Goal: Feedback & Contribution: Submit feedback/report problem

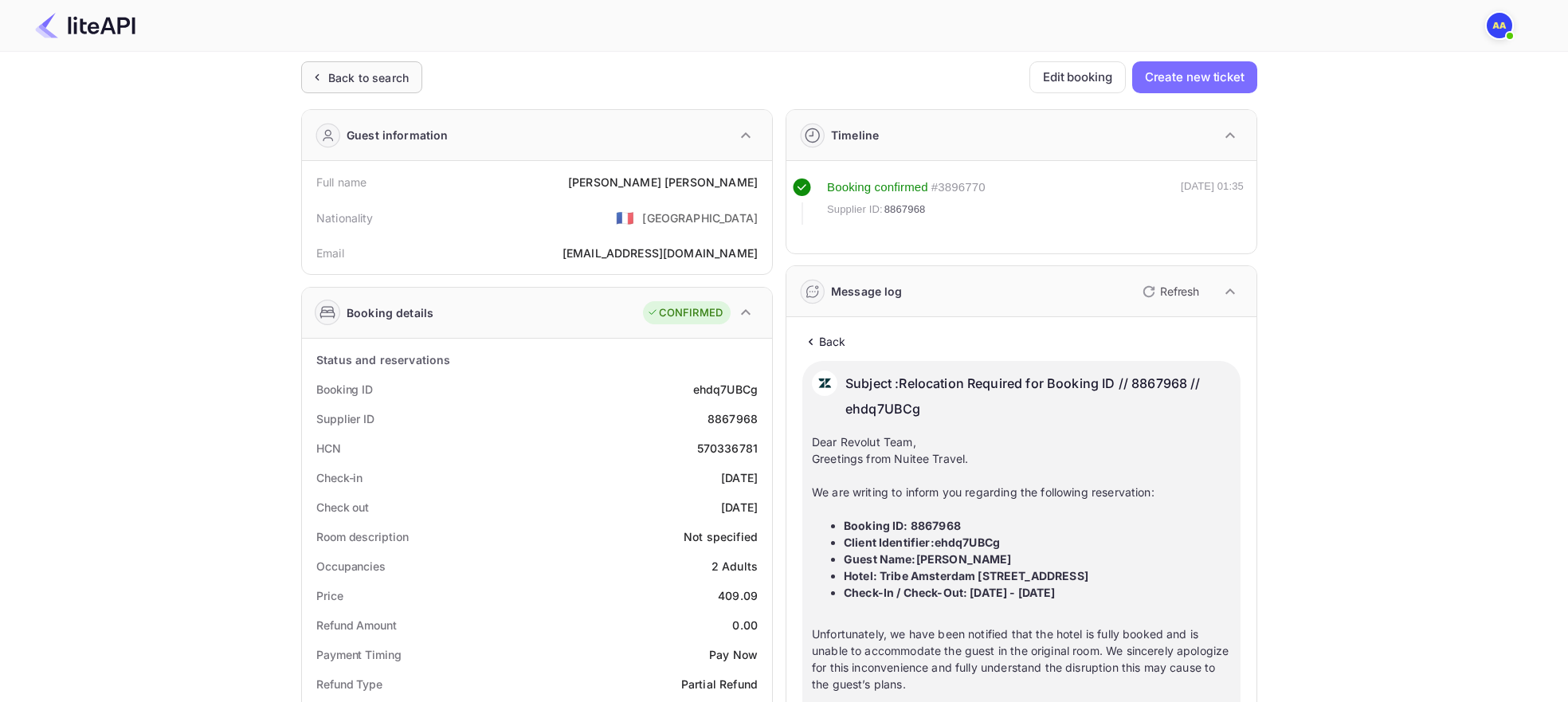
click at [362, 77] on div "Back to search" at bounding box center [368, 78] width 80 height 17
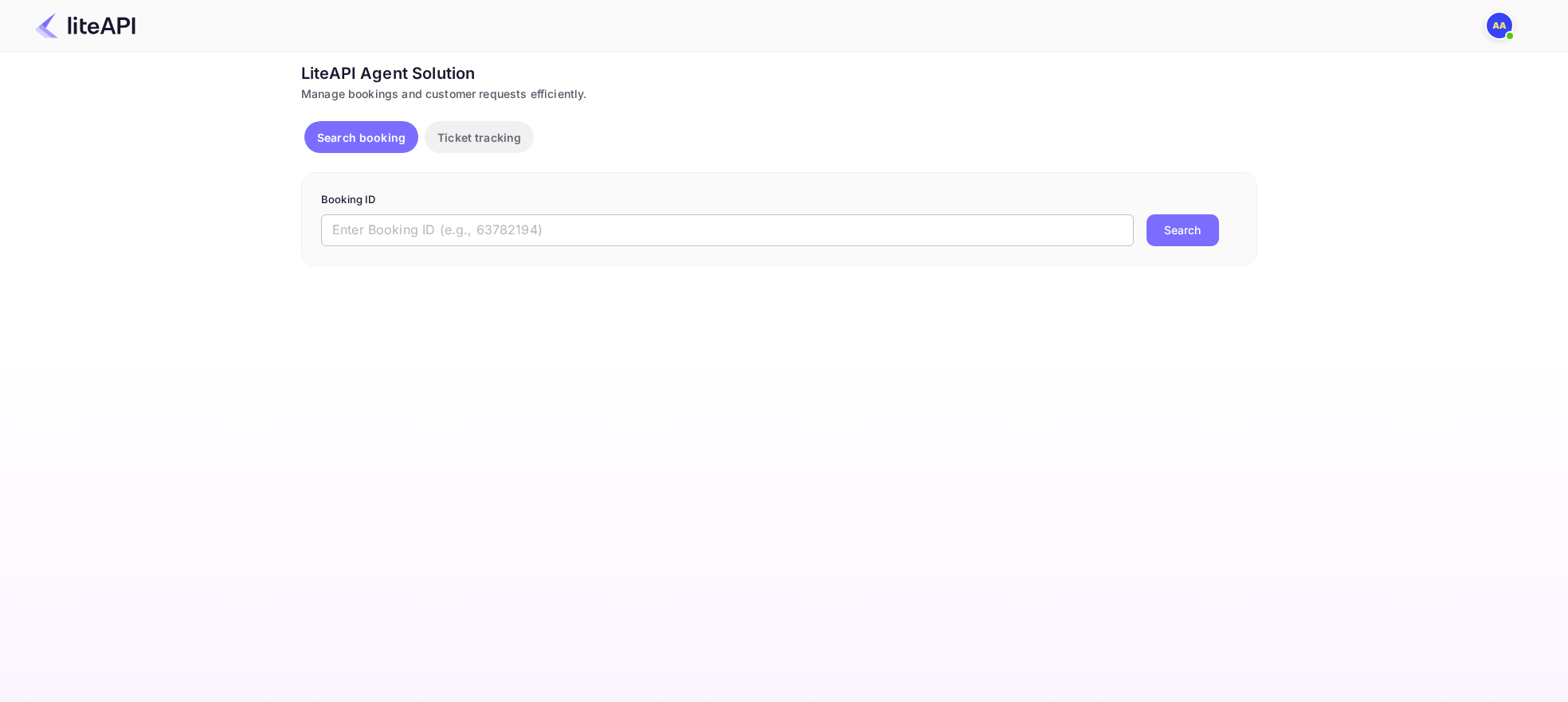
click at [464, 218] on input "text" at bounding box center [727, 231] width 813 height 32
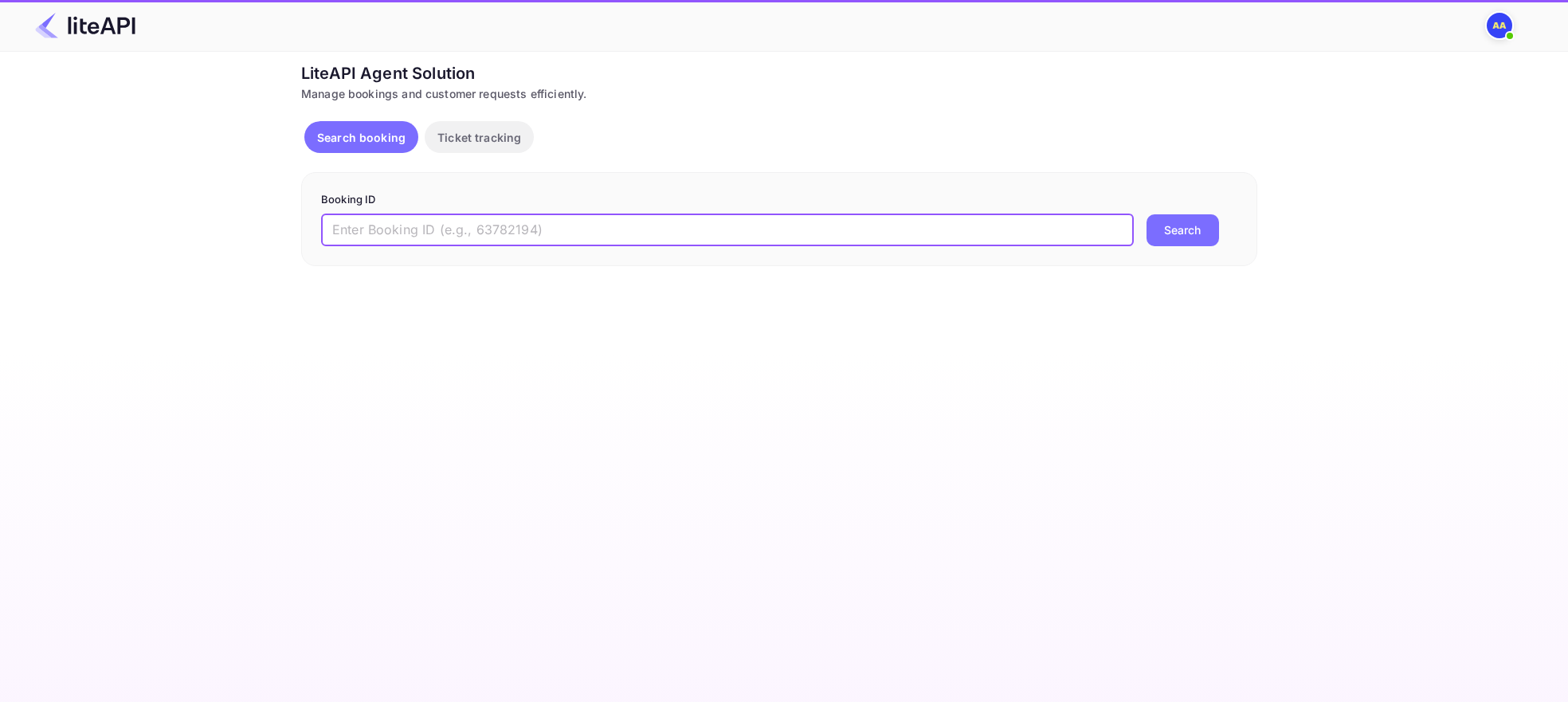
paste input "MFnGbGGQa"
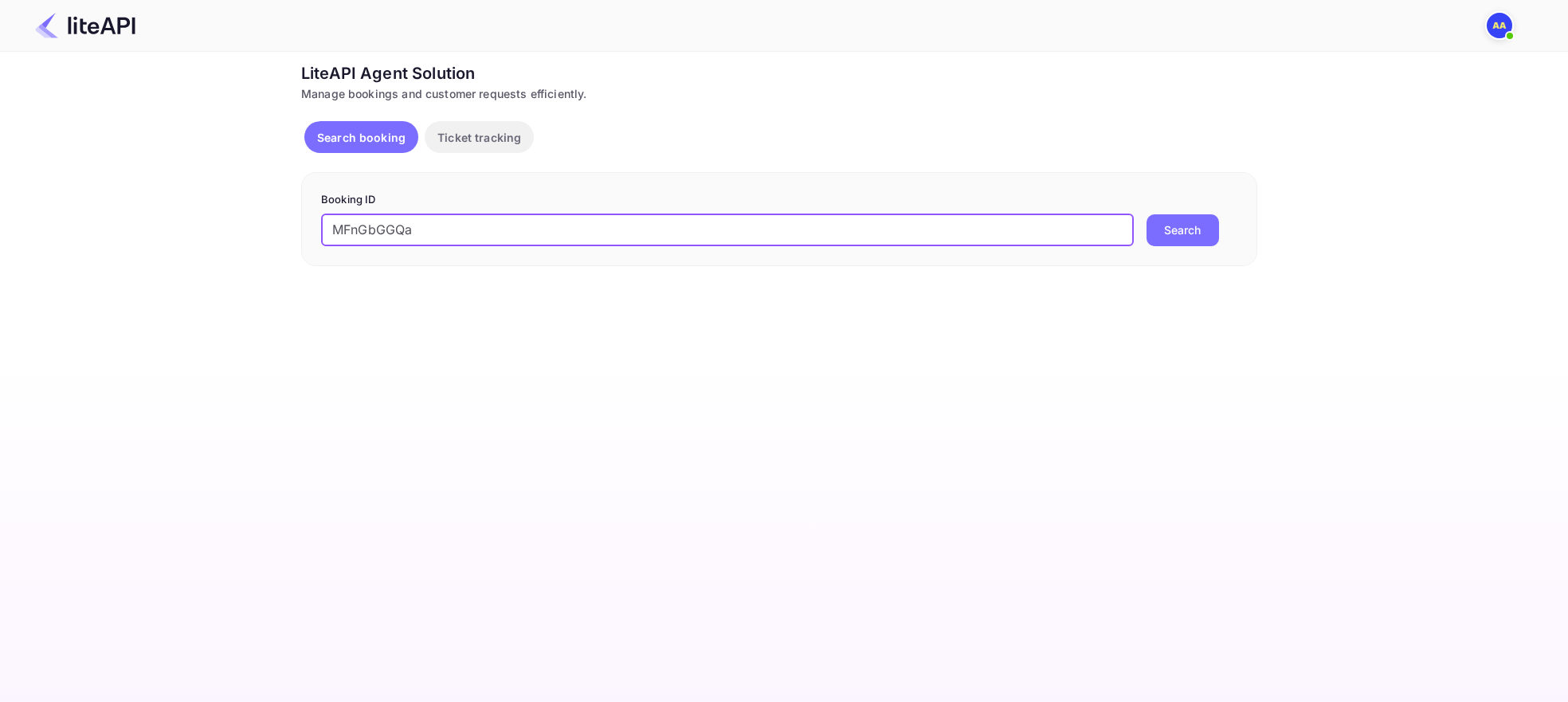
type input "MFnGbGGQa"
click at [1153, 210] on form "Booking ID MFnGbGGQa ​ Search" at bounding box center [779, 219] width 916 height 54
click at [1183, 233] on button "Search" at bounding box center [1183, 231] width 73 height 32
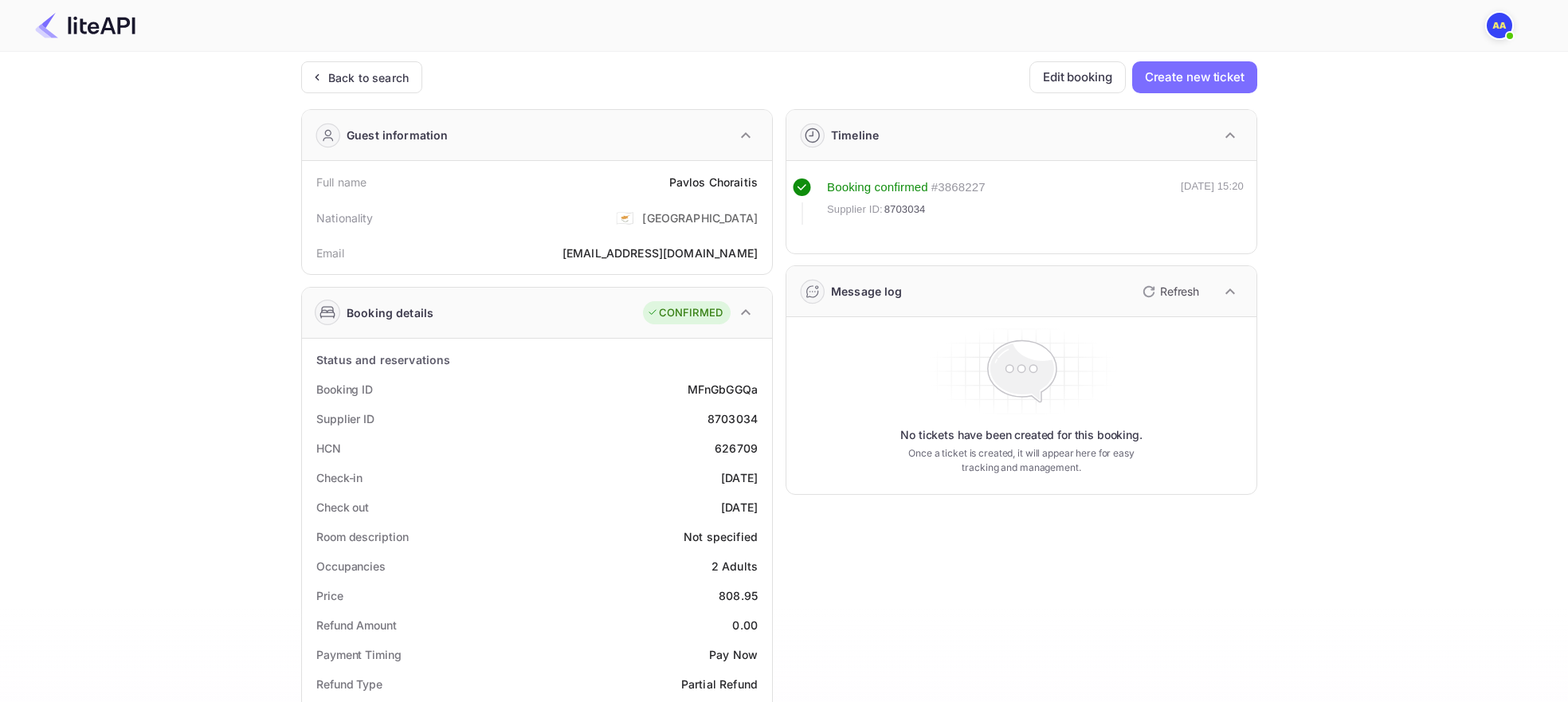
click at [1174, 293] on p "Refresh" at bounding box center [1179, 291] width 39 height 17
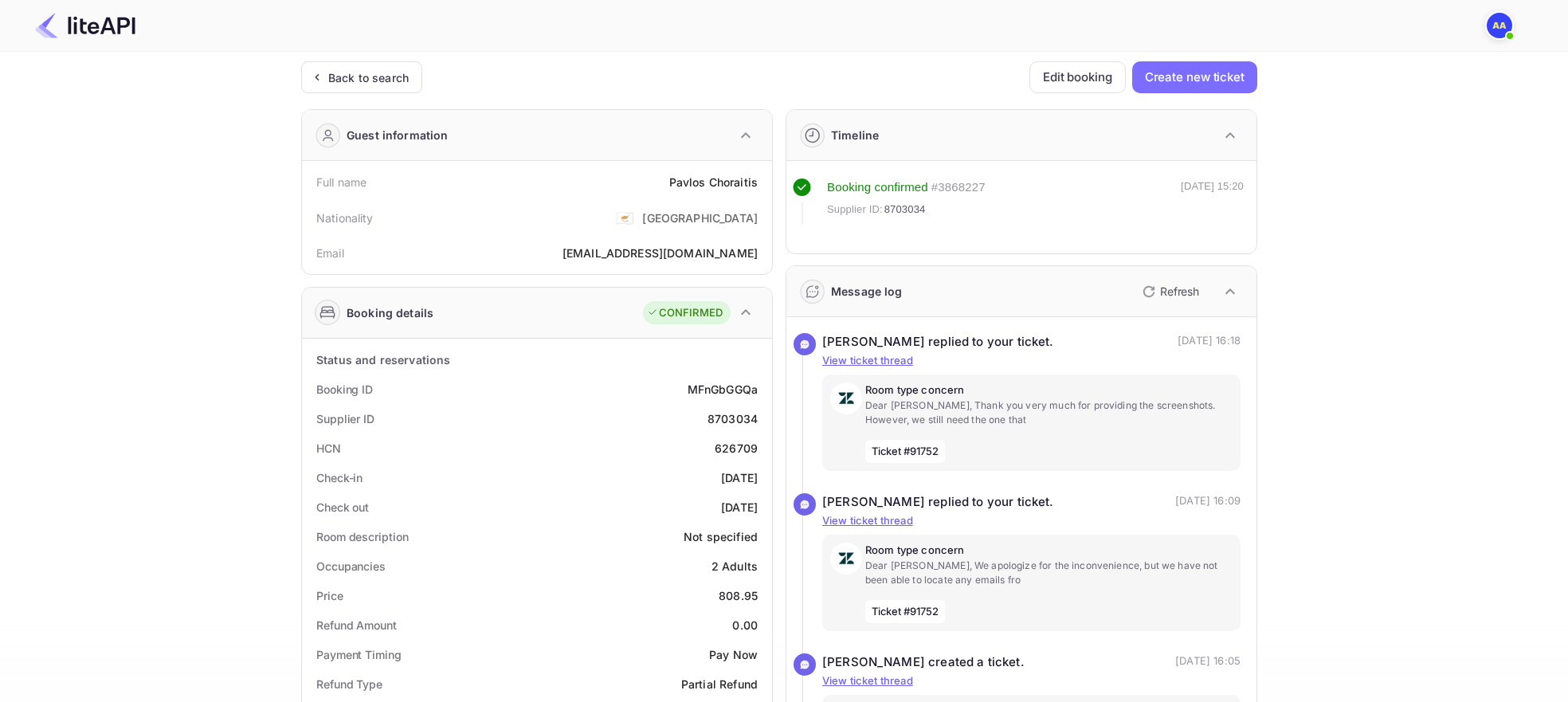
click at [1177, 272] on div "Message log Refresh" at bounding box center [1021, 291] width 470 height 51
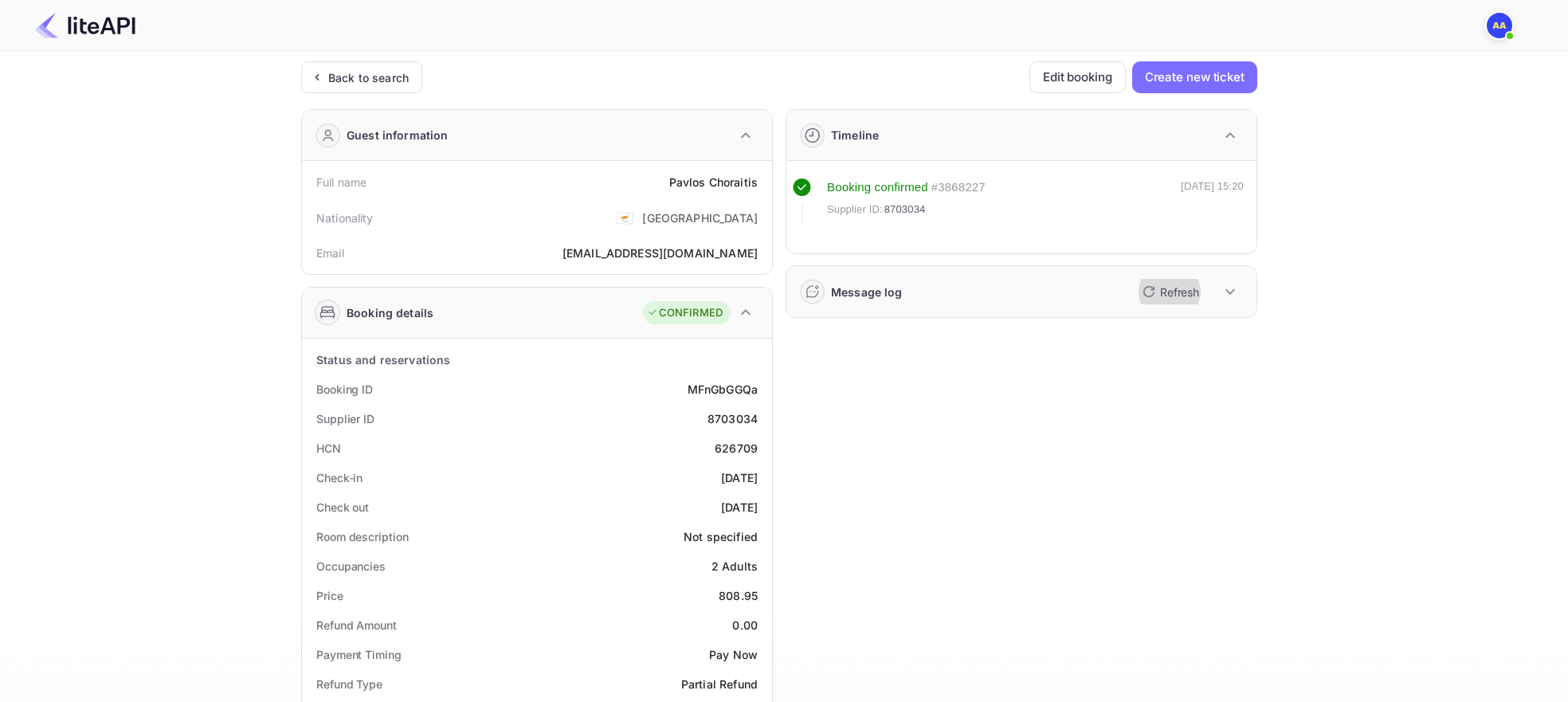
click at [1174, 284] on button "Refresh" at bounding box center [1169, 291] width 73 height 25
click at [1109, 280] on div "Message log Refresh" at bounding box center [1021, 291] width 470 height 51
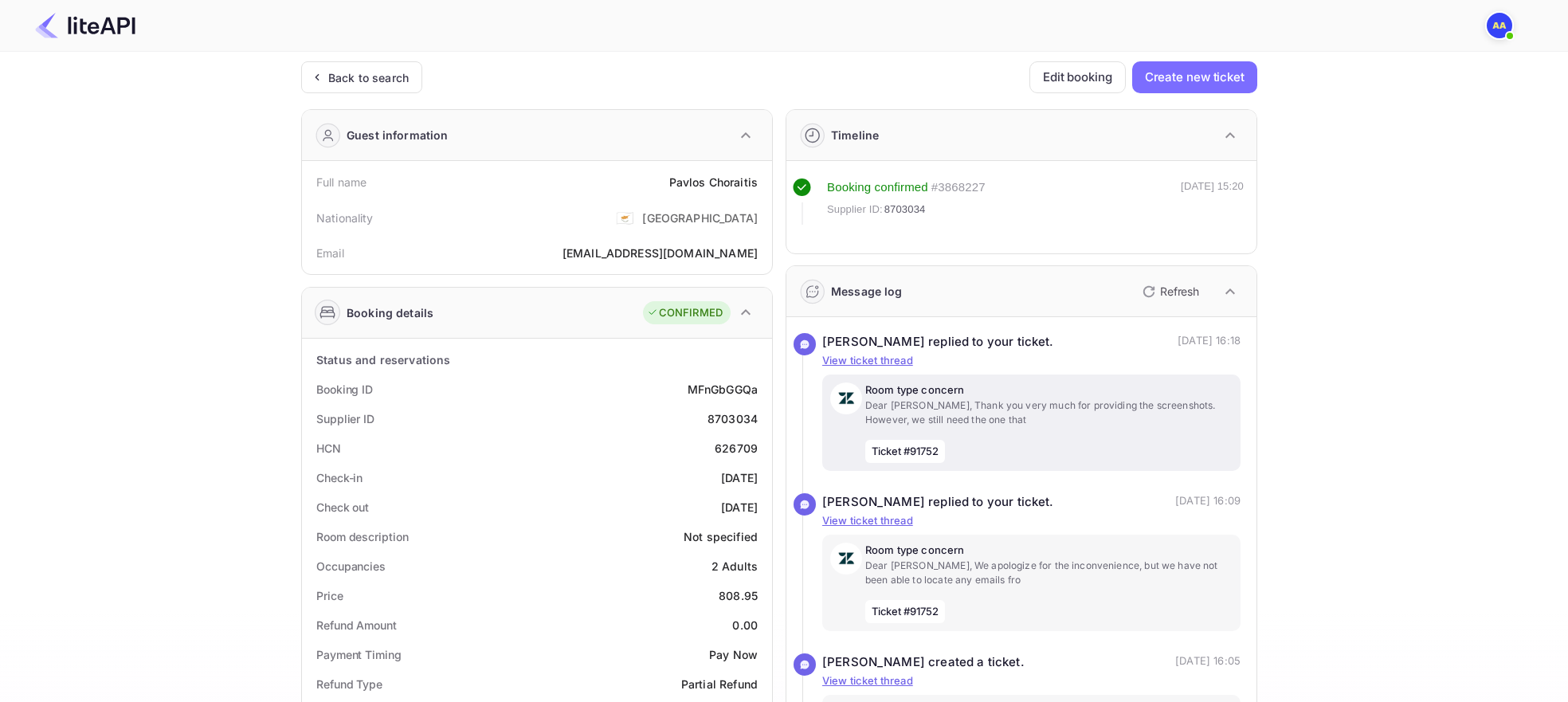
click at [1083, 388] on p "Room type concern" at bounding box center [1048, 390] width 368 height 16
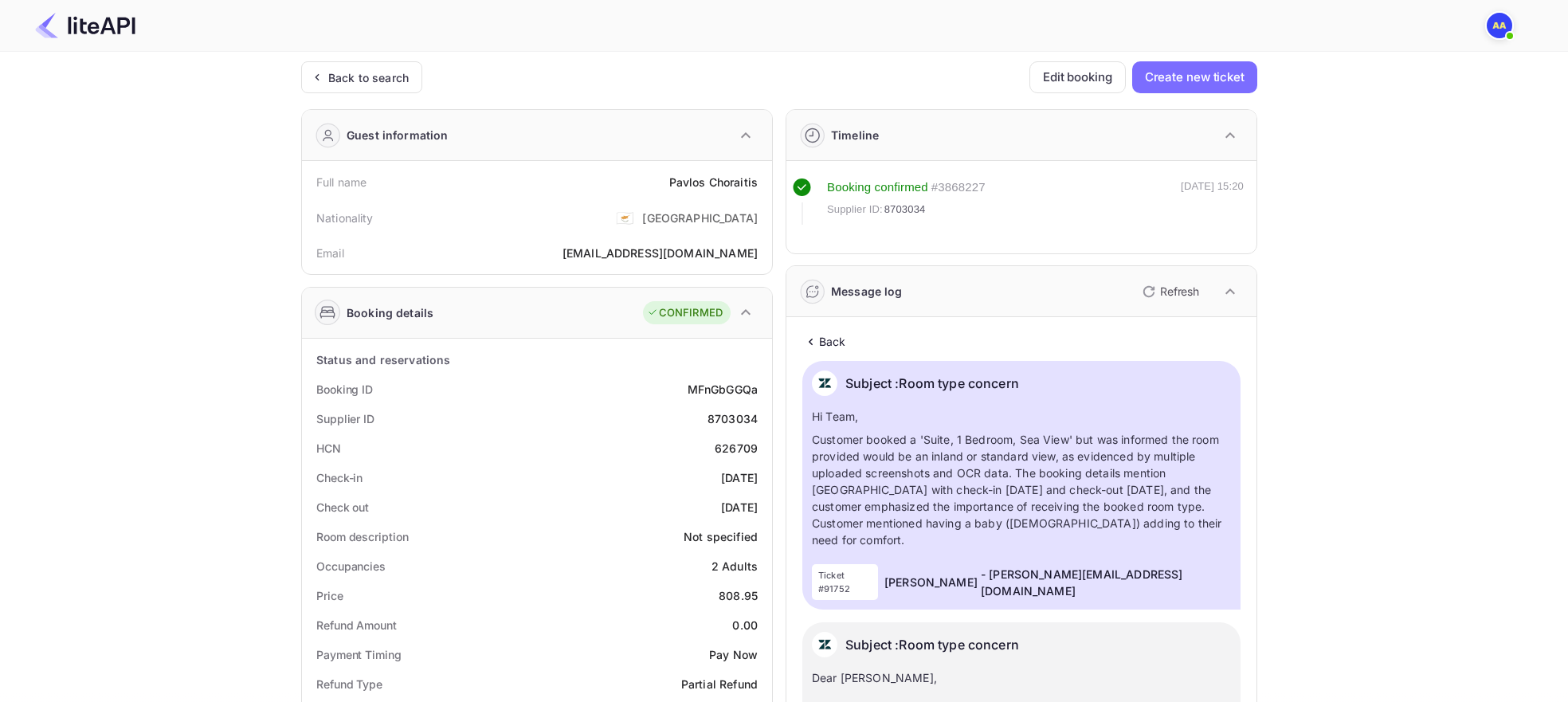
click at [1083, 388] on div "Subject : Room type concern" at bounding box center [1021, 387] width 419 height 35
click at [829, 337] on p "Back" at bounding box center [832, 341] width 27 height 17
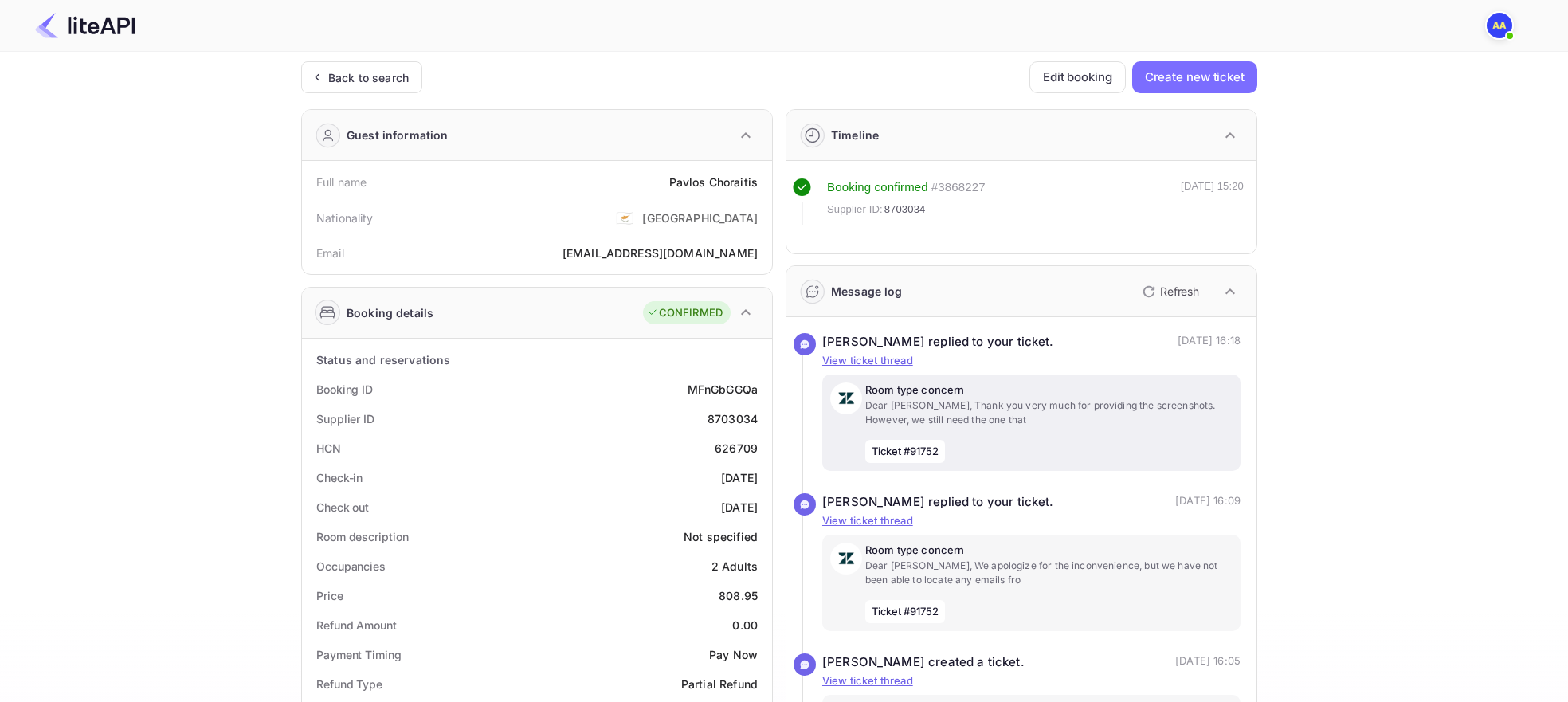
click at [1124, 433] on div "Room type concern Dear [PERSON_NAME], Thank you very much for providing the scr…" at bounding box center [1048, 422] width 368 height 80
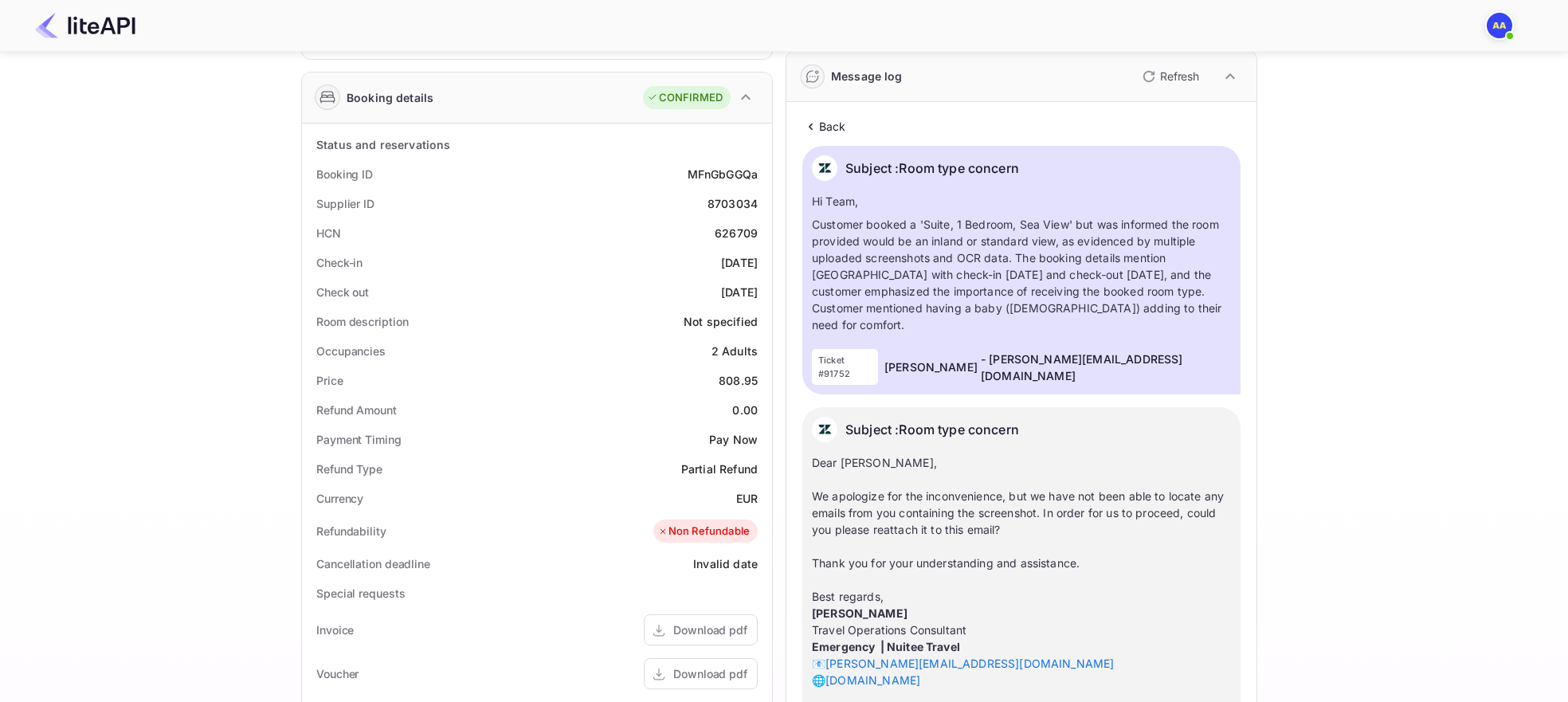
scroll to position [96, 0]
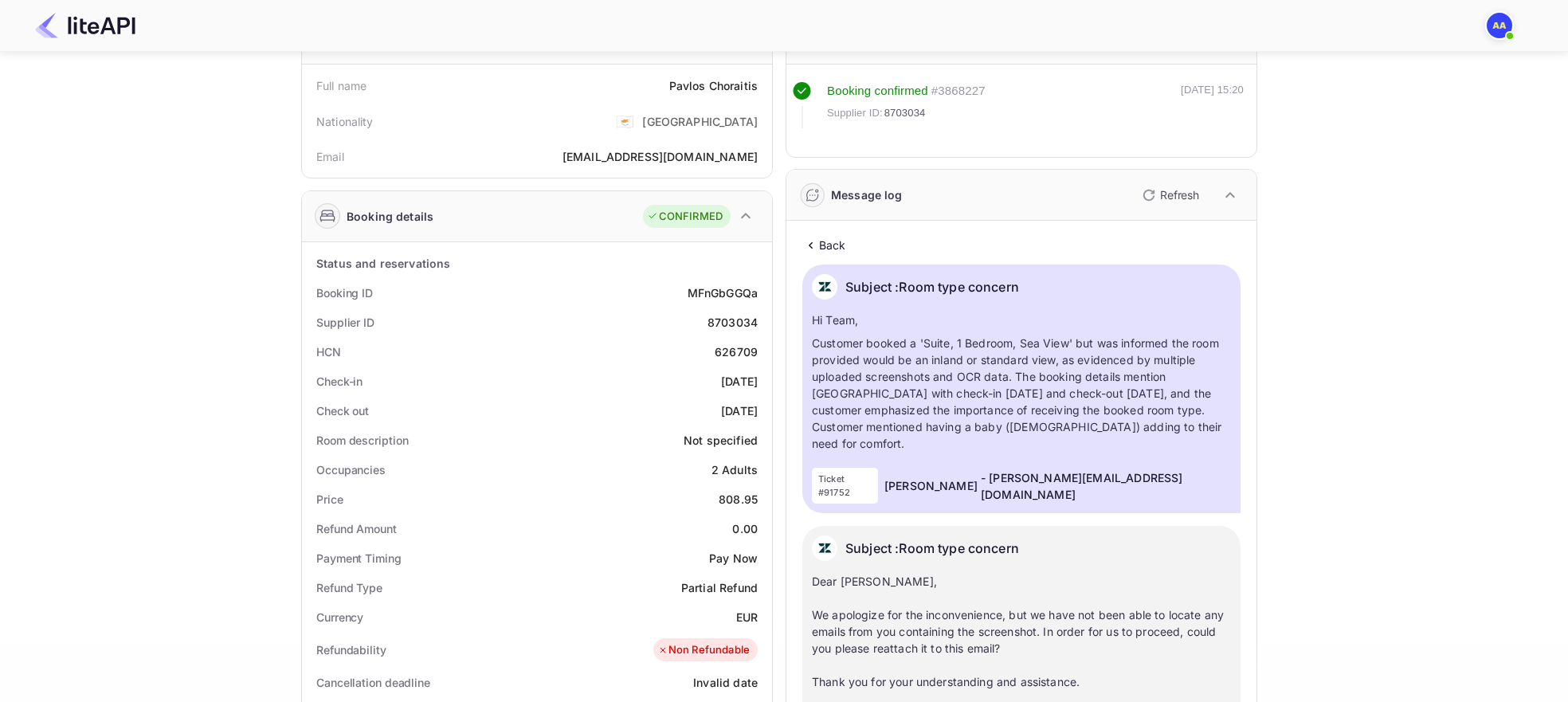
click at [852, 244] on div "Back" at bounding box center [1021, 245] width 438 height 17
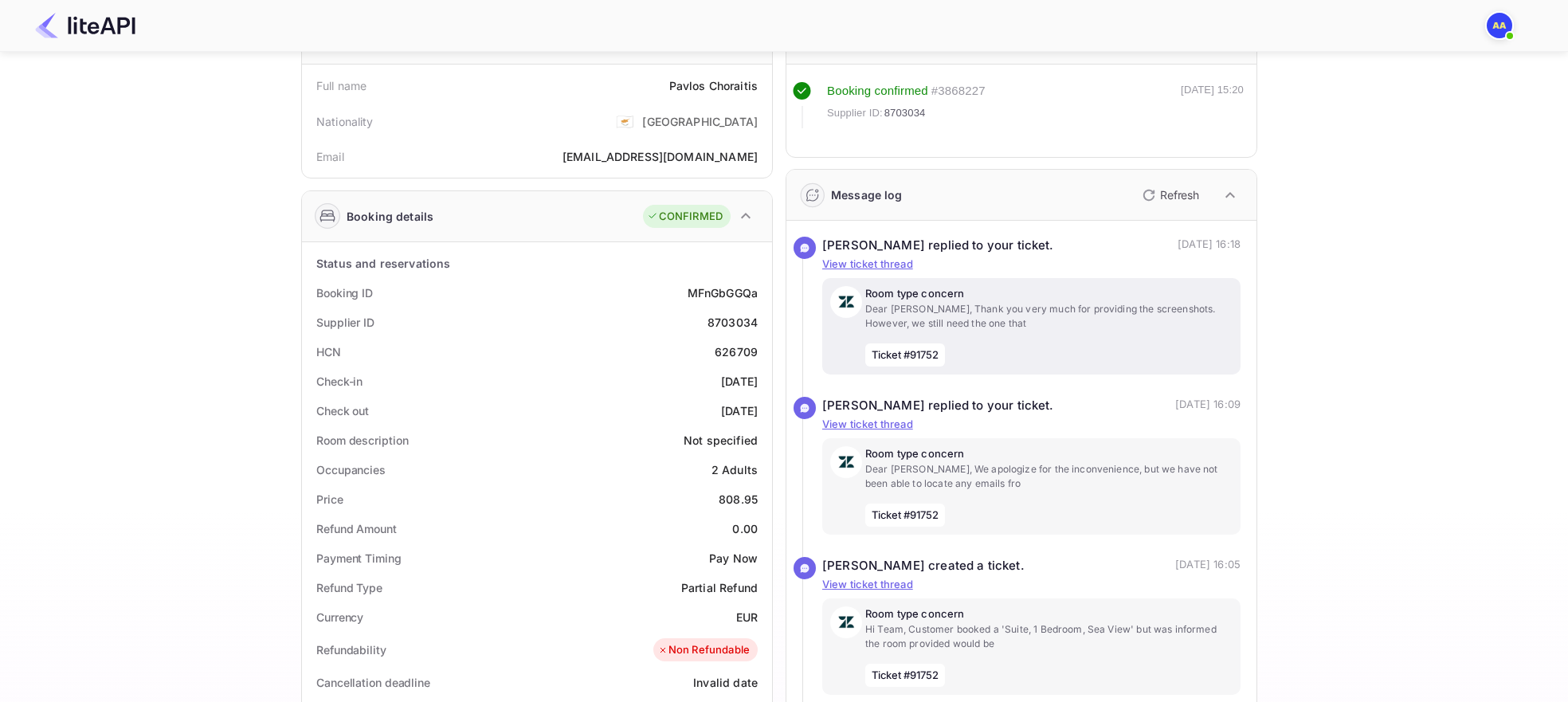
click at [1053, 354] on div "Room type concern Dear [PERSON_NAME], Thank you very much for providing the scr…" at bounding box center [1048, 325] width 368 height 80
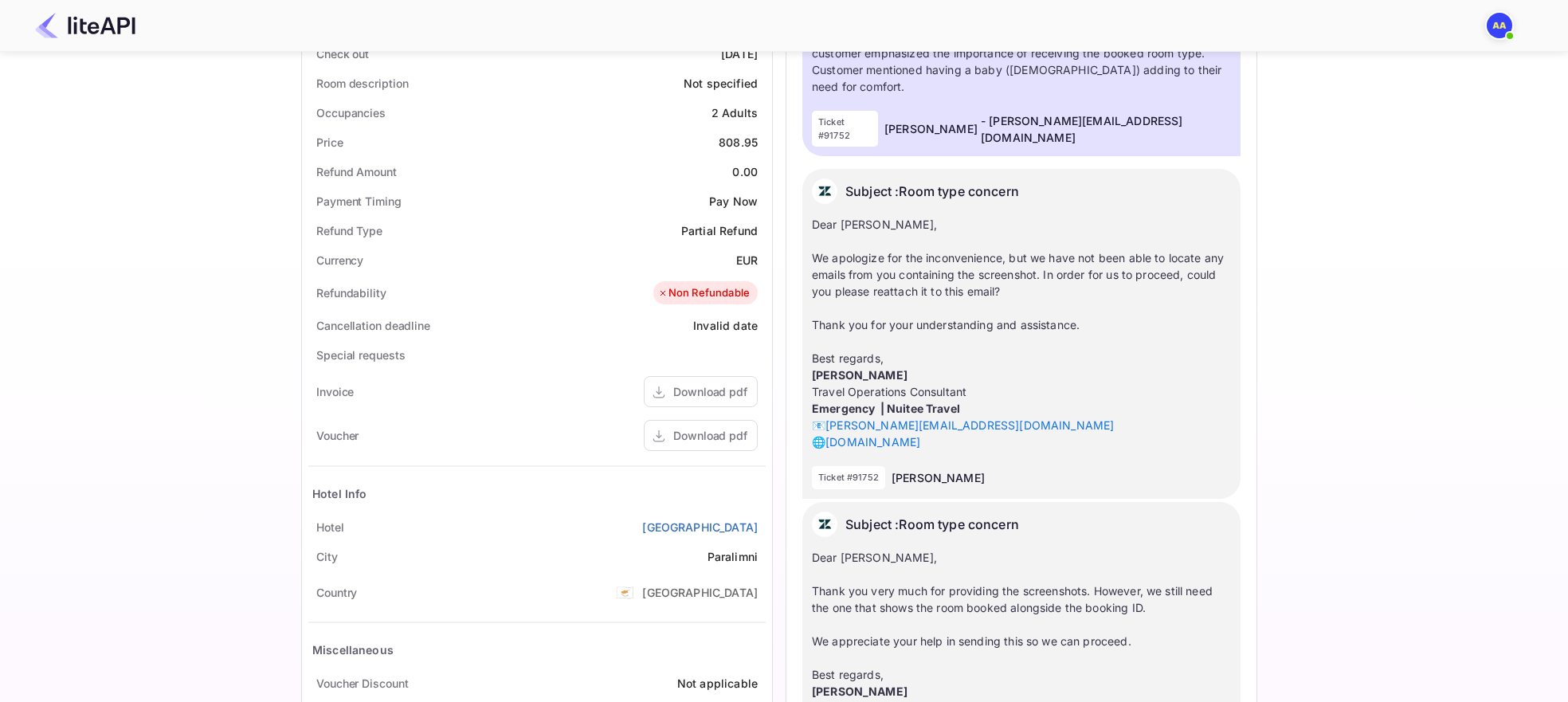
scroll to position [0, 0]
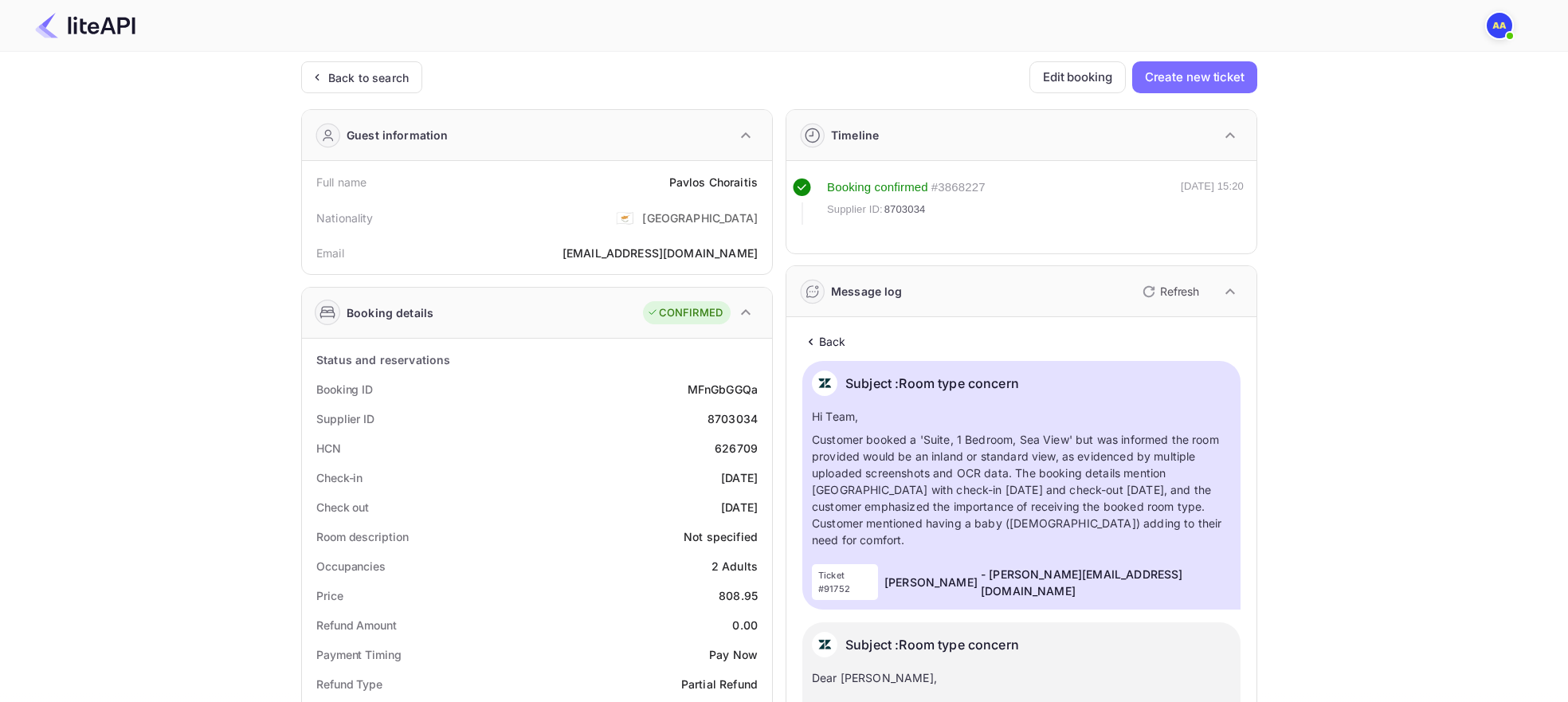
click at [842, 336] on p "Back" at bounding box center [832, 341] width 27 height 17
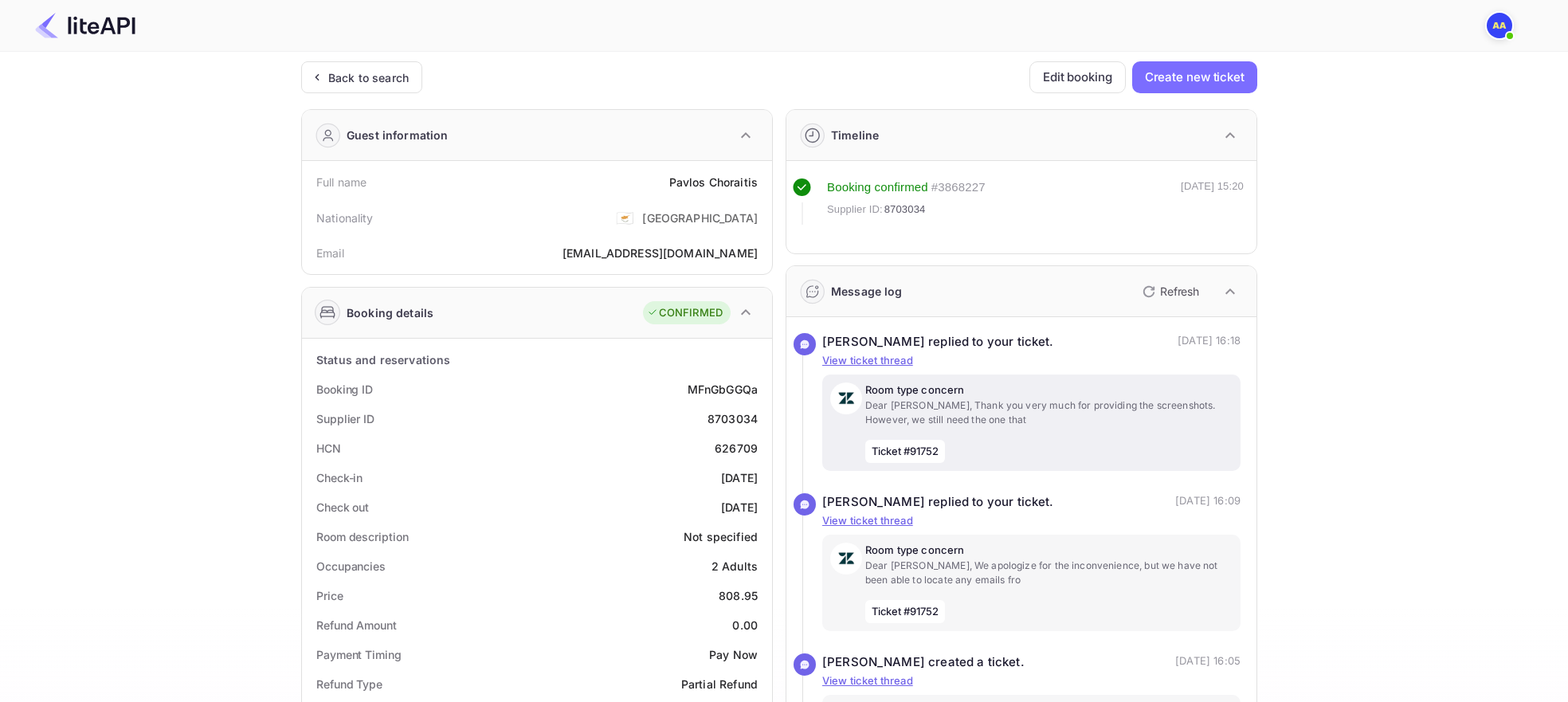
click at [1107, 398] on p "Dear [PERSON_NAME], Thank you very much for providing the screenshots. However,…" at bounding box center [1048, 412] width 368 height 29
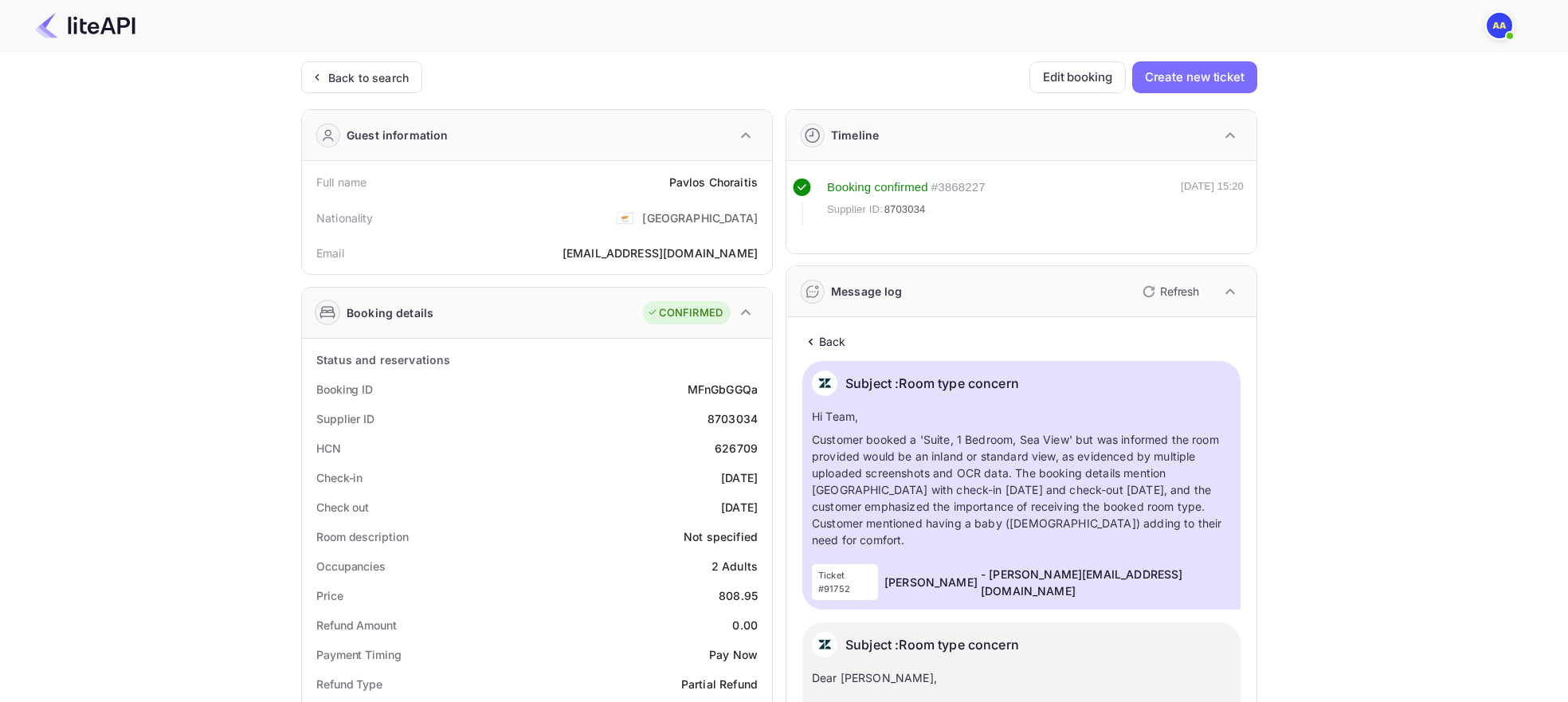
click at [833, 342] on p "Back" at bounding box center [832, 341] width 27 height 17
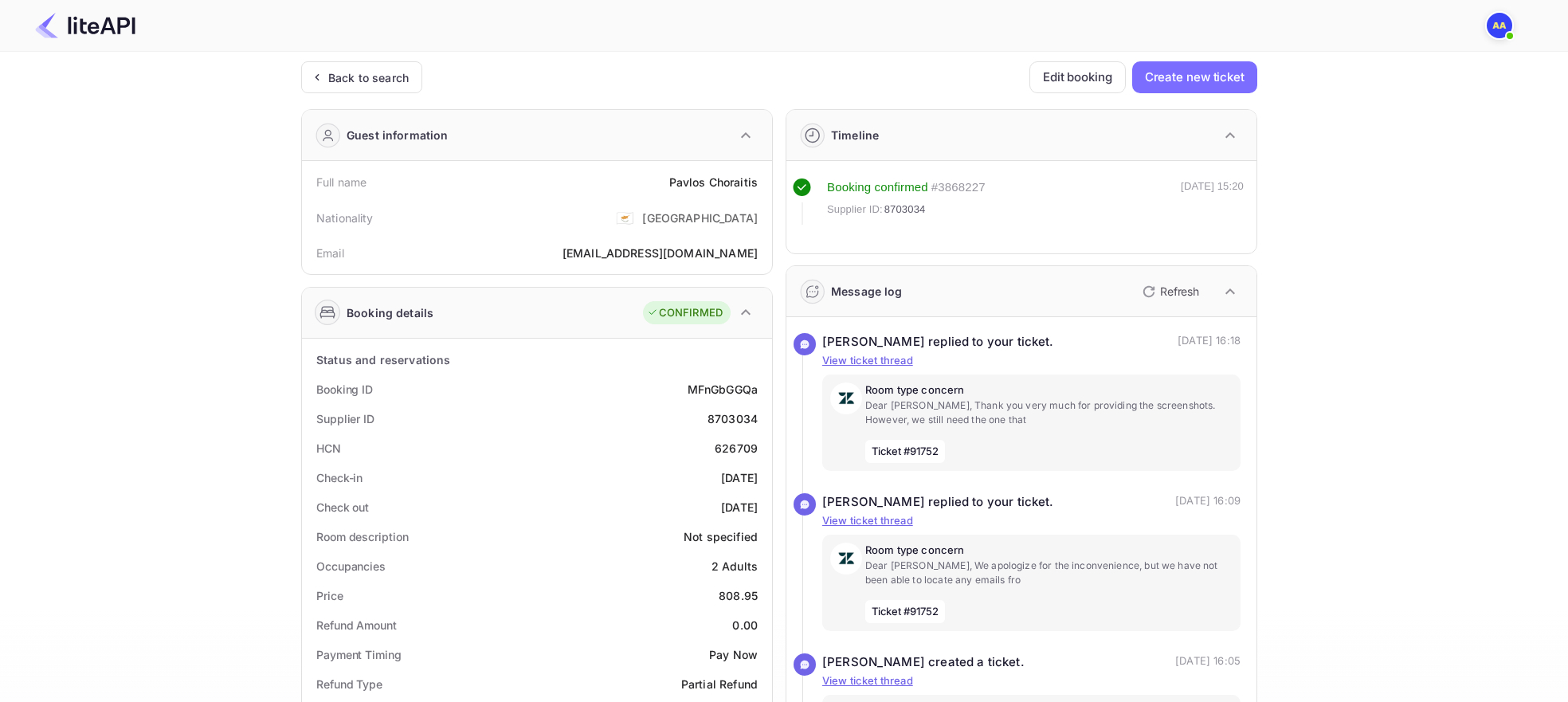
click at [1085, 528] on div "[PERSON_NAME] replied to your ticket. (# ) [DATE] 16:09 Occupancies changed fro…" at bounding box center [1021, 574] width 438 height 161
click at [1081, 558] on p "Dear [PERSON_NAME], We apologize for the inconvenience, but we have not been ab…" at bounding box center [1048, 573] width 368 height 29
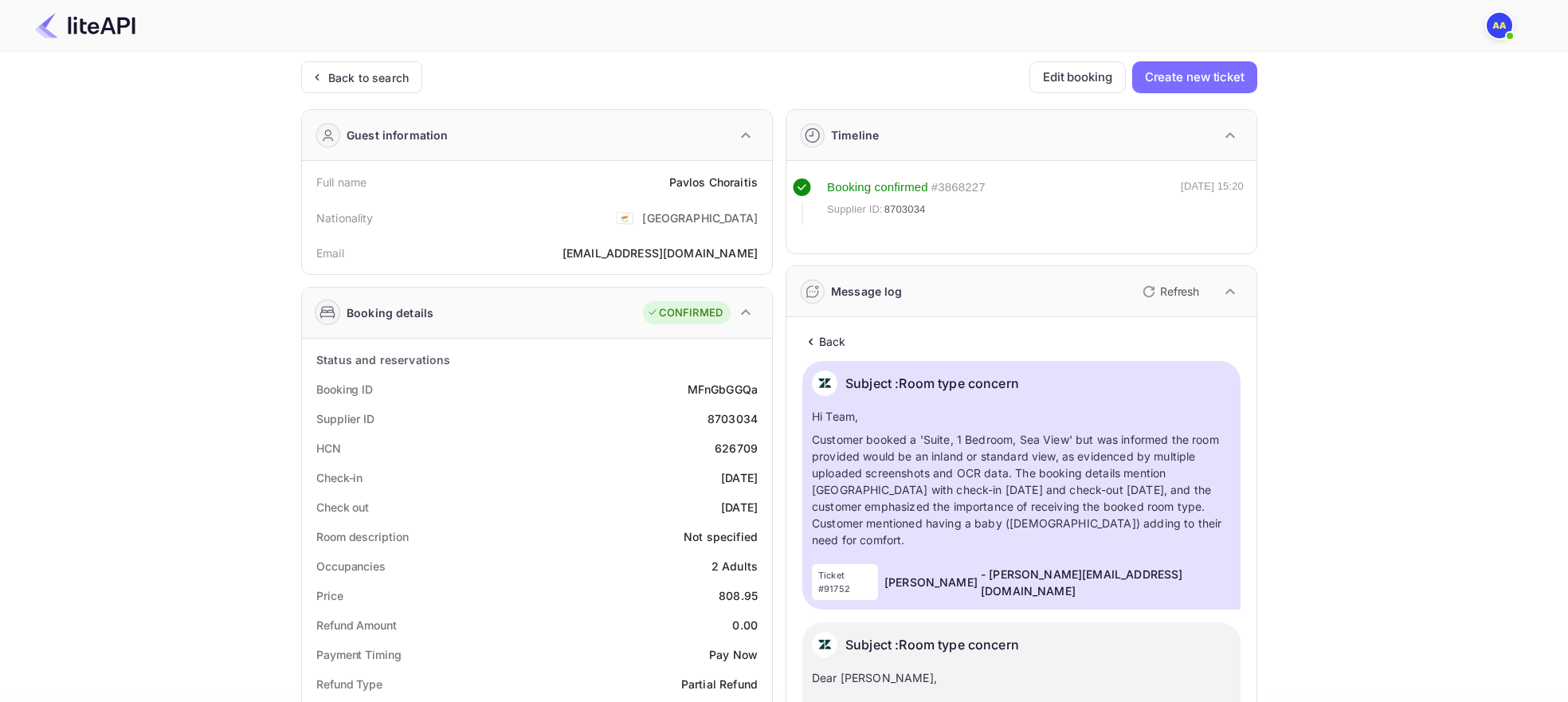
click at [823, 337] on p "Back" at bounding box center [832, 341] width 27 height 17
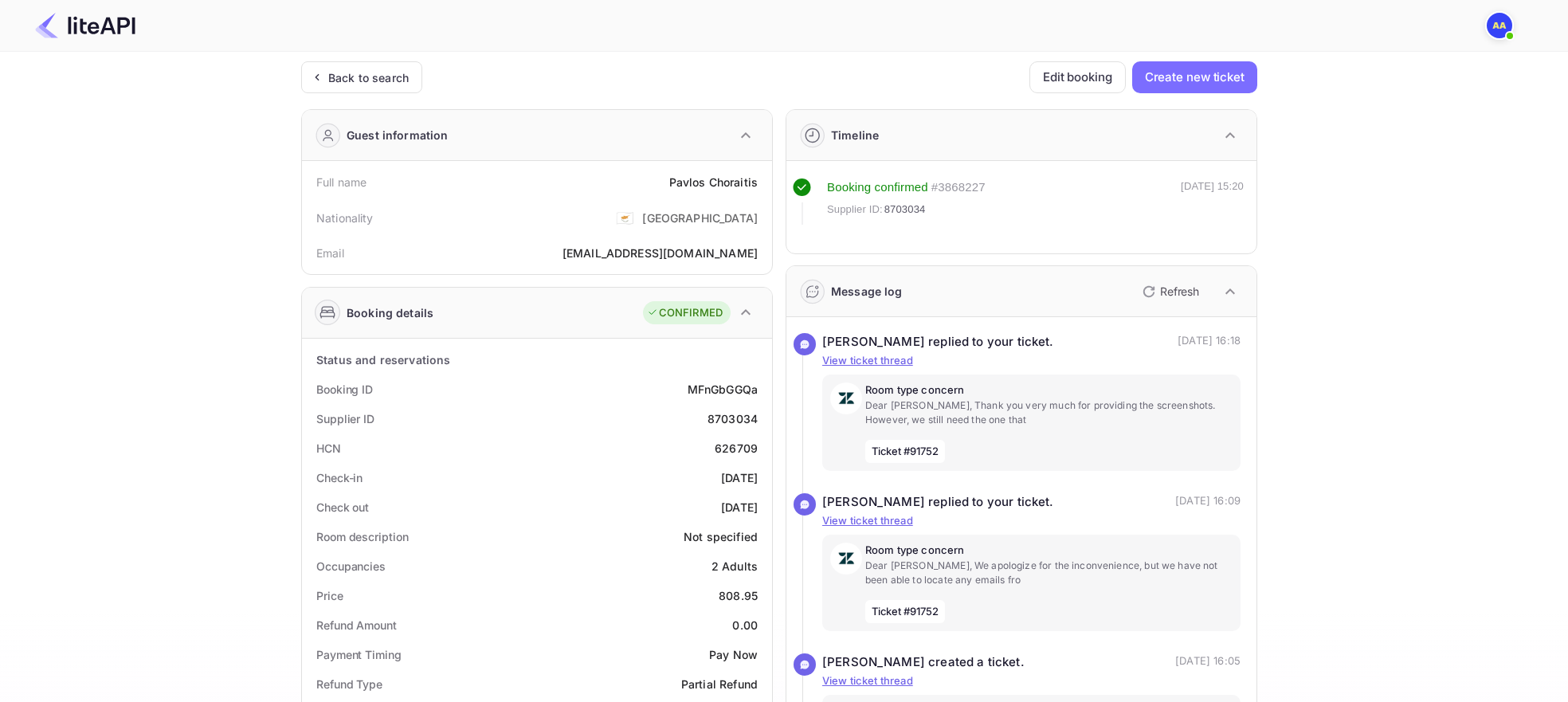
scroll to position [544, 0]
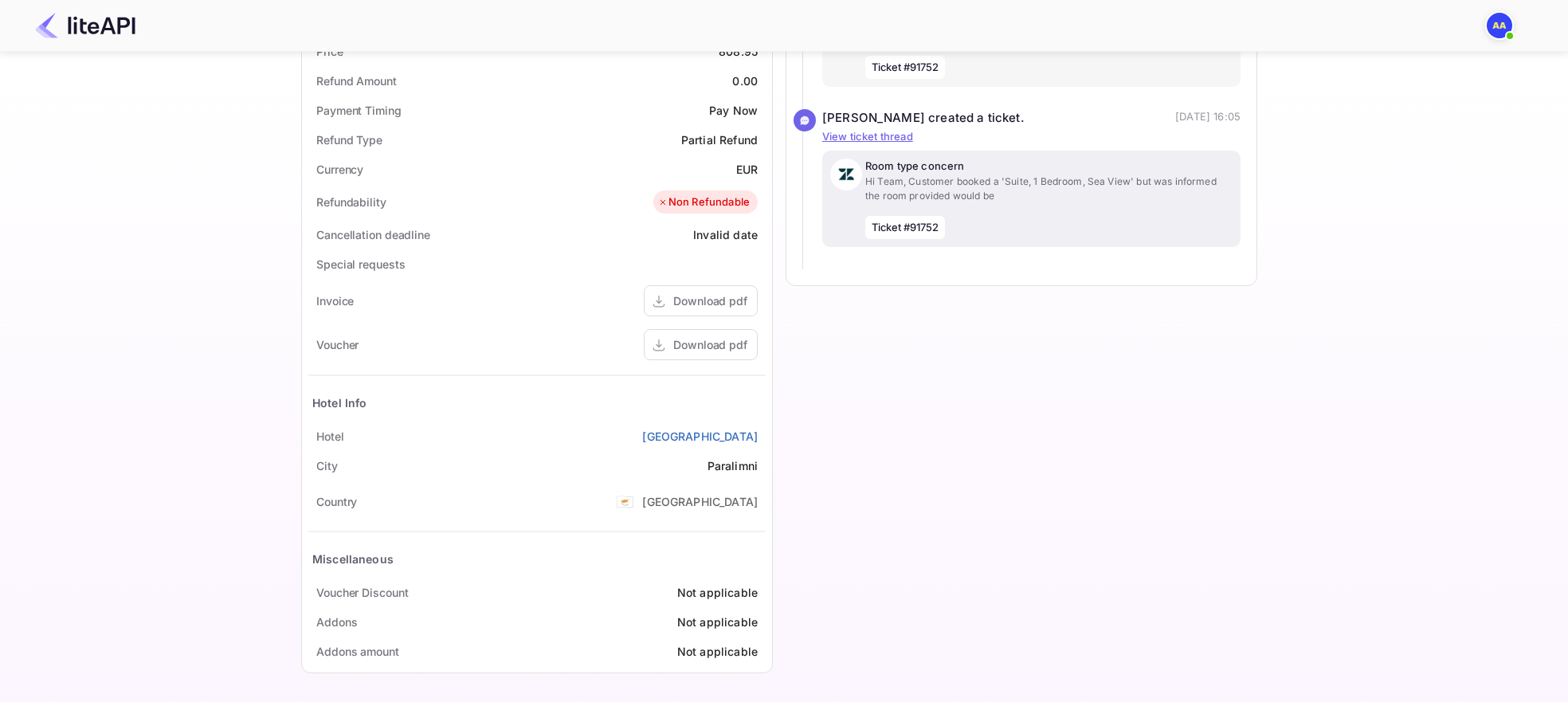
click at [1057, 218] on div "Room type concern Hi Team, Customer booked a 'Suite, 1 Bedroom, Sea View' but w…" at bounding box center [1048, 199] width 368 height 80
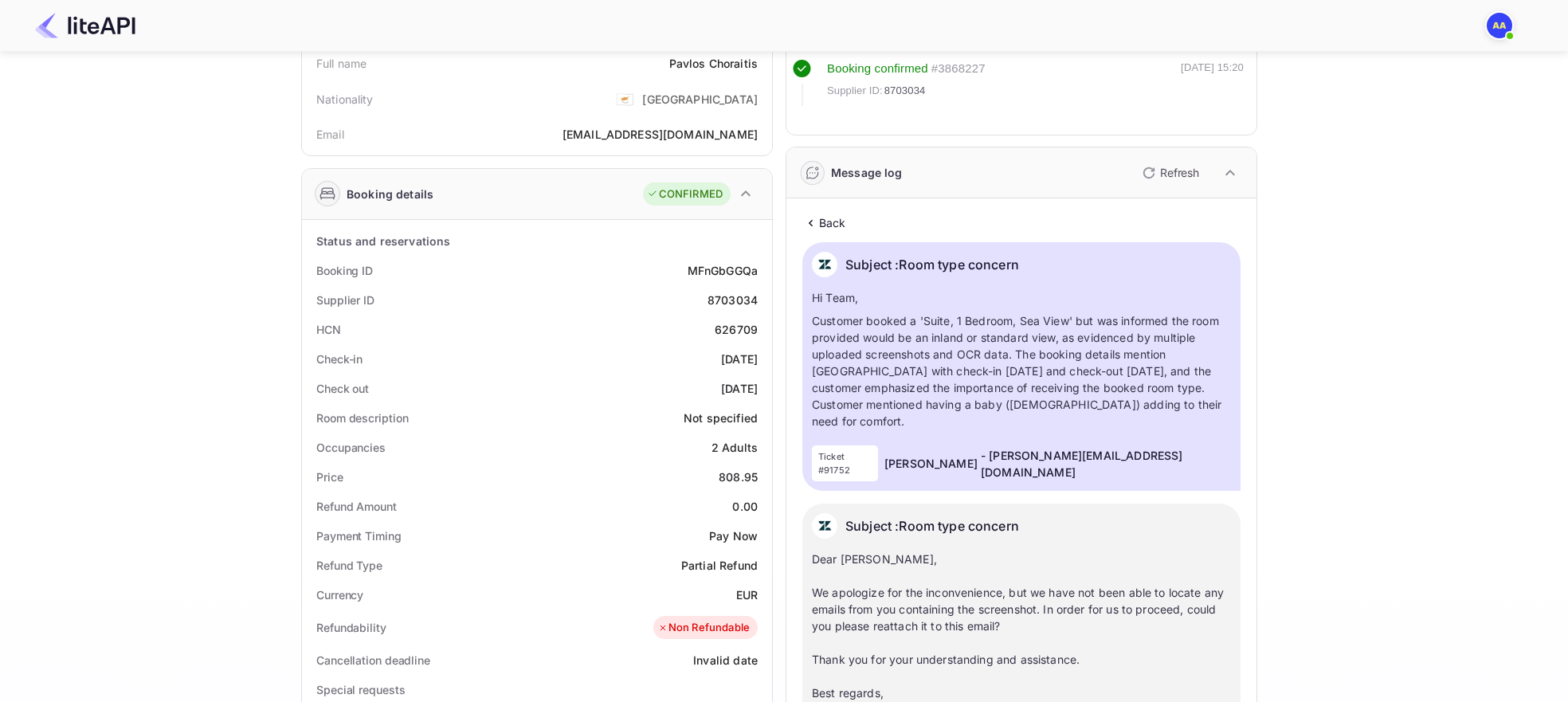
scroll to position [0, 0]
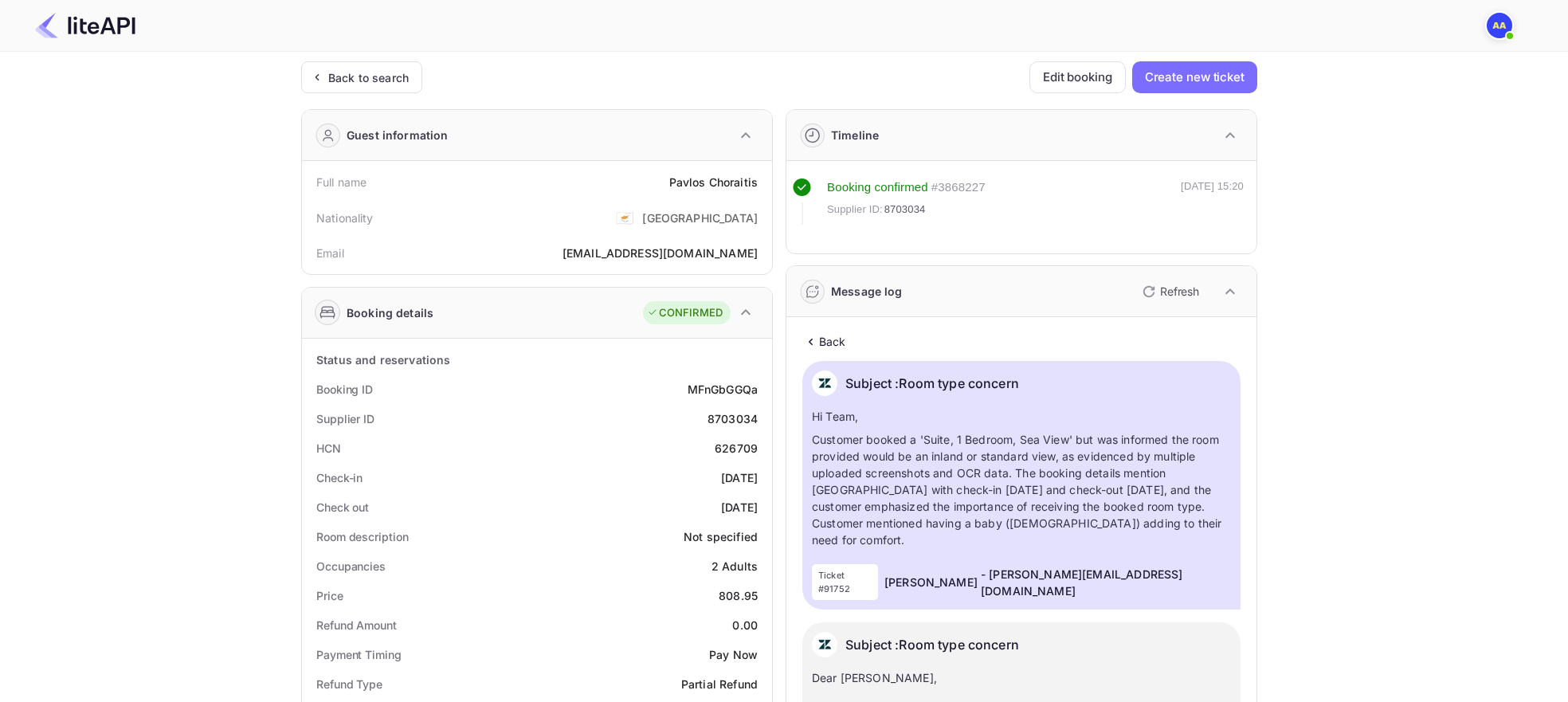
click at [833, 340] on p "Back" at bounding box center [832, 341] width 27 height 17
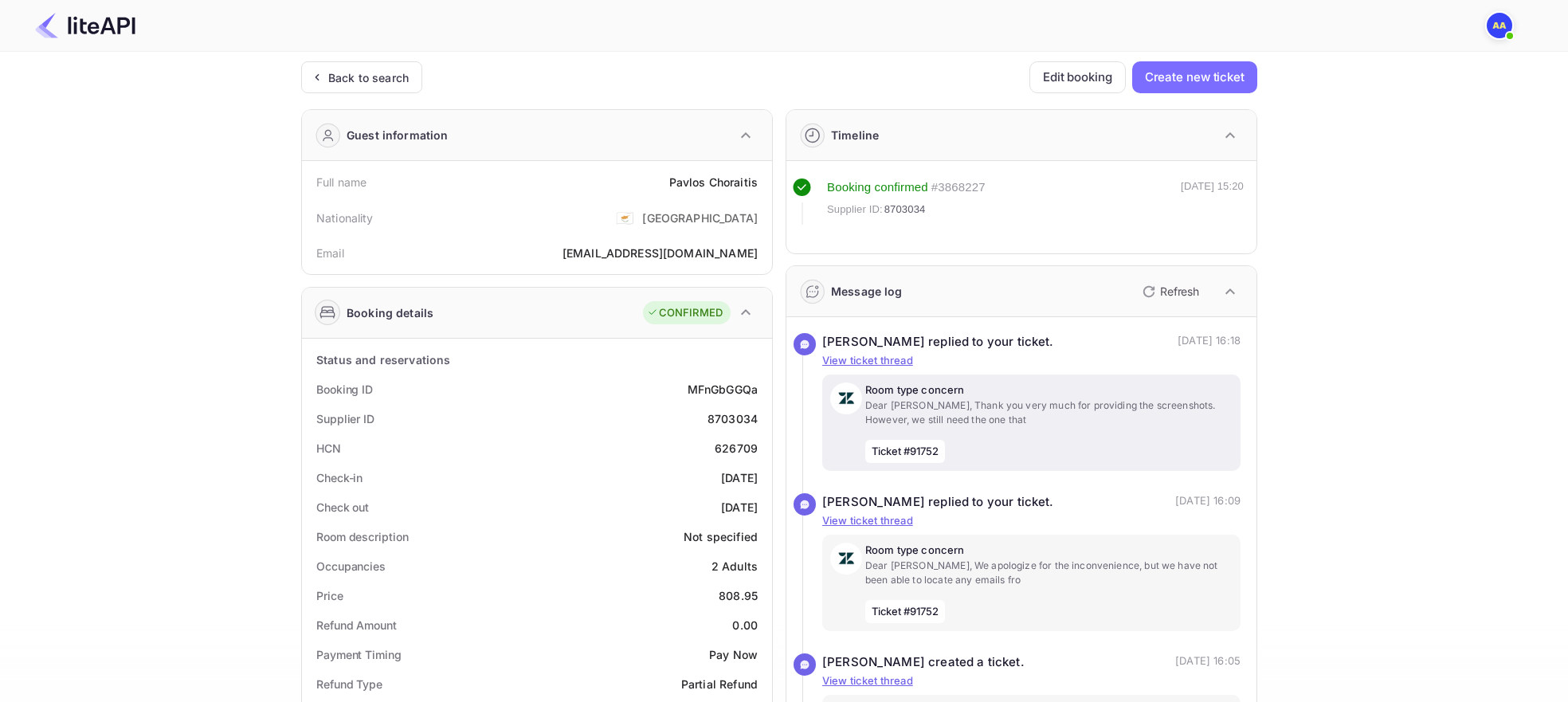
click at [1011, 377] on div "Room type concern Dear [PERSON_NAME], Thank you very much for providing the scr…" at bounding box center [1031, 422] width 418 height 96
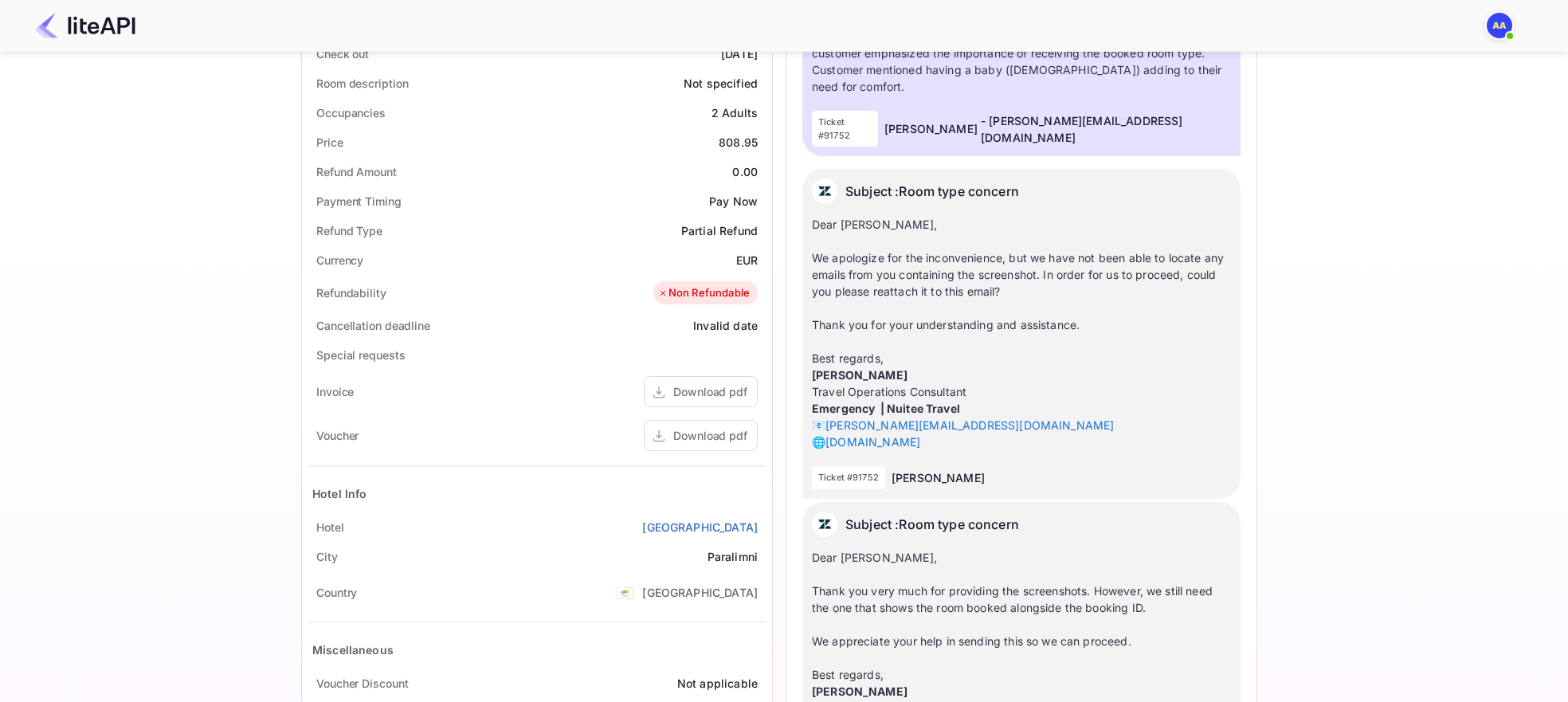
scroll to position [96, 0]
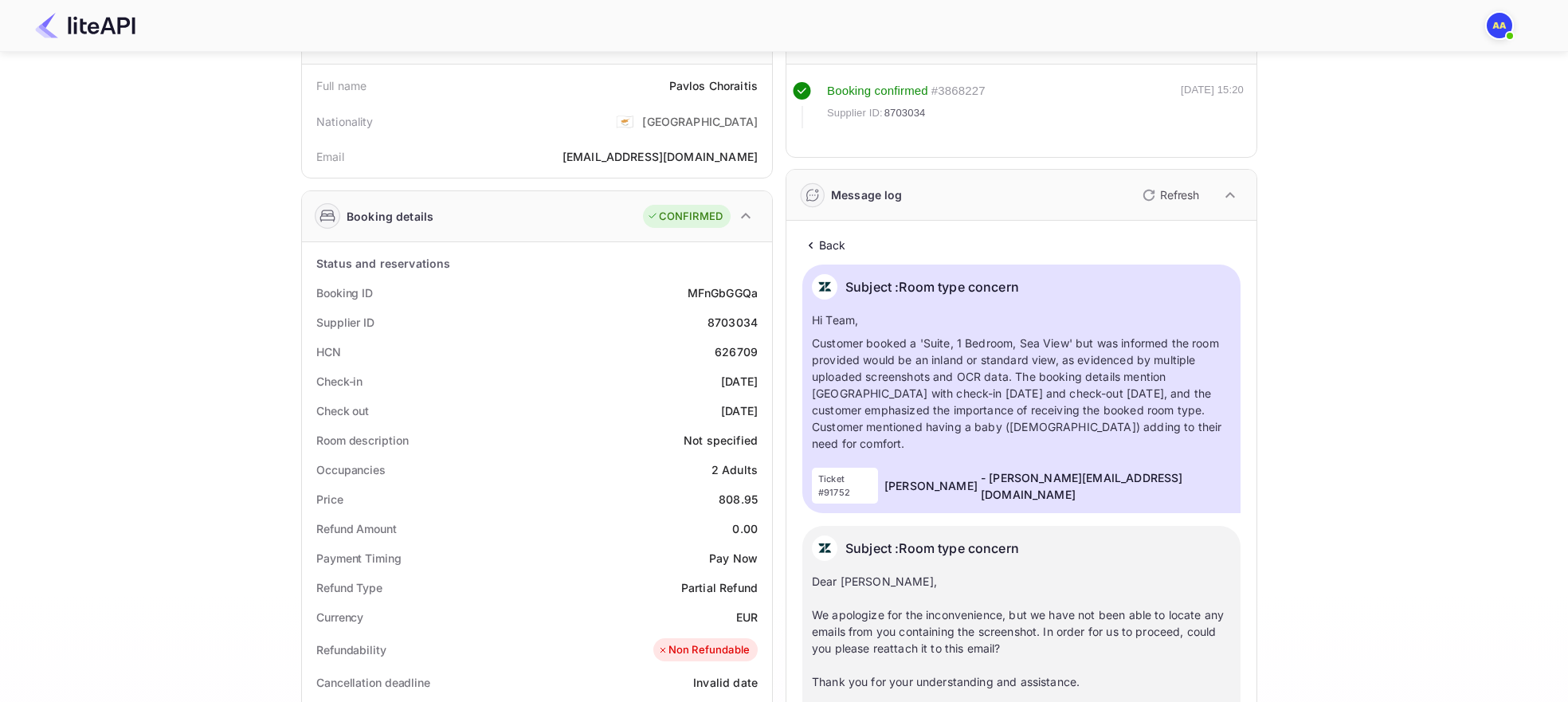
click at [732, 285] on div "MFnGbGGQa" at bounding box center [722, 293] width 70 height 17
copy div "MFnGbGGQa"
click at [1168, 187] on p "Refresh" at bounding box center [1179, 195] width 39 height 17
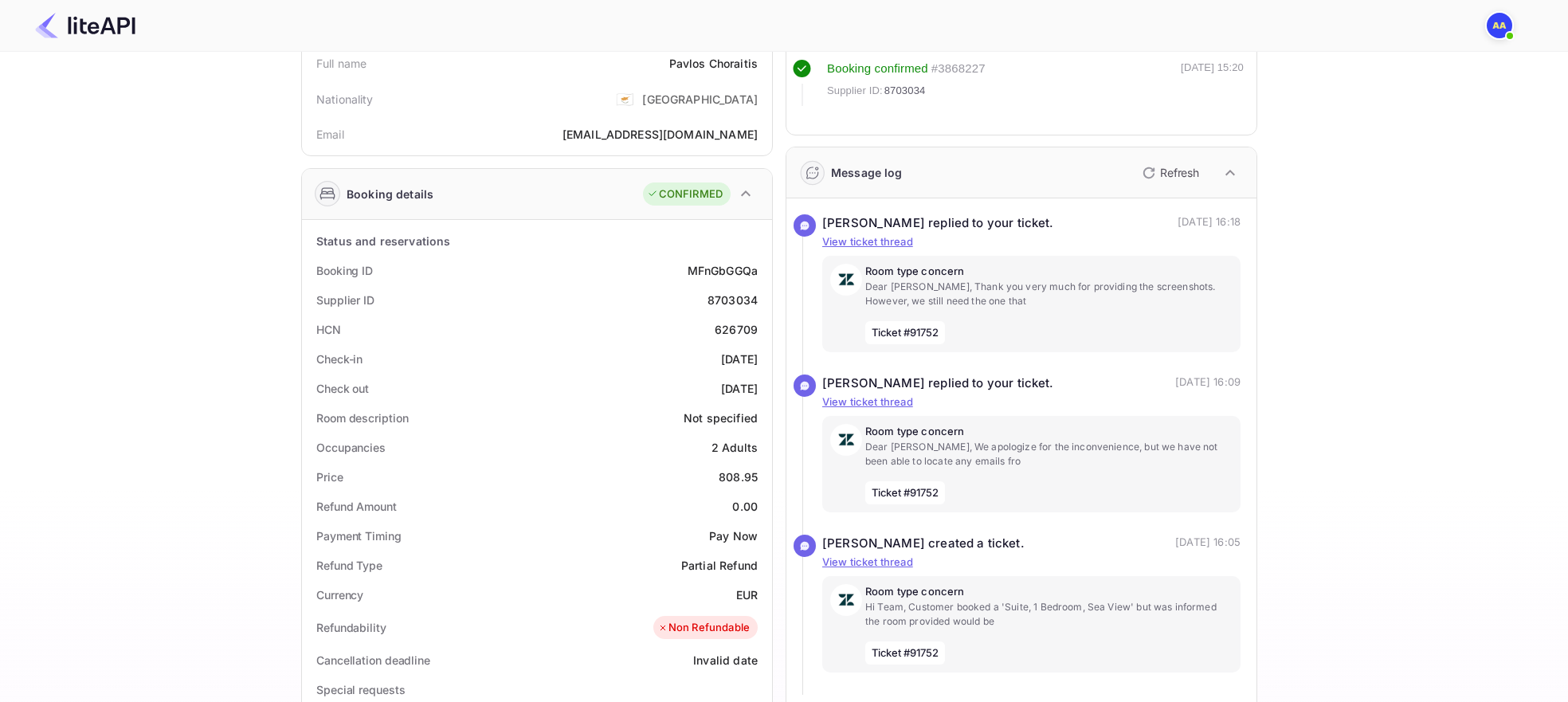
scroll to position [0, 0]
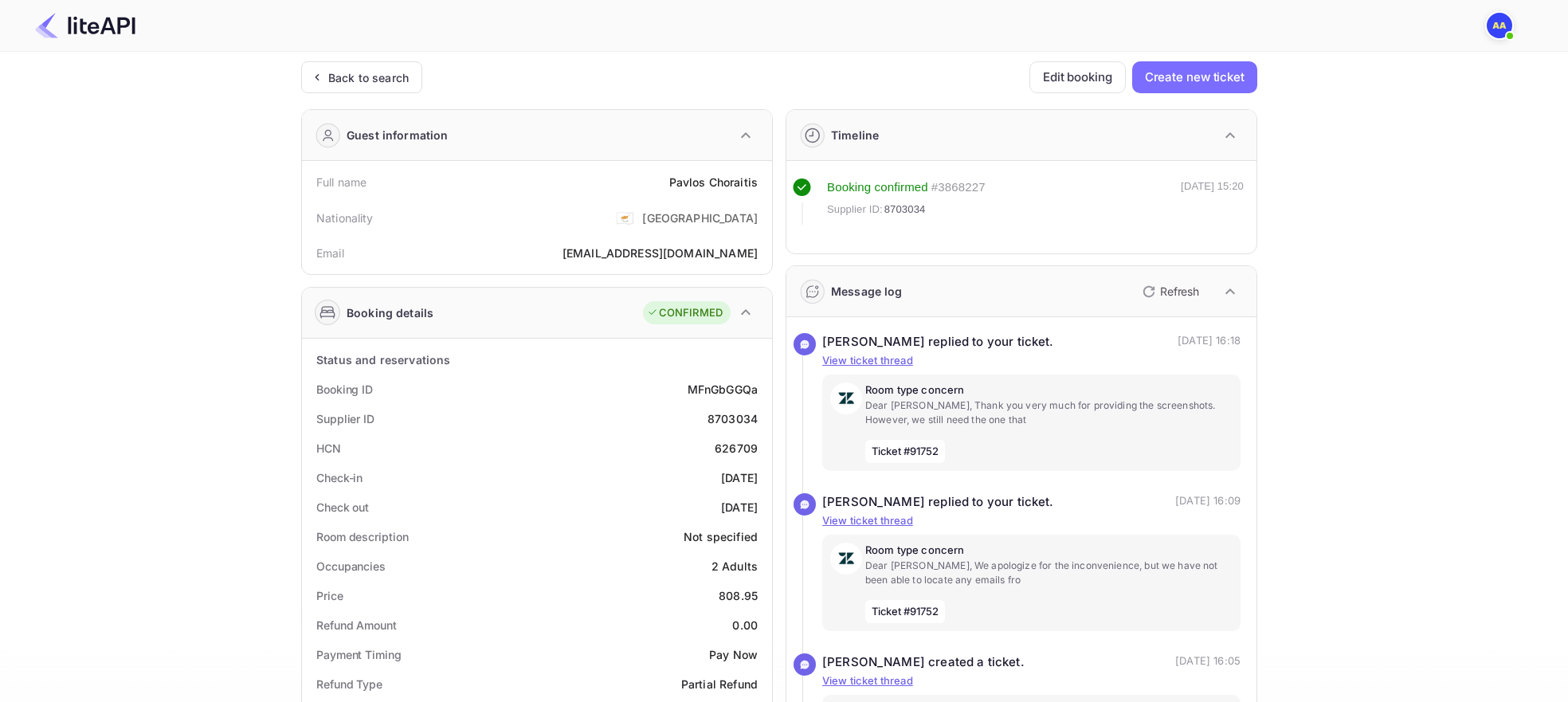
click at [1165, 299] on p "Refresh" at bounding box center [1179, 291] width 39 height 17
click at [1168, 301] on button "Refresh" at bounding box center [1169, 291] width 73 height 25
click at [412, 76] on div "Back to search" at bounding box center [361, 78] width 121 height 32
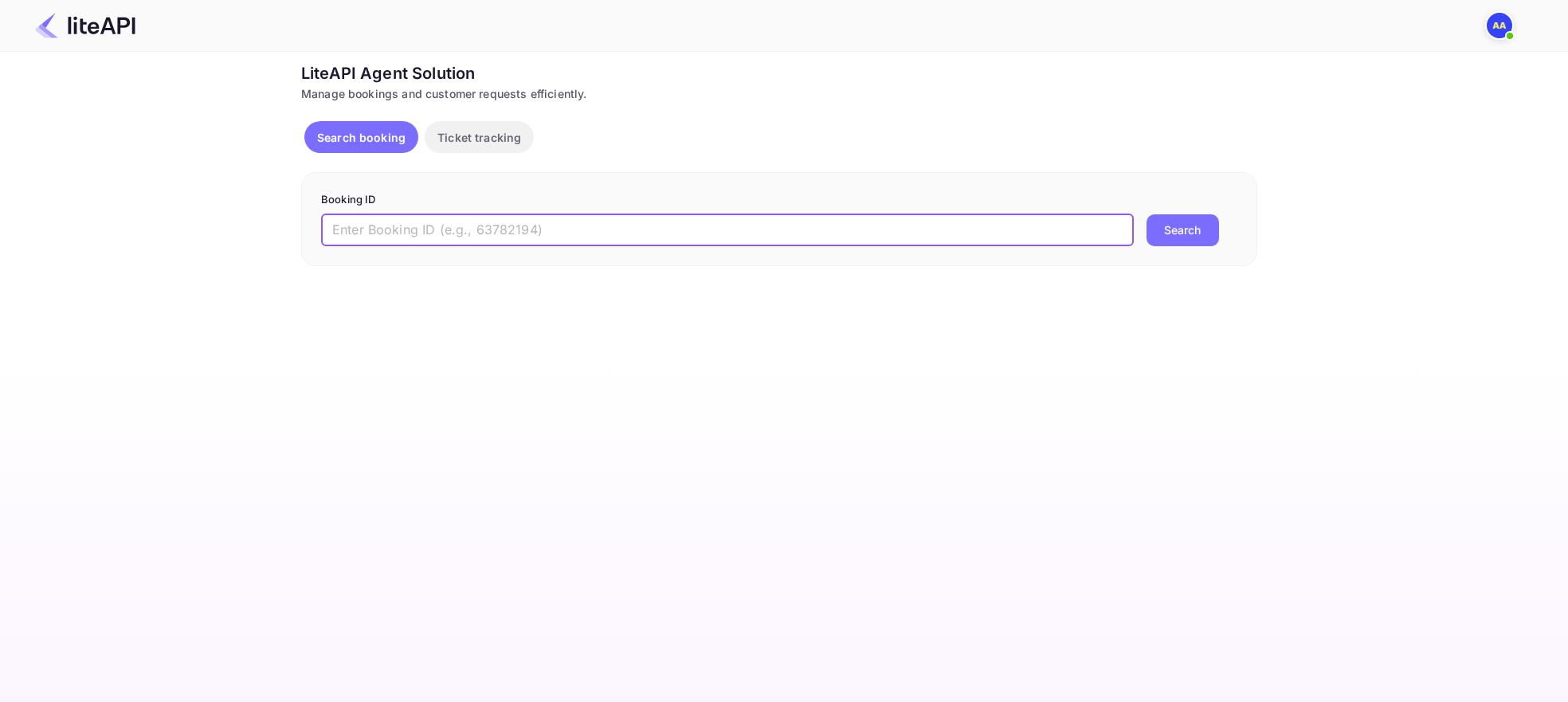
click at [463, 230] on input "text" at bounding box center [727, 231] width 813 height 32
paste input "U9MoPpjKd"
type input "U9MoPpjKd"
click at [1191, 234] on button "Search" at bounding box center [1183, 231] width 73 height 32
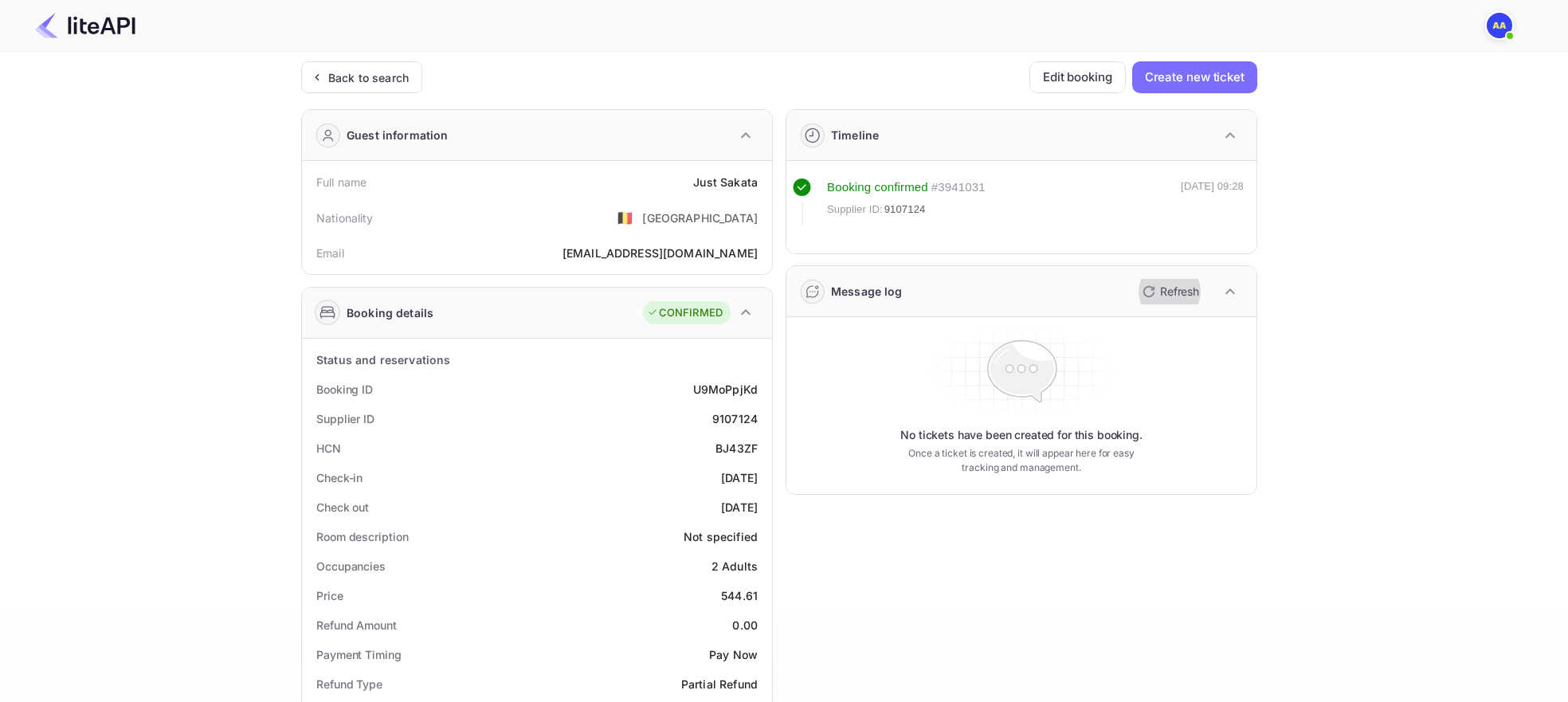
click at [1146, 279] on button "Refresh" at bounding box center [1169, 291] width 73 height 25
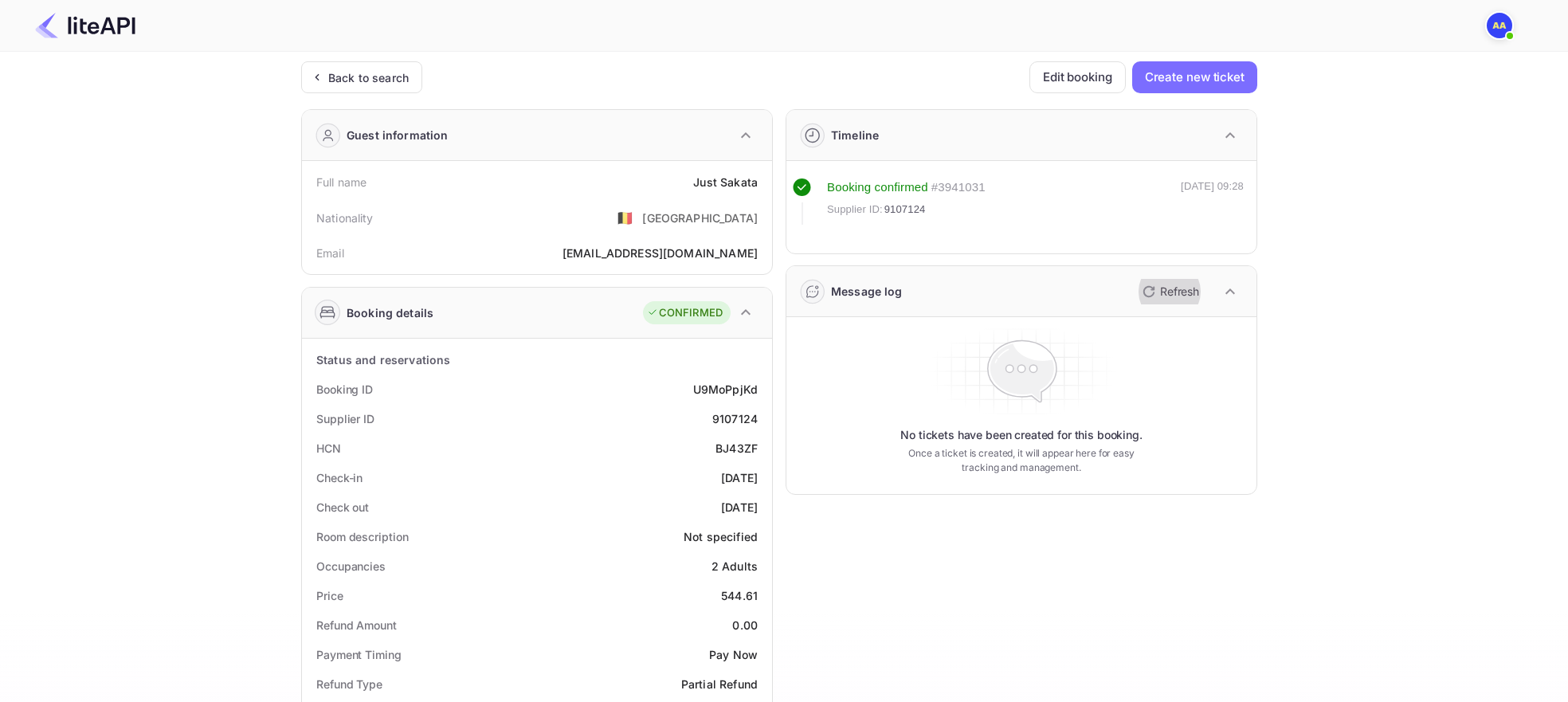
click at [1146, 279] on button "Refresh" at bounding box center [1169, 291] width 73 height 25
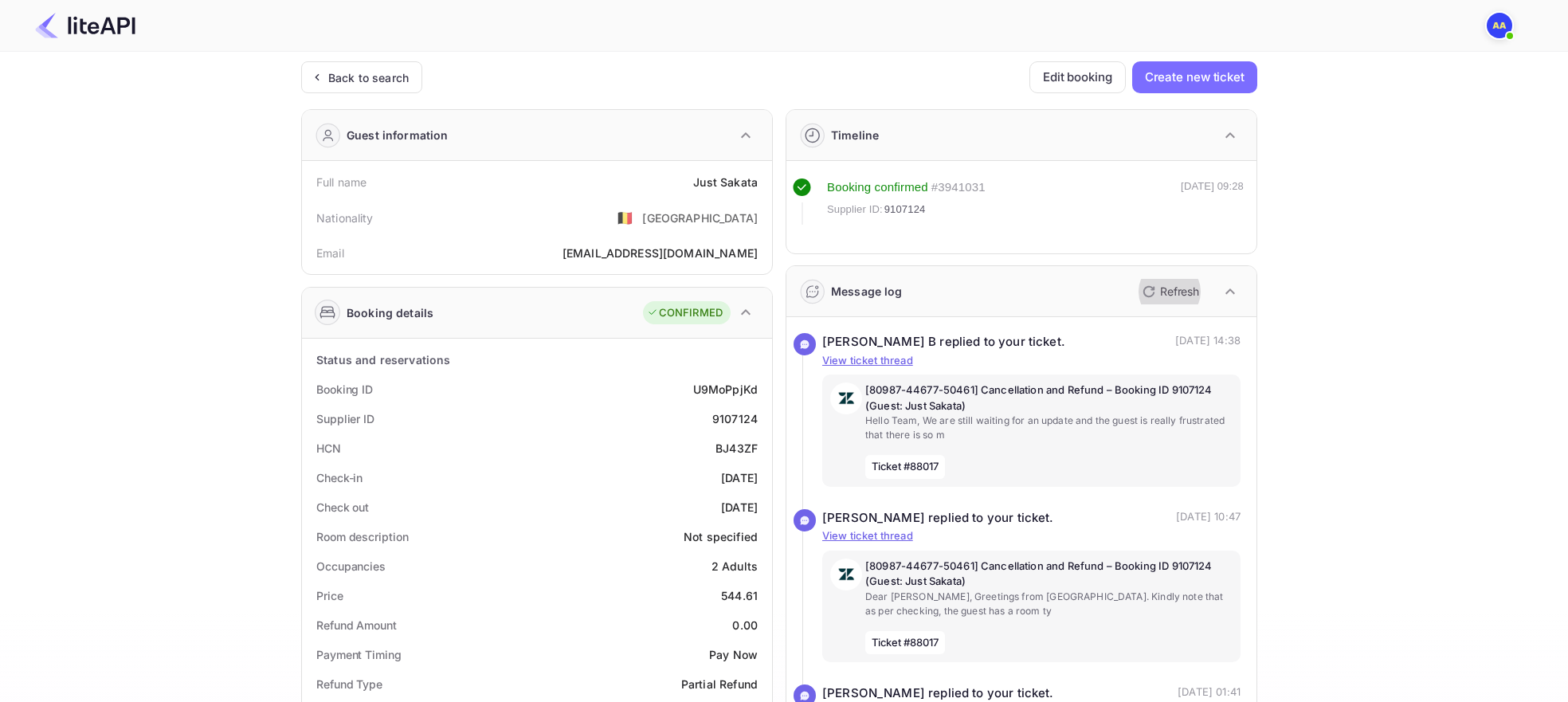
click at [1173, 286] on p "Refresh" at bounding box center [1179, 291] width 39 height 17
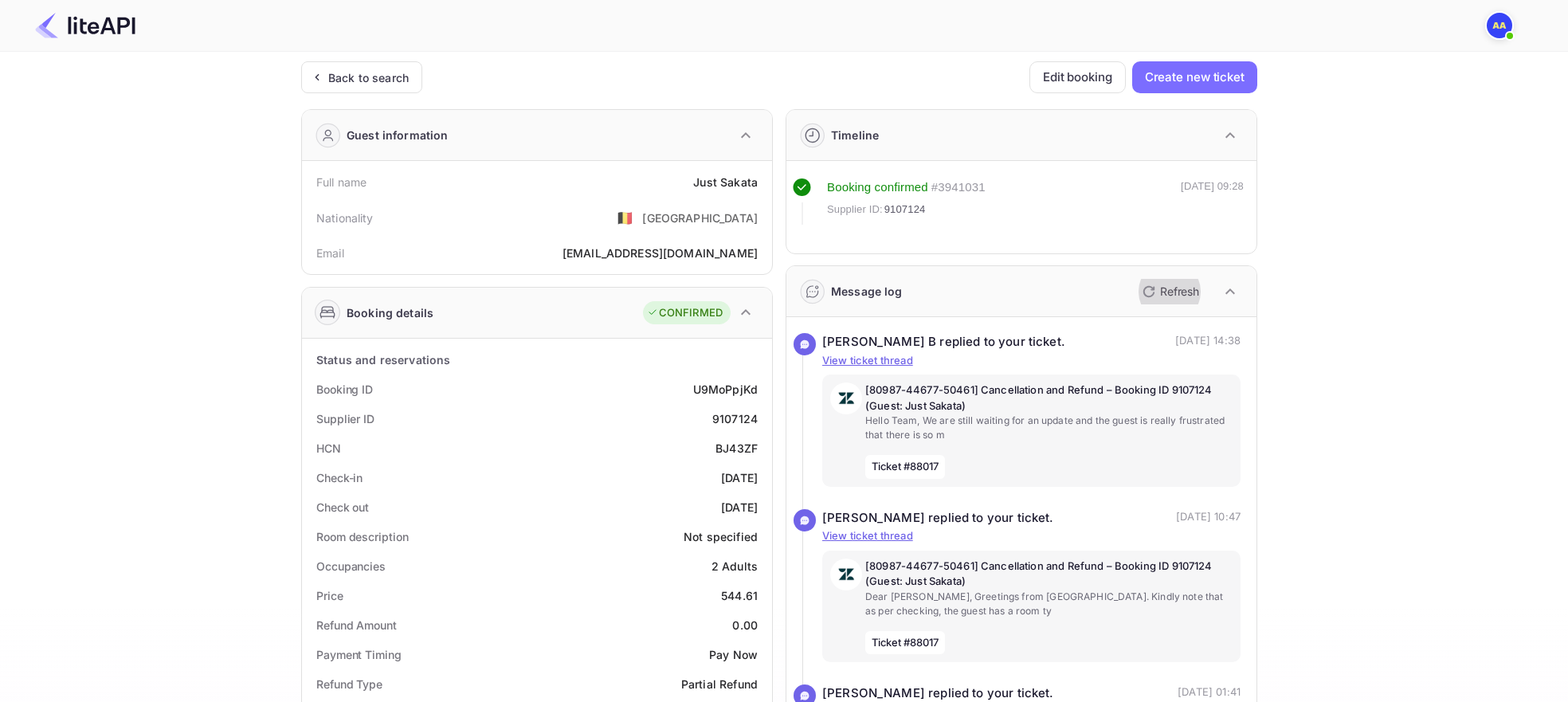
click at [1173, 286] on p "Refresh" at bounding box center [1179, 291] width 39 height 17
click at [1148, 400] on p "[80987-44677-50461] Cancellation and Refund – Booking ID 9107124 (Guest: Just S…" at bounding box center [1048, 398] width 368 height 31
click at [1106, 444] on div "[80987-44677-50461] Cancellation and Refund – Booking ID 9107124 (Guest: Just S…" at bounding box center [1048, 431] width 368 height 96
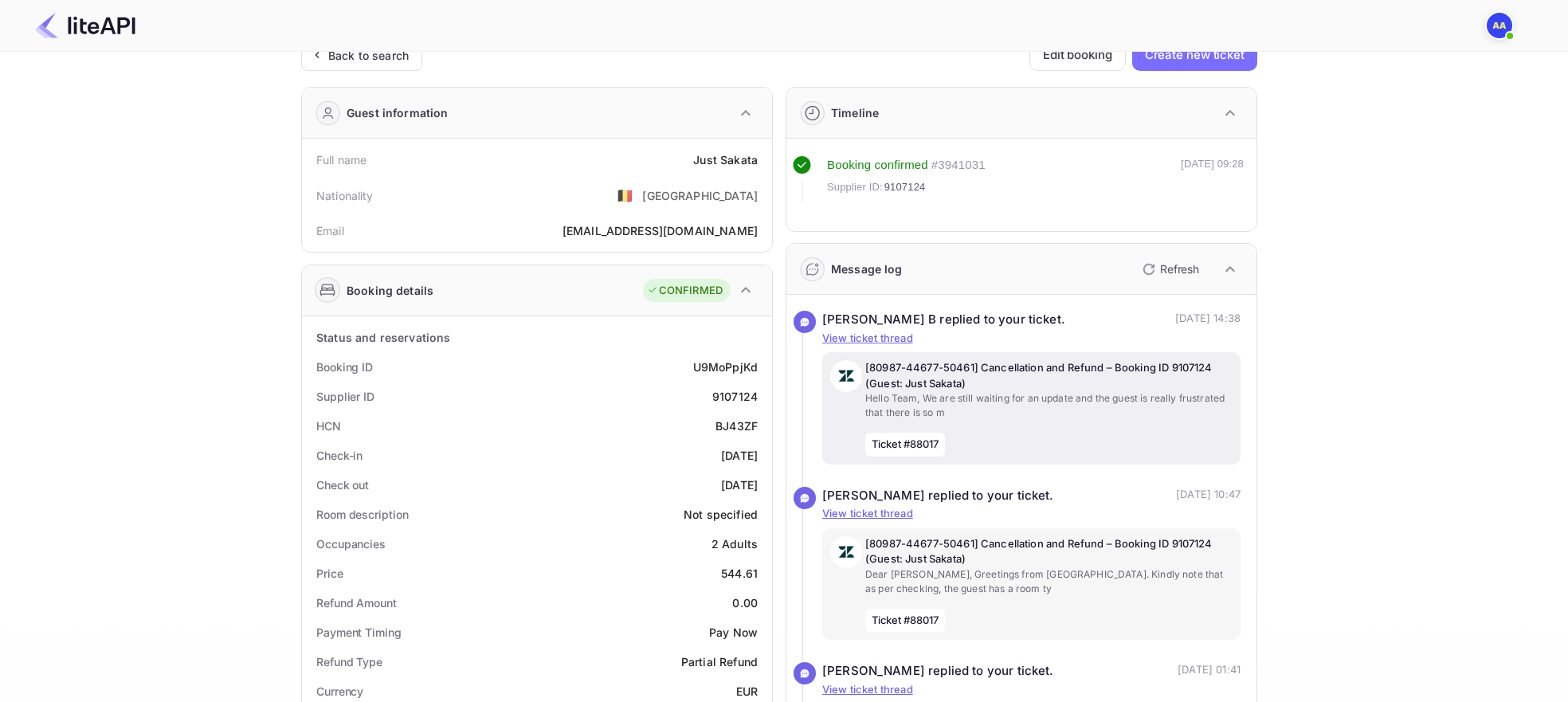
click at [1002, 438] on div "[80987-44677-50461] Cancellation and Refund – Booking ID 9107124 (Guest: Just S…" at bounding box center [1048, 408] width 368 height 96
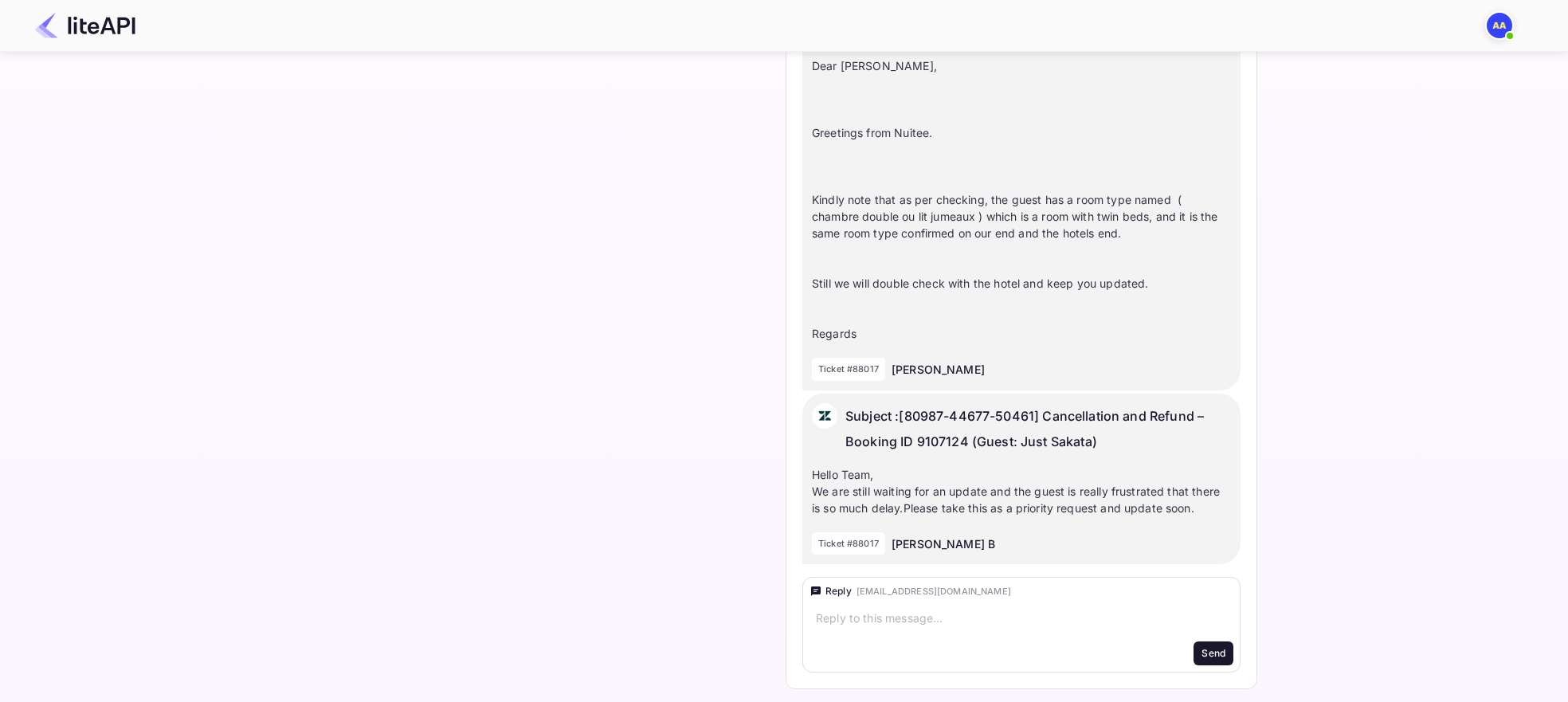
scroll to position [2524, 0]
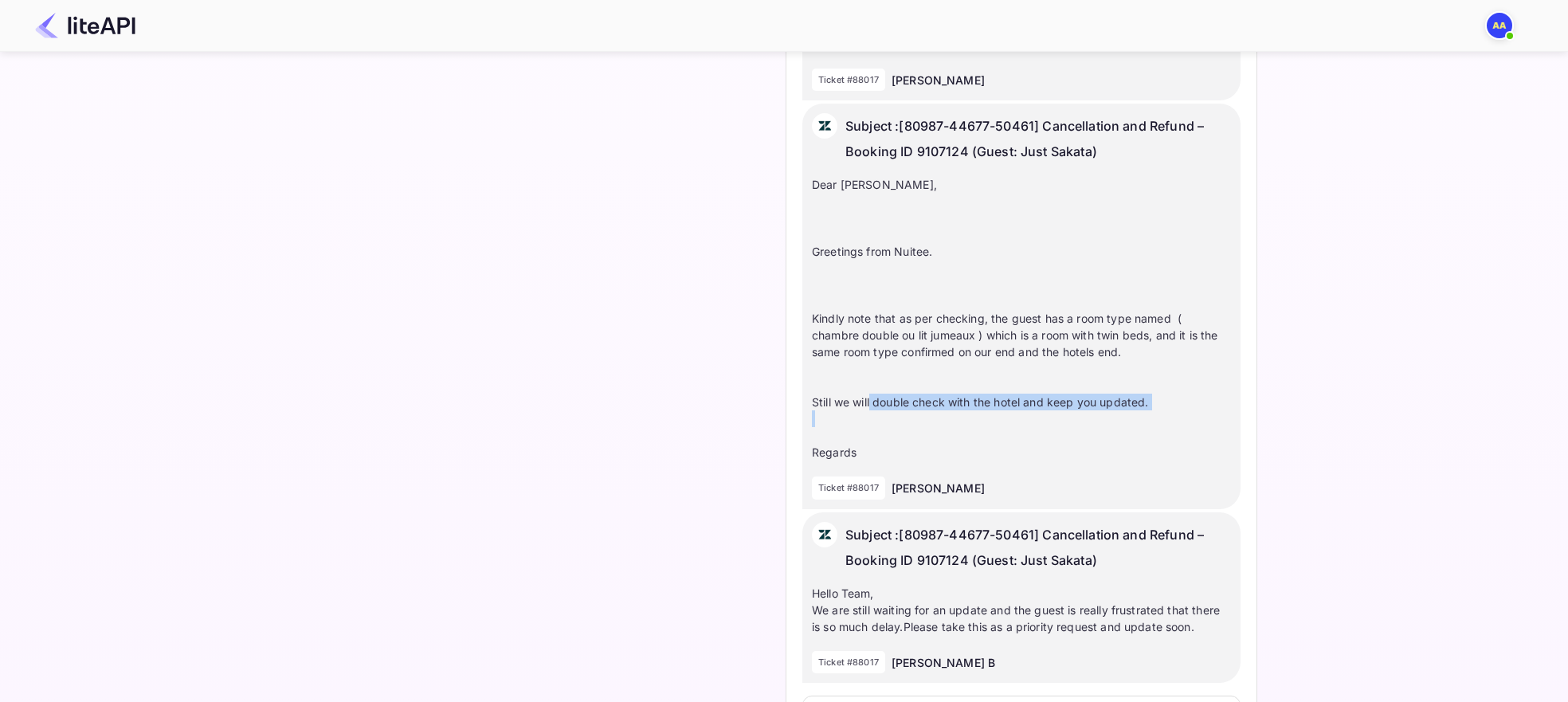
drag, startPoint x: 871, startPoint y: 386, endPoint x: 1026, endPoint y: 395, distance: 155.3
click at [1026, 395] on div "Dear [PERSON_NAME], Greetings from [GEOGRAPHIC_DATA]. Kindly note that as per c…" at bounding box center [1021, 318] width 419 height 285
copy div "double check with the hotel and keep you updated."
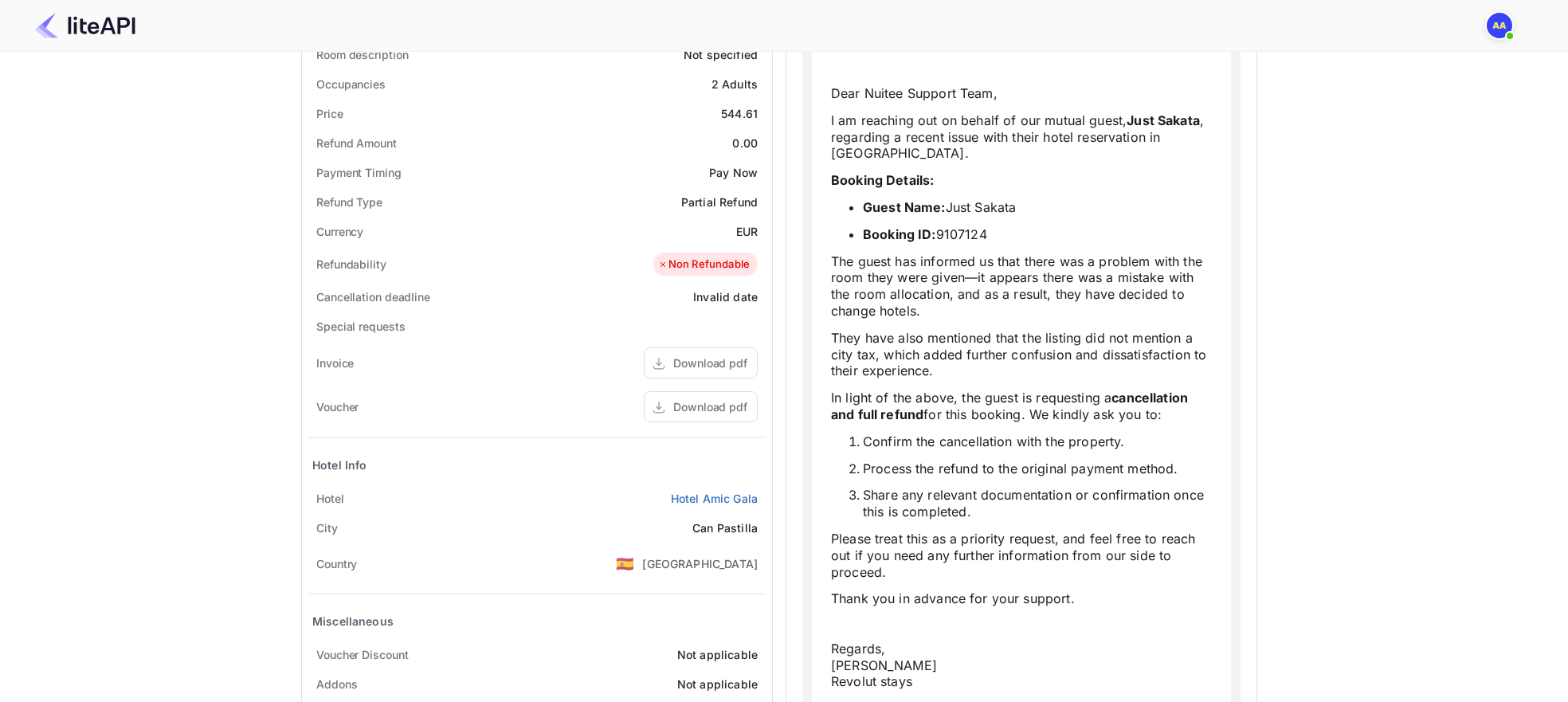
scroll to position [0, 0]
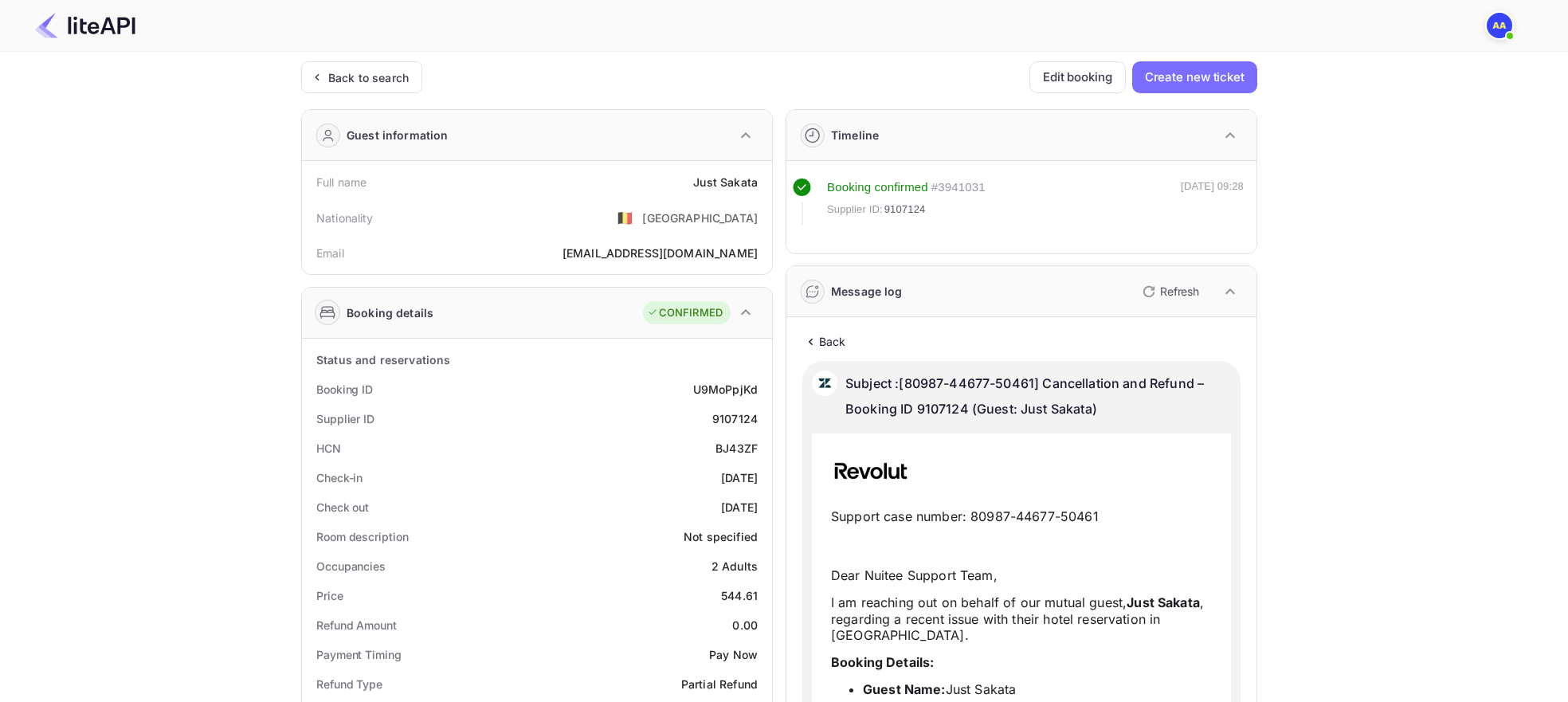
click at [1162, 293] on p "Refresh" at bounding box center [1179, 291] width 39 height 17
click at [1161, 292] on p "Refresh" at bounding box center [1179, 291] width 39 height 17
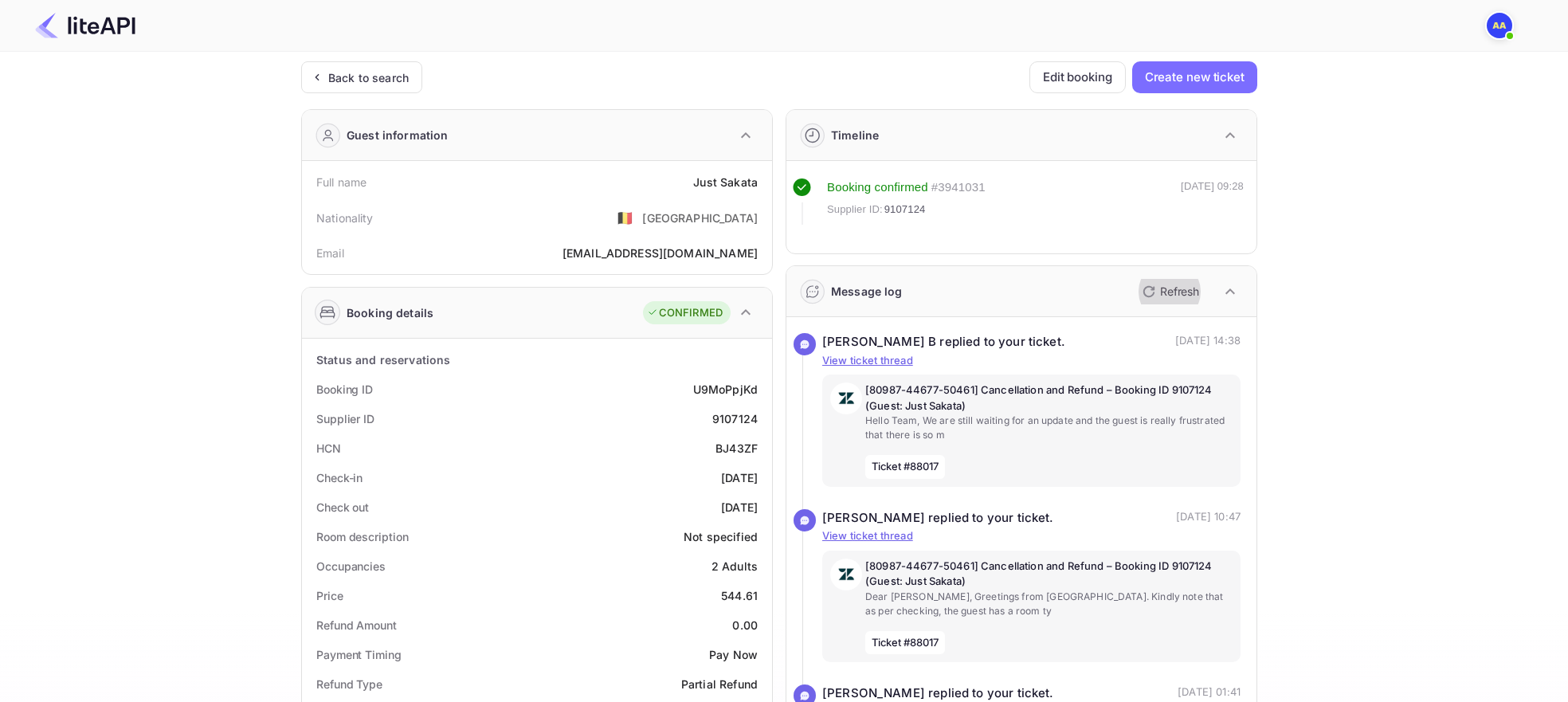
click at [1158, 301] on button "Refresh" at bounding box center [1169, 291] width 73 height 25
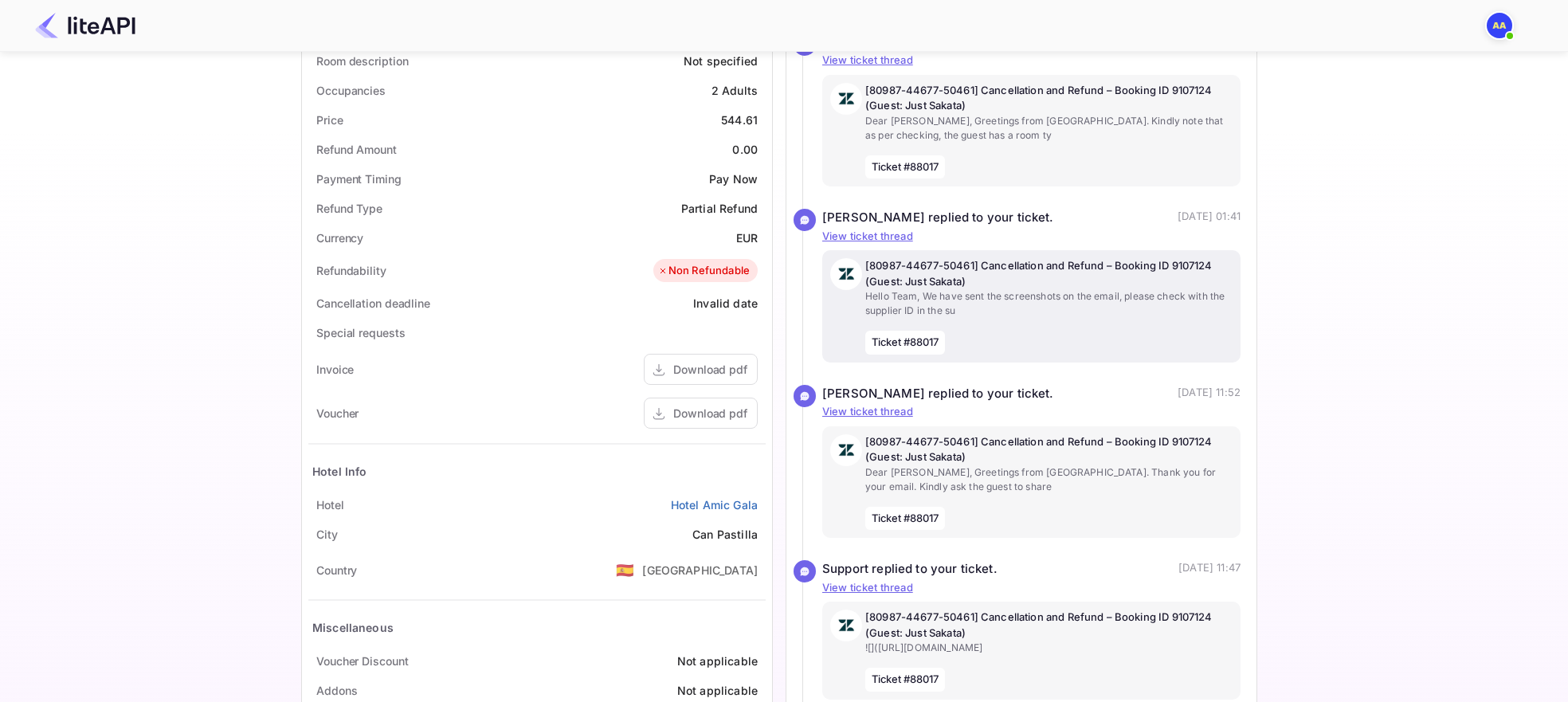
scroll to position [548, 0]
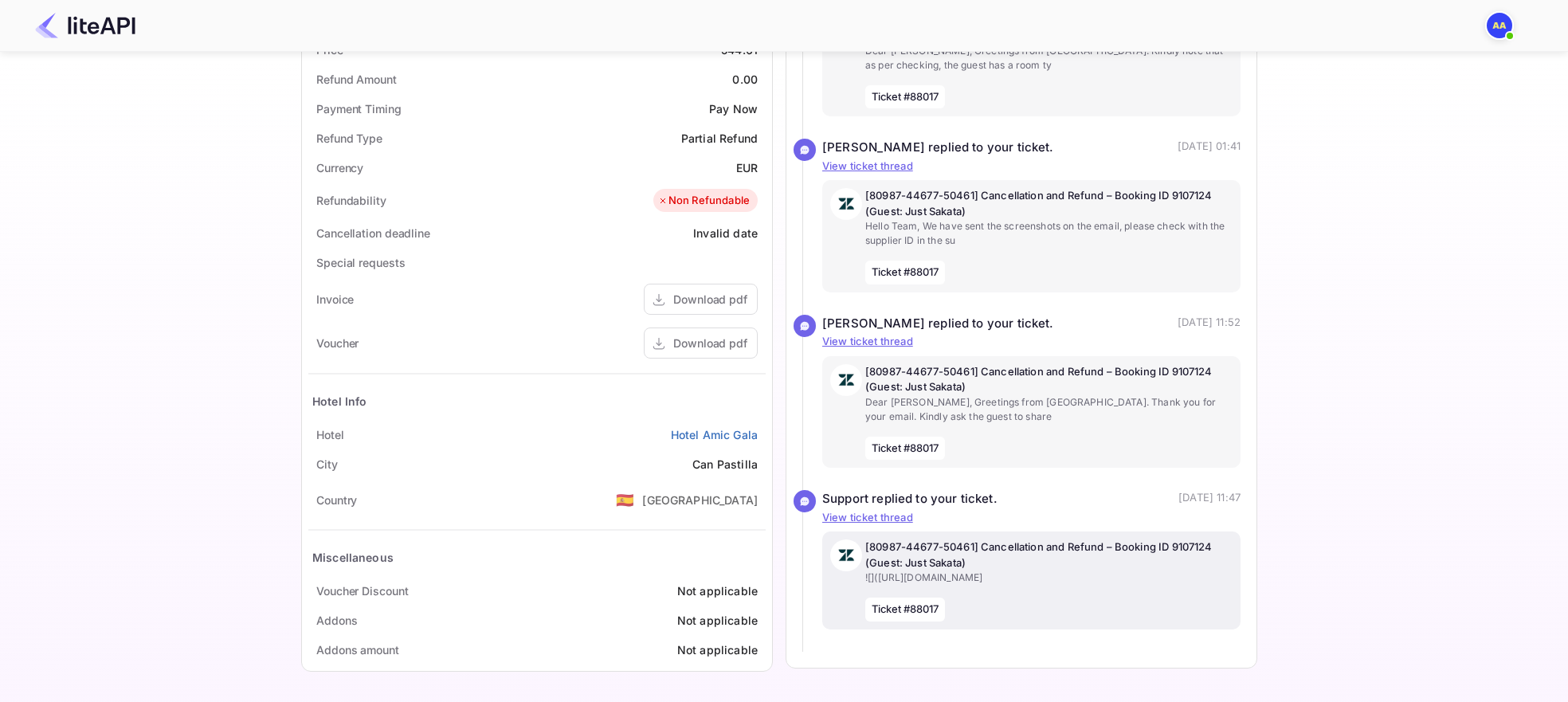
click at [1073, 542] on p "[80987-44677-50461] Cancellation and Refund – Booking ID 9107124 (Guest: Just S…" at bounding box center [1048, 554] width 368 height 31
click at [1081, 593] on div "[80987-44677-50461] Cancellation and Refund – Booking ID 9107124 (Guest: Just S…" at bounding box center [1048, 580] width 368 height 82
click at [1161, 570] on p "![]([URL][DOMAIN_NAME]" at bounding box center [1048, 577] width 368 height 14
click at [1084, 621] on div "[80987-44677-50461] Cancellation and Refund – Booking ID 9107124 (Guest: Just S…" at bounding box center [1048, 580] width 368 height 82
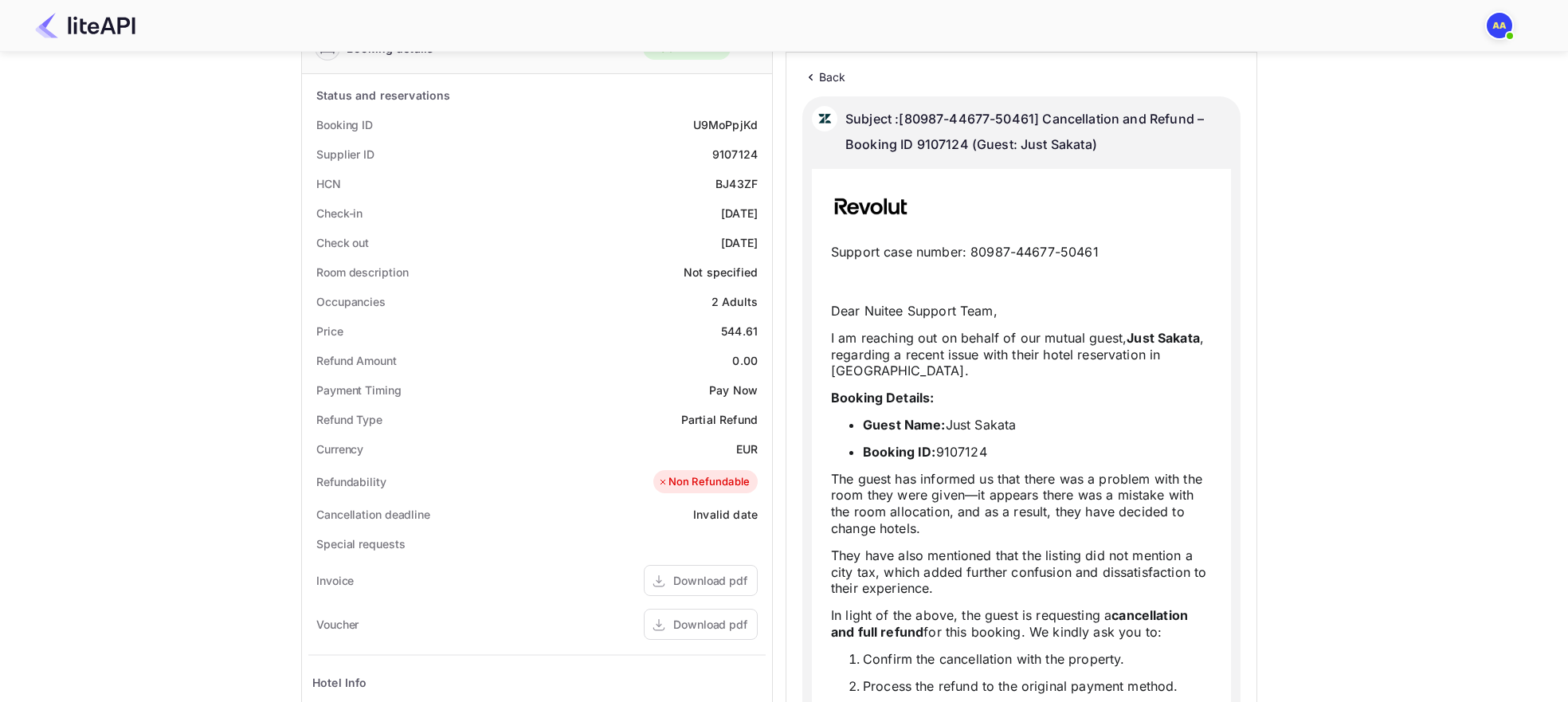
scroll to position [0, 0]
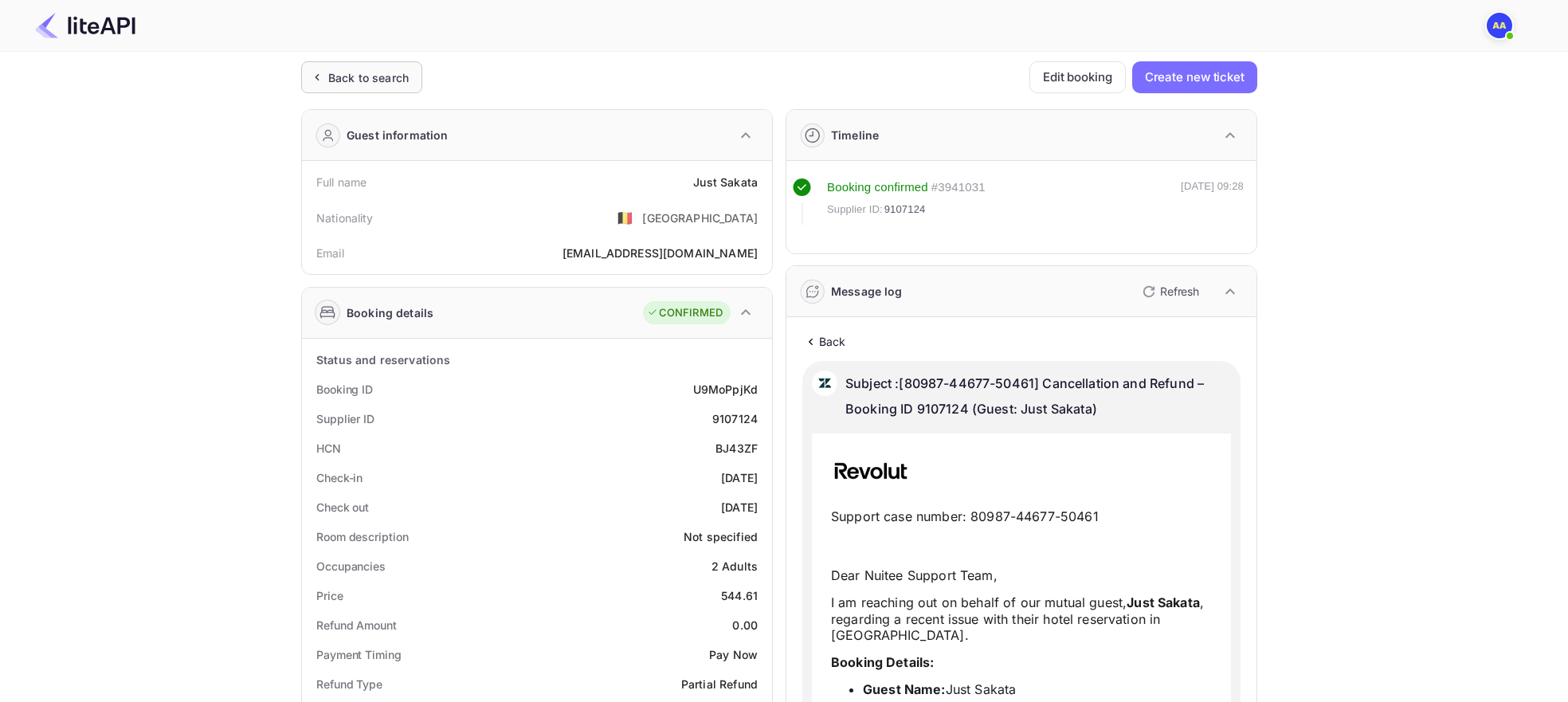
click at [310, 90] on div "Back to search" at bounding box center [361, 78] width 121 height 32
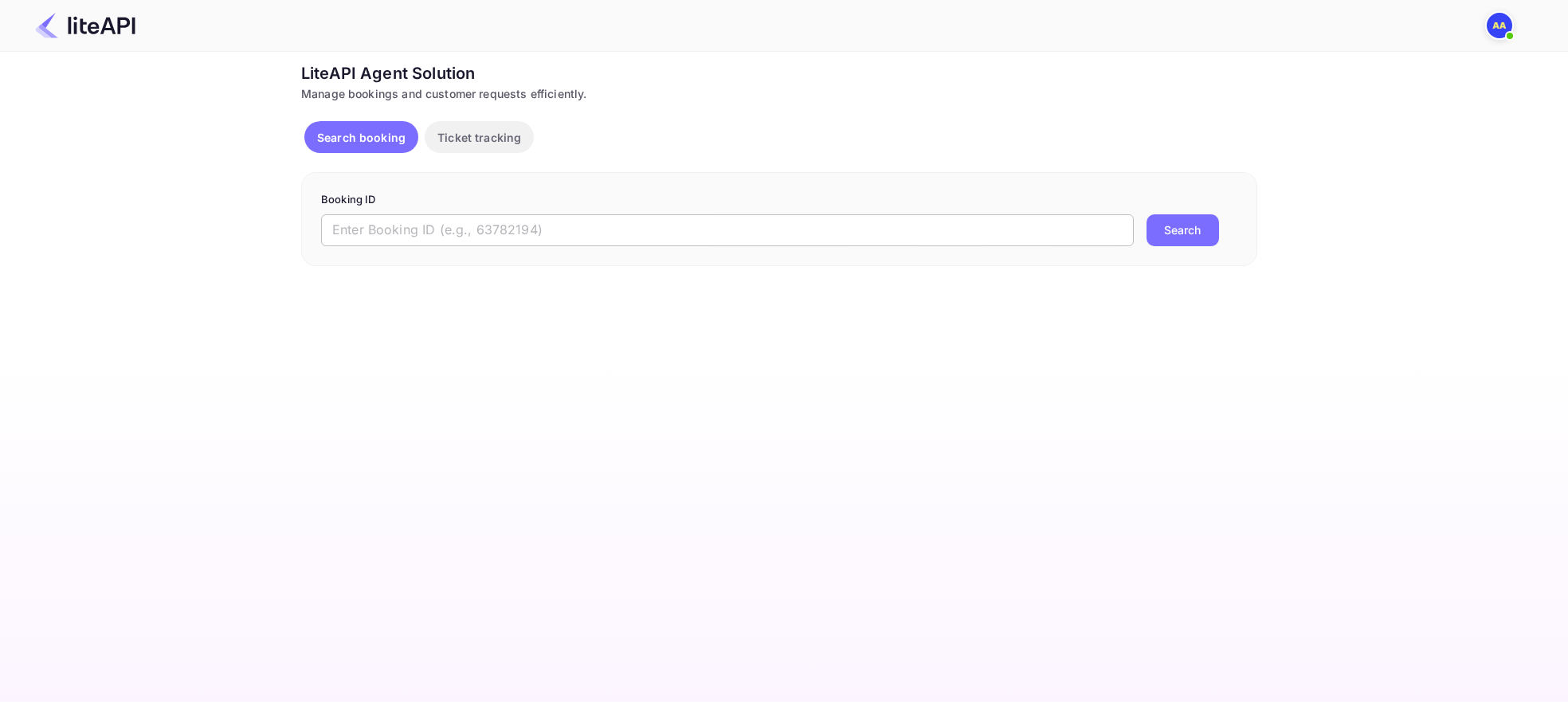
click at [373, 225] on input "text" at bounding box center [727, 231] width 813 height 32
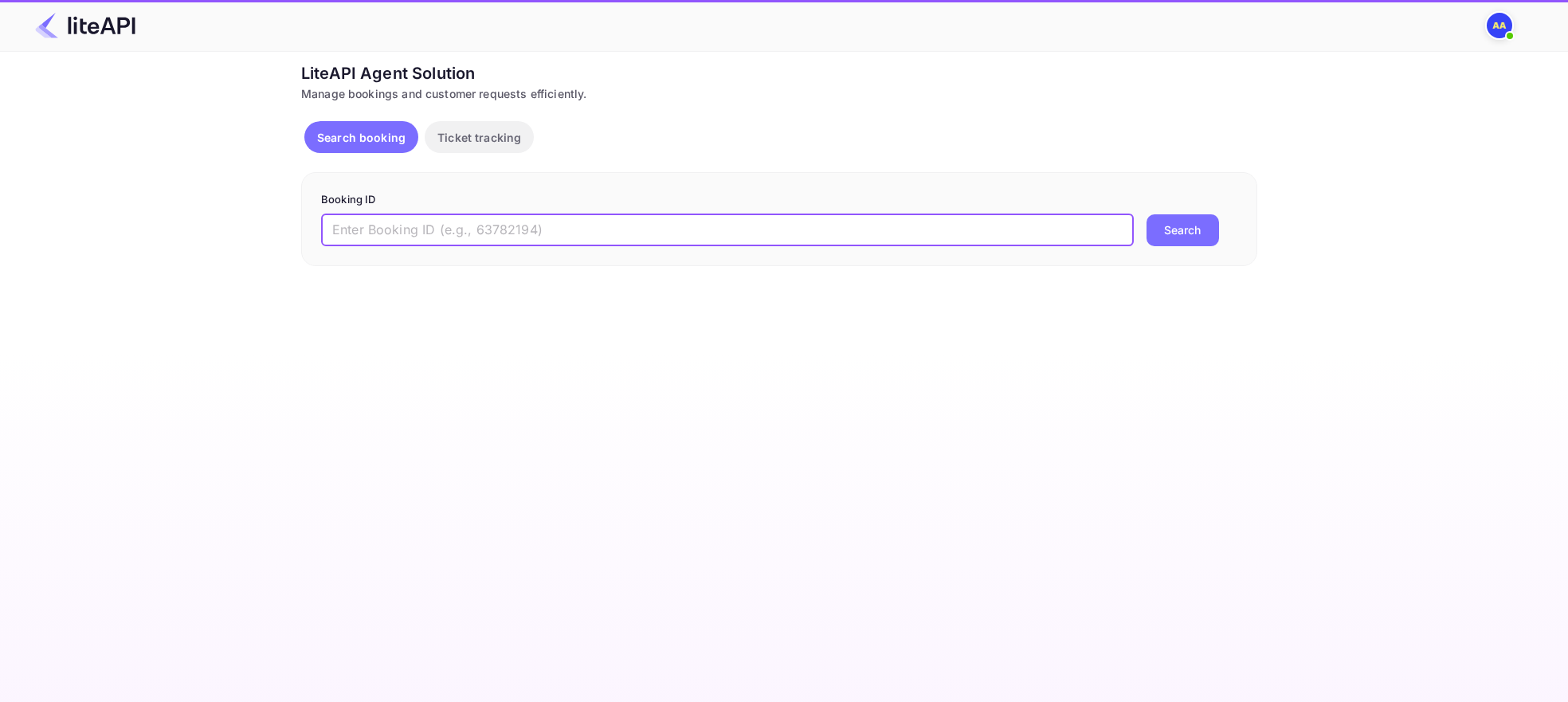
paste input "9mTT8m2n4"
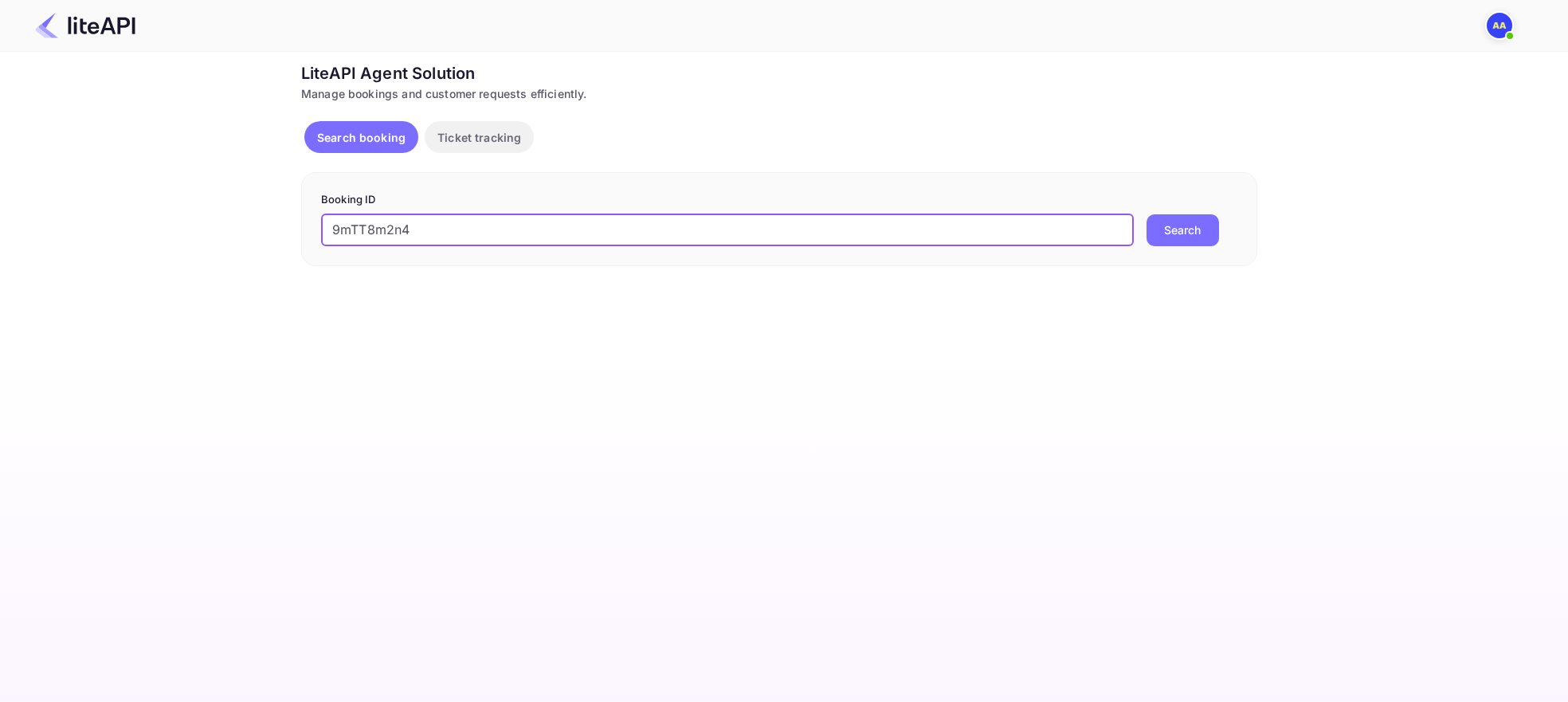
type input "9mTT8m2n4"
click at [1172, 230] on button "Search" at bounding box center [1183, 231] width 73 height 32
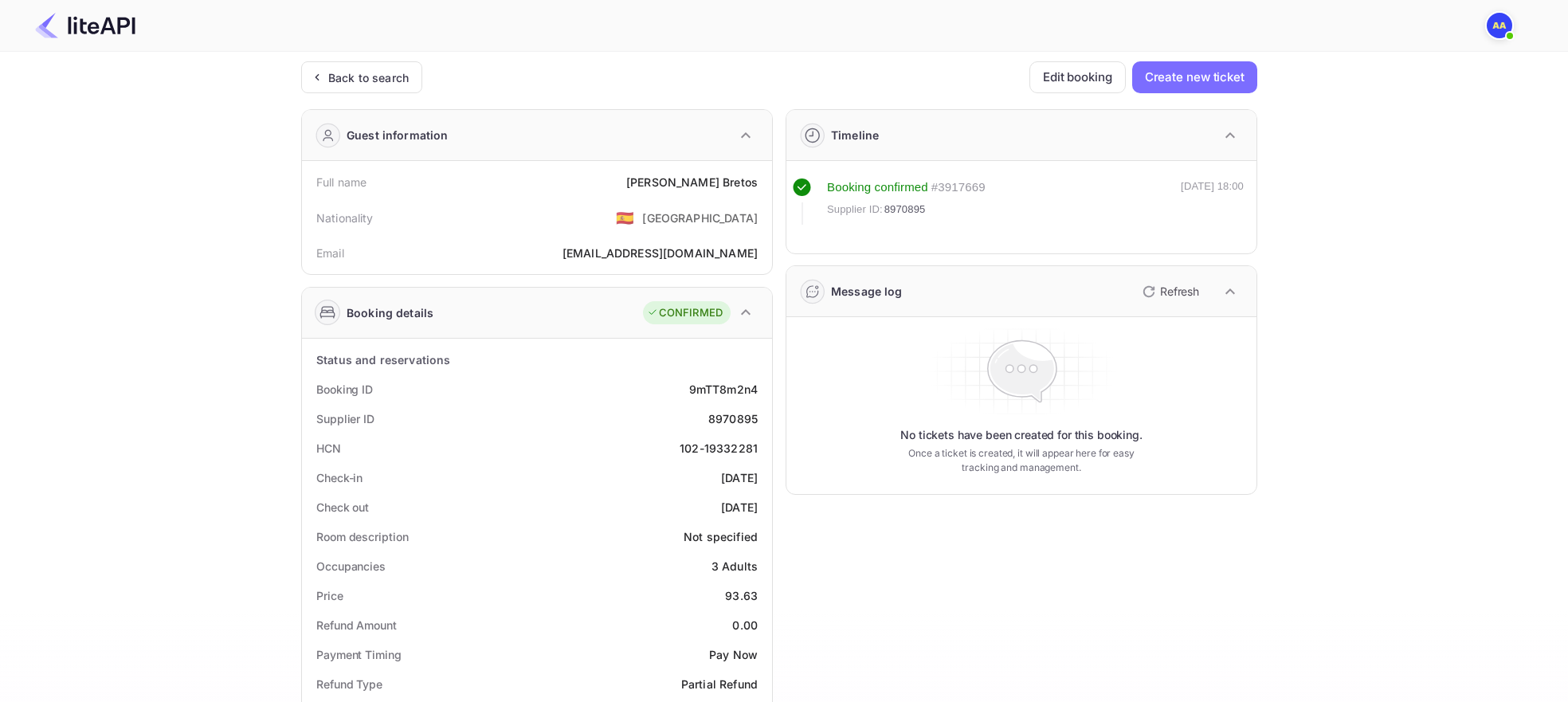
click at [1165, 302] on button "Refresh" at bounding box center [1169, 291] width 73 height 25
click at [1162, 307] on div "Message log Refresh" at bounding box center [1021, 291] width 470 height 51
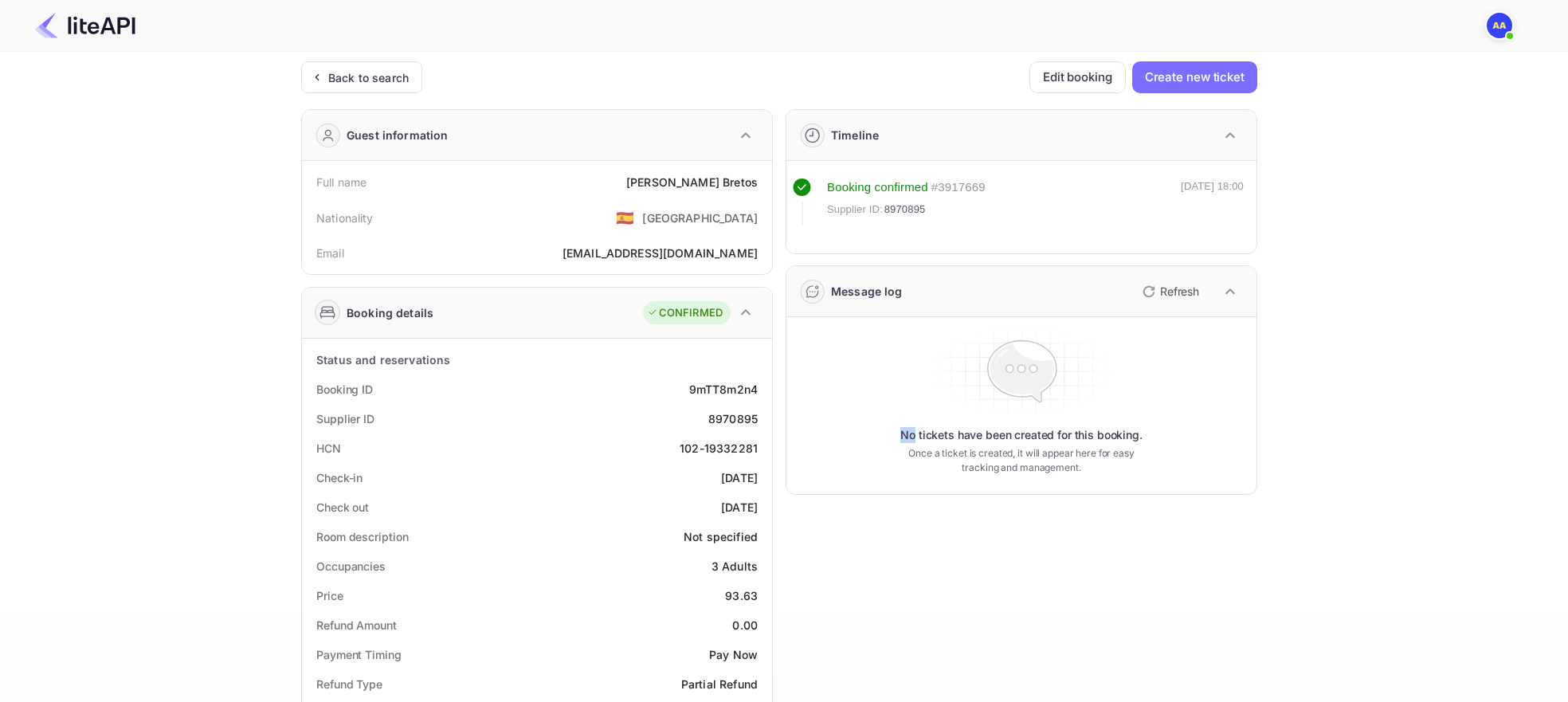
click at [1153, 290] on icon "button" at bounding box center [1148, 291] width 19 height 19
click at [1174, 287] on p "Refresh" at bounding box center [1179, 291] width 39 height 17
click at [1081, 285] on div "Message log Refresh" at bounding box center [1021, 291] width 470 height 51
click at [1164, 282] on button "Refresh" at bounding box center [1169, 291] width 73 height 25
click at [1093, 285] on div "Message log Refresh" at bounding box center [1021, 291] width 470 height 51
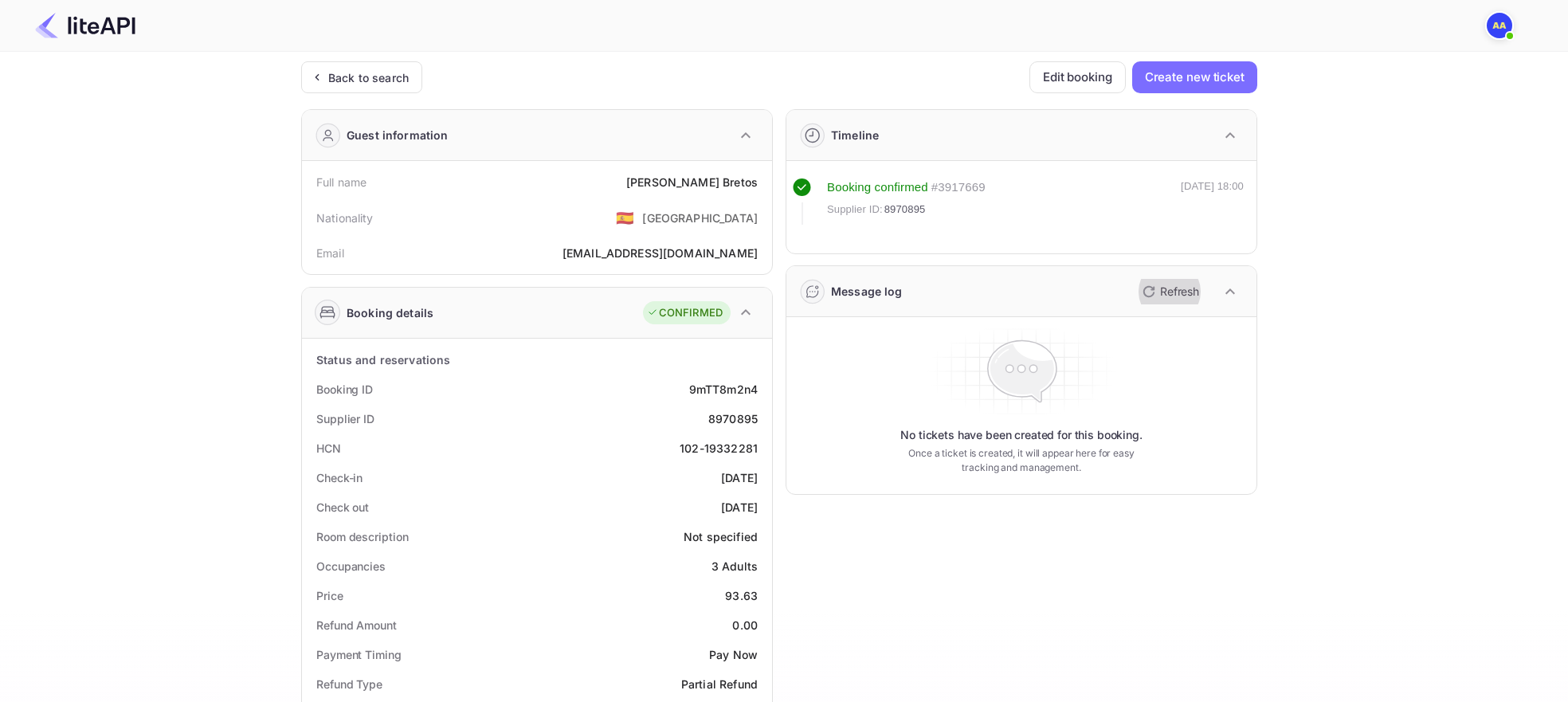
click at [1142, 285] on icon "button" at bounding box center [1148, 291] width 19 height 19
click at [1162, 280] on button "Refresh" at bounding box center [1169, 291] width 73 height 25
click at [1190, 292] on p "Refresh" at bounding box center [1179, 291] width 39 height 17
click at [1159, 73] on button "Create new ticket" at bounding box center [1195, 78] width 125 height 32
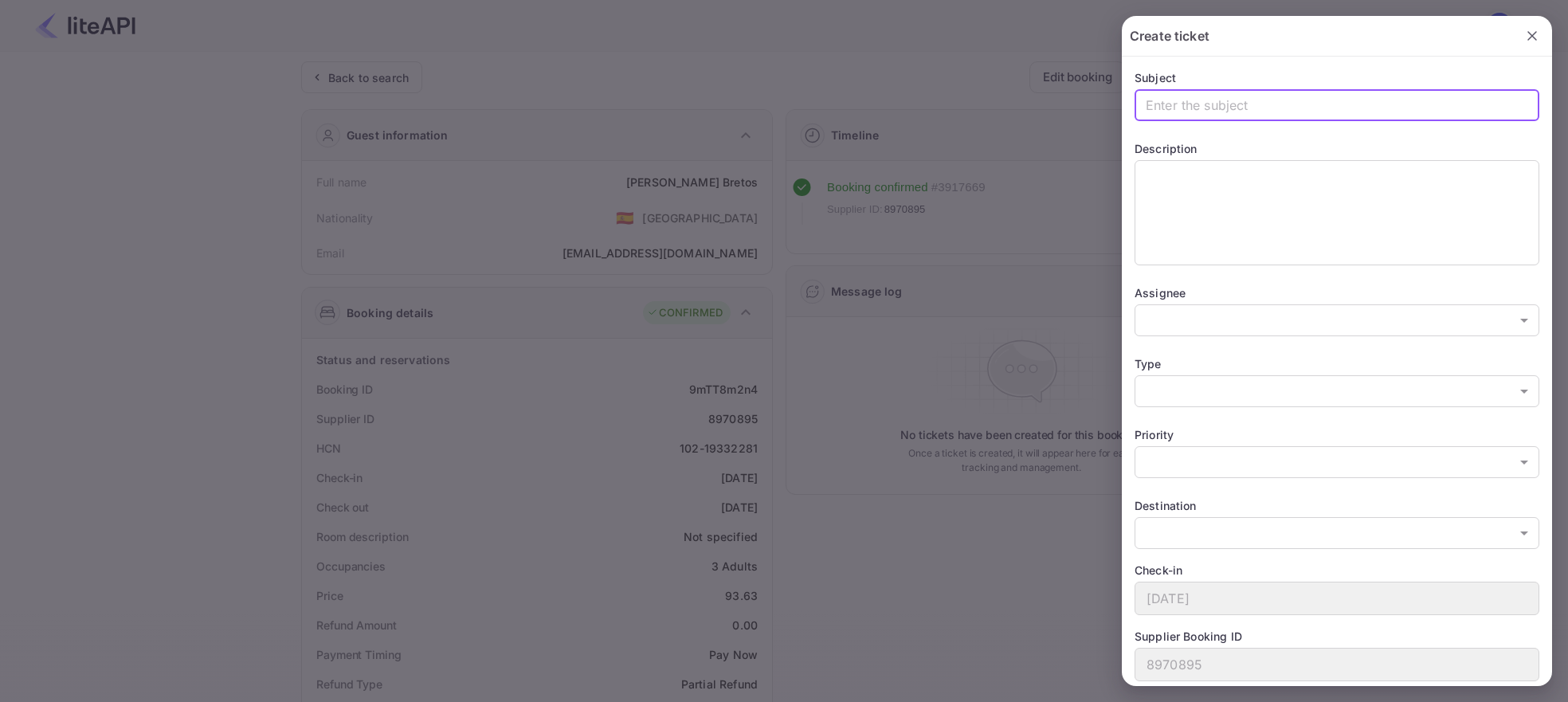
click at [1198, 100] on input "text" at bounding box center [1337, 106] width 405 height 32
click at [1218, 105] on input "text" at bounding box center [1337, 106] width 405 height 32
type input "Poor guest experience"
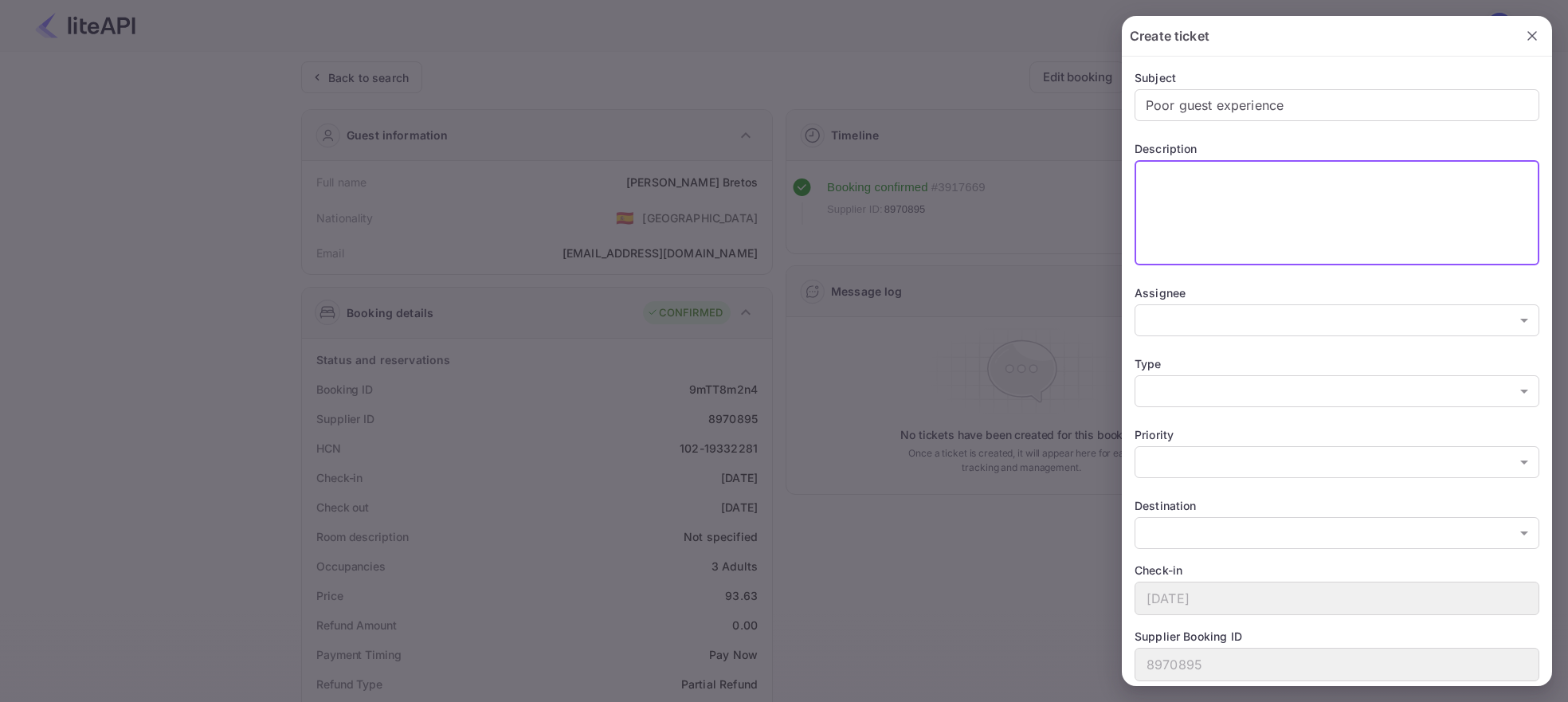
click at [1366, 178] on textarea at bounding box center [1337, 213] width 383 height 91
paste textarea "moved to worse hotel with no reception staff or towels"
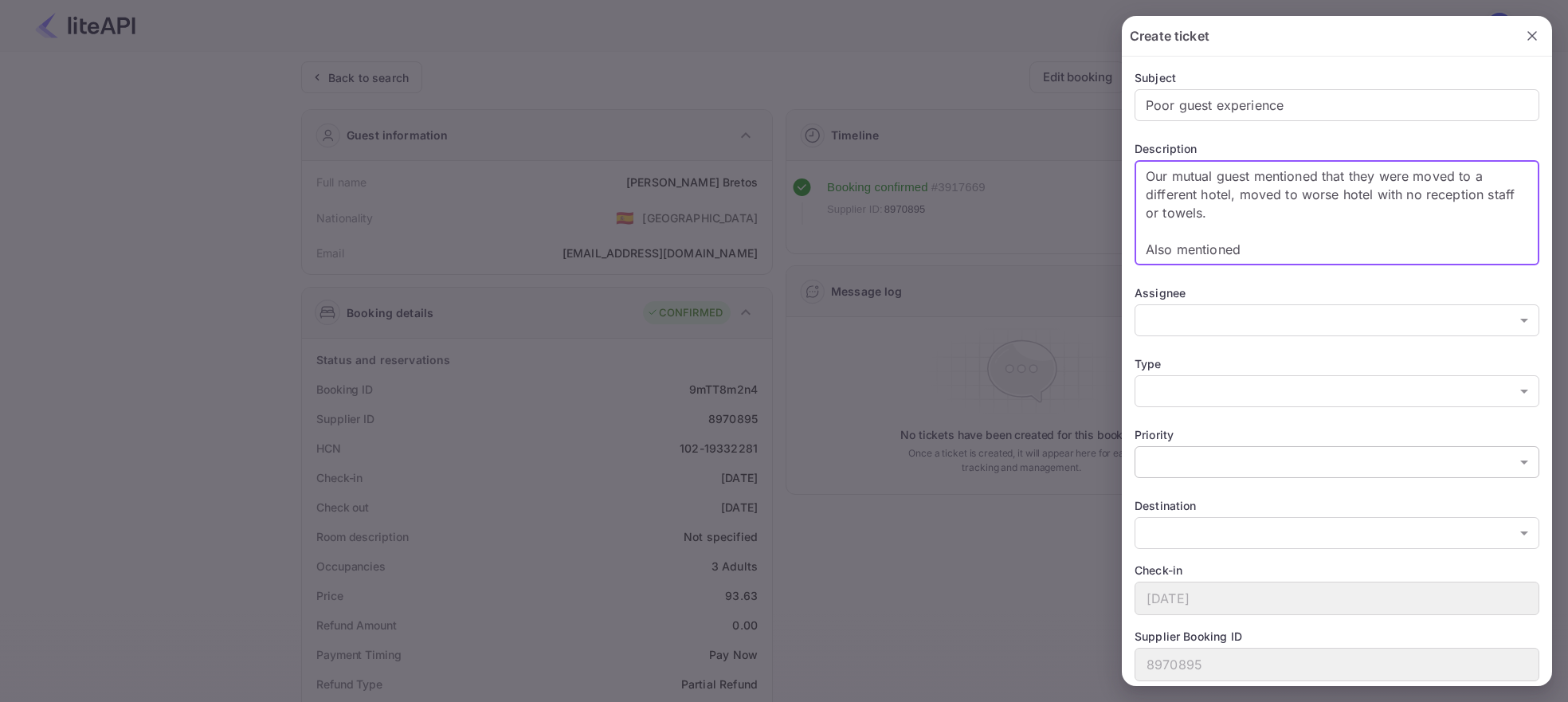
paste textarea "didn't take any photo, I forgot, I was tired and disoriented,"
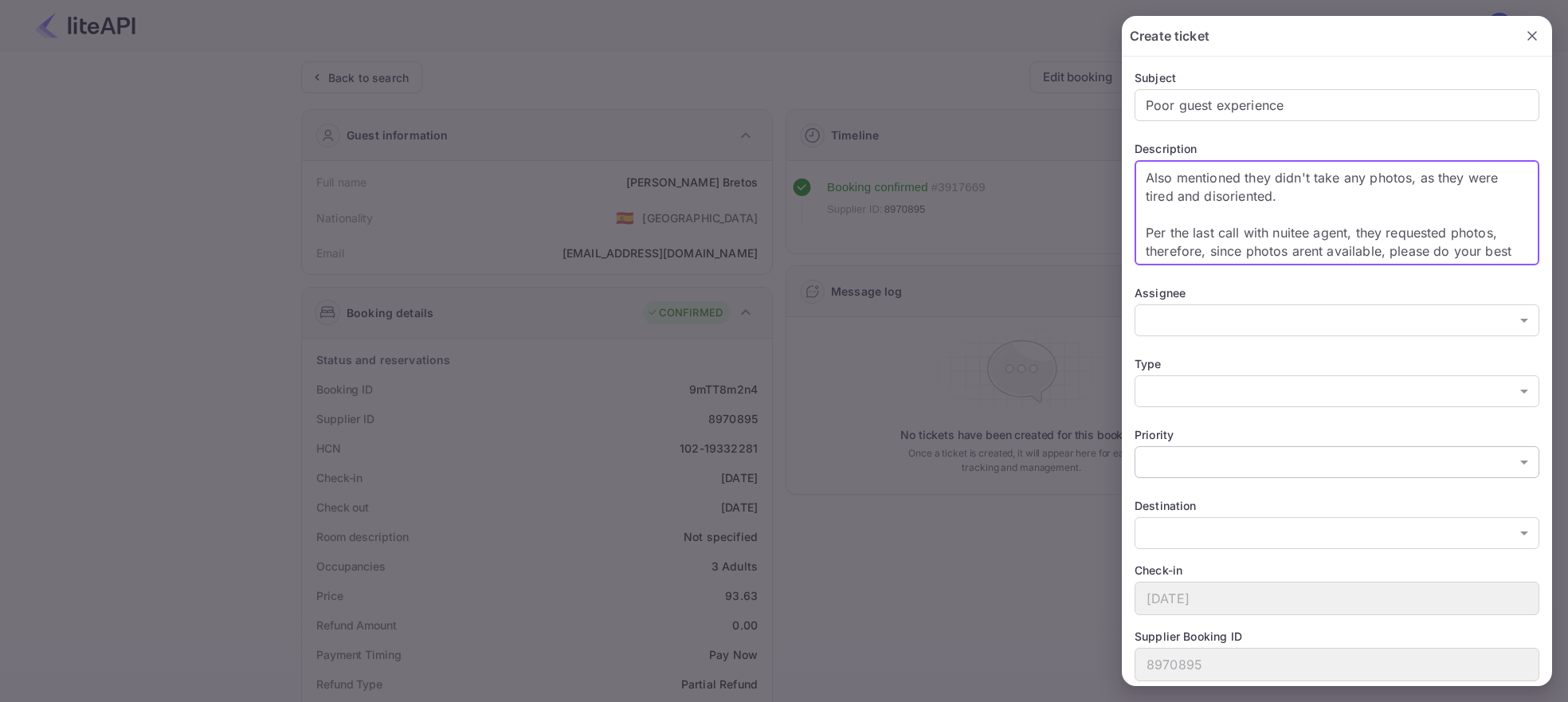
scroll to position [90, 0]
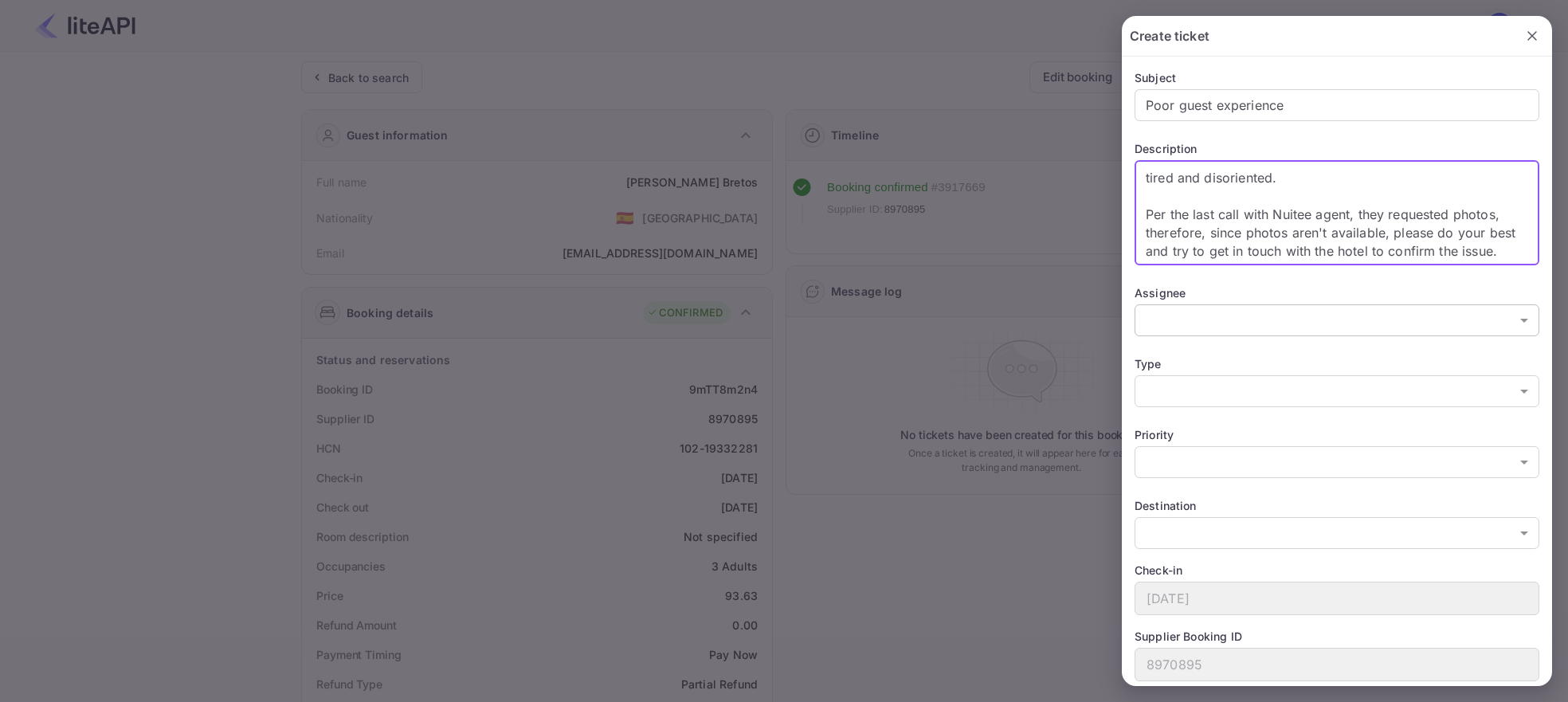
type textarea "Our mutual guest mentioned that they were moved to a different hotel, moved to …"
click at [1305, 334] on body "Now you can check your travel website directly from the link. Check your websit…" at bounding box center [784, 623] width 1568 height 1248
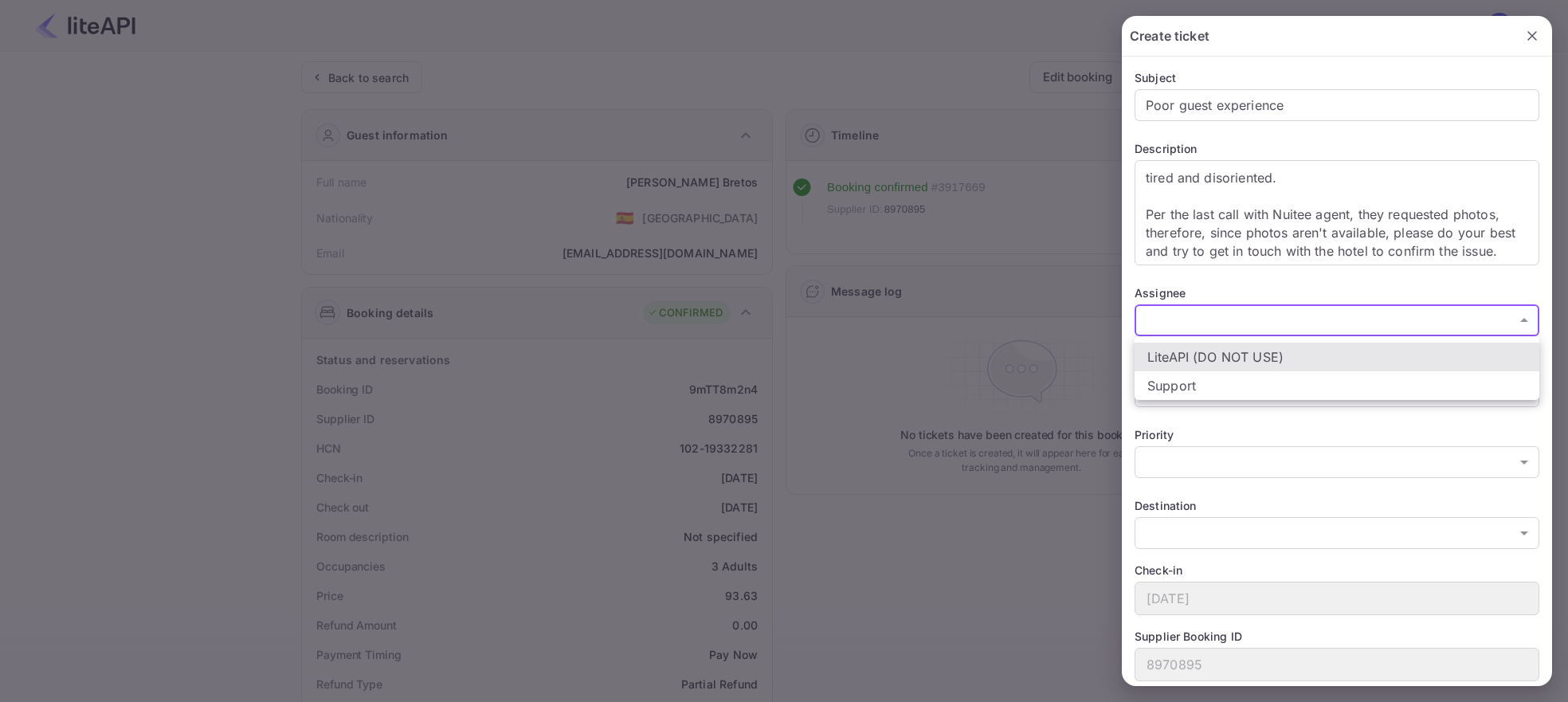
click at [1166, 378] on li "Support" at bounding box center [1337, 385] width 405 height 29
type input "21712371091601"
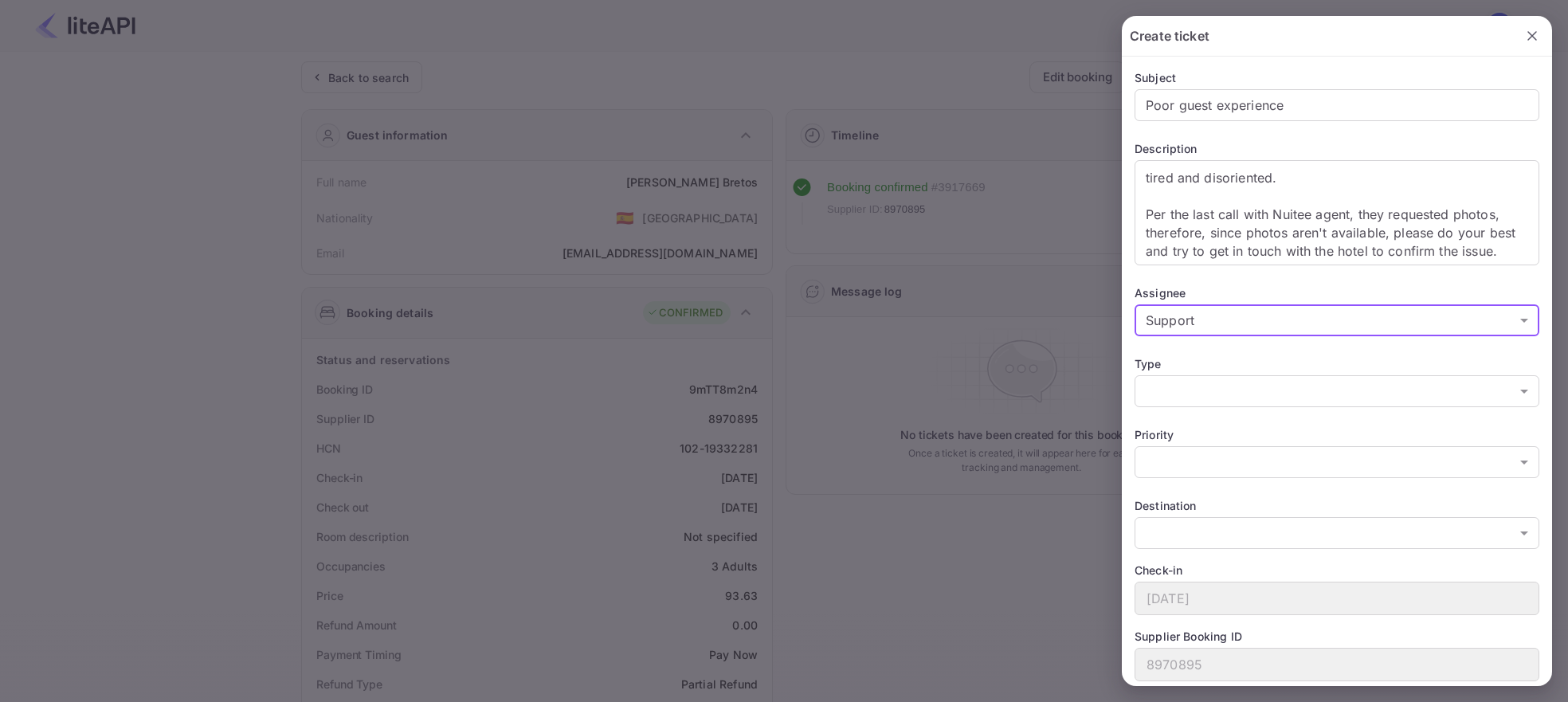
click at [1177, 369] on div "Type" at bounding box center [1337, 364] width 405 height 17
click at [1189, 400] on body "Now you can check your travel website directly from the link. Check your websit…" at bounding box center [784, 623] width 1568 height 1248
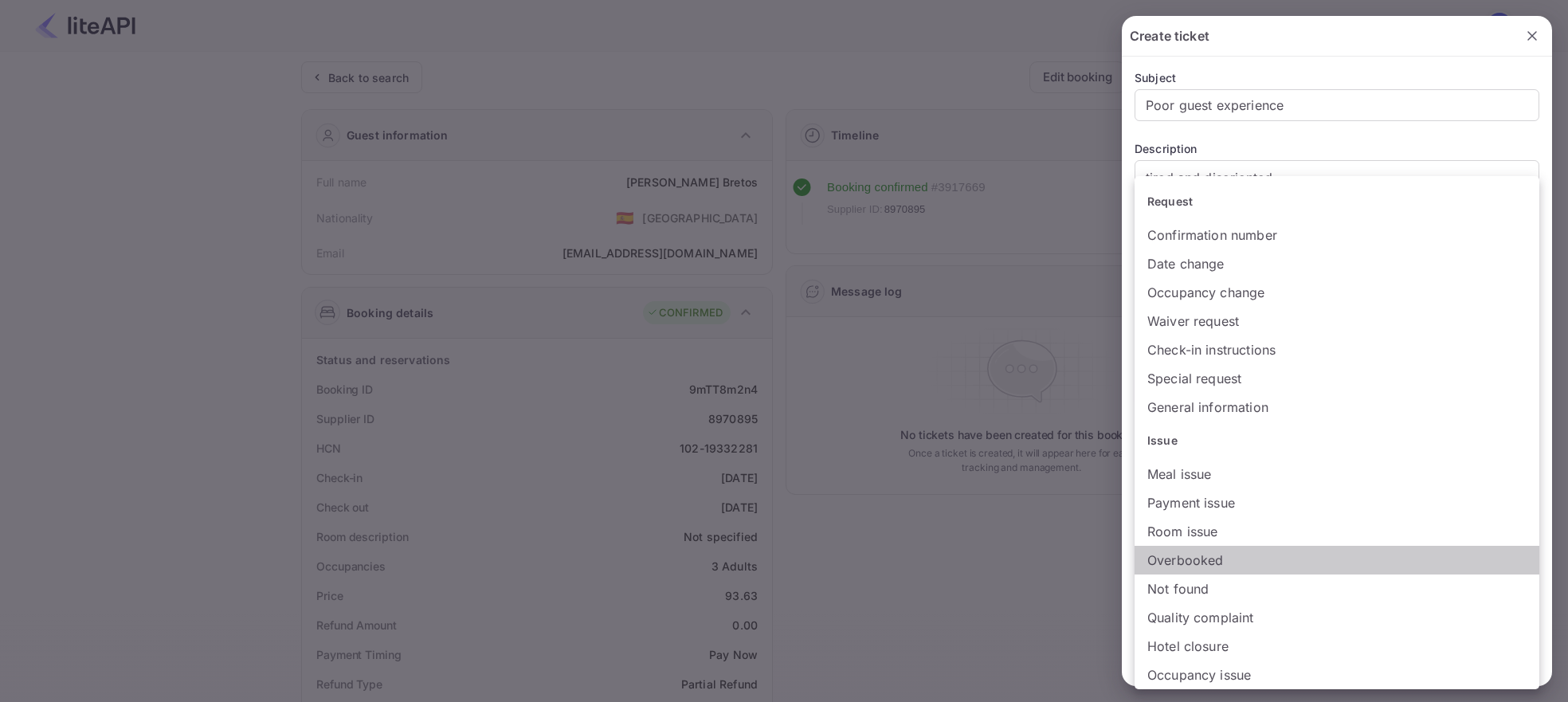
click at [1219, 570] on li "Overbooked" at bounding box center [1337, 560] width 405 height 29
type input "Overbooked"
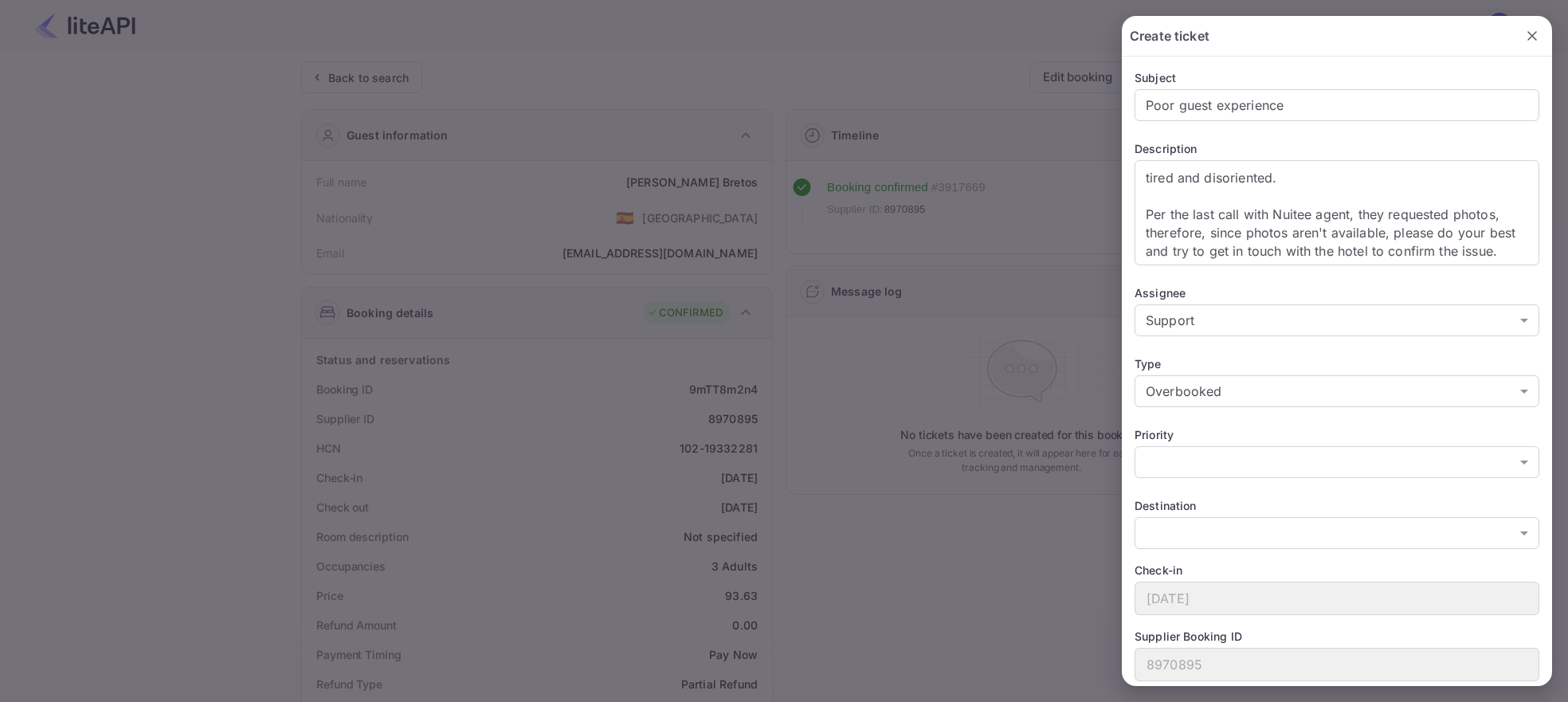
click at [1184, 440] on div "Priority" at bounding box center [1337, 434] width 405 height 17
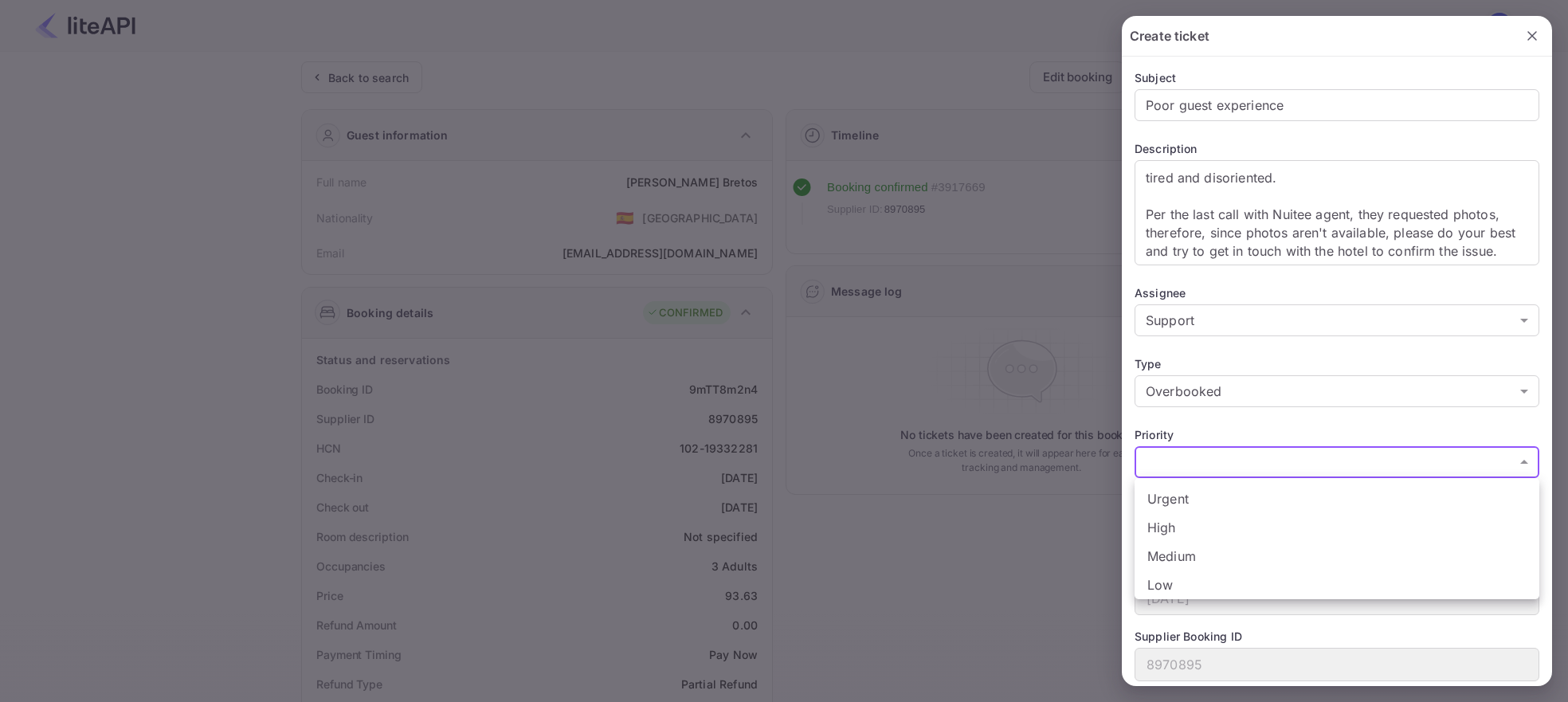
click at [1187, 459] on body "Now you can check your travel website directly from the link. Check your websit…" at bounding box center [784, 623] width 1568 height 1248
click at [1186, 555] on li "Medium" at bounding box center [1337, 556] width 405 height 29
click at [1213, 458] on body "Now you can check your travel website directly from the link. Check your websit…" at bounding box center [784, 623] width 1568 height 1248
click at [1179, 579] on li "Low" at bounding box center [1337, 585] width 405 height 29
type input "low"
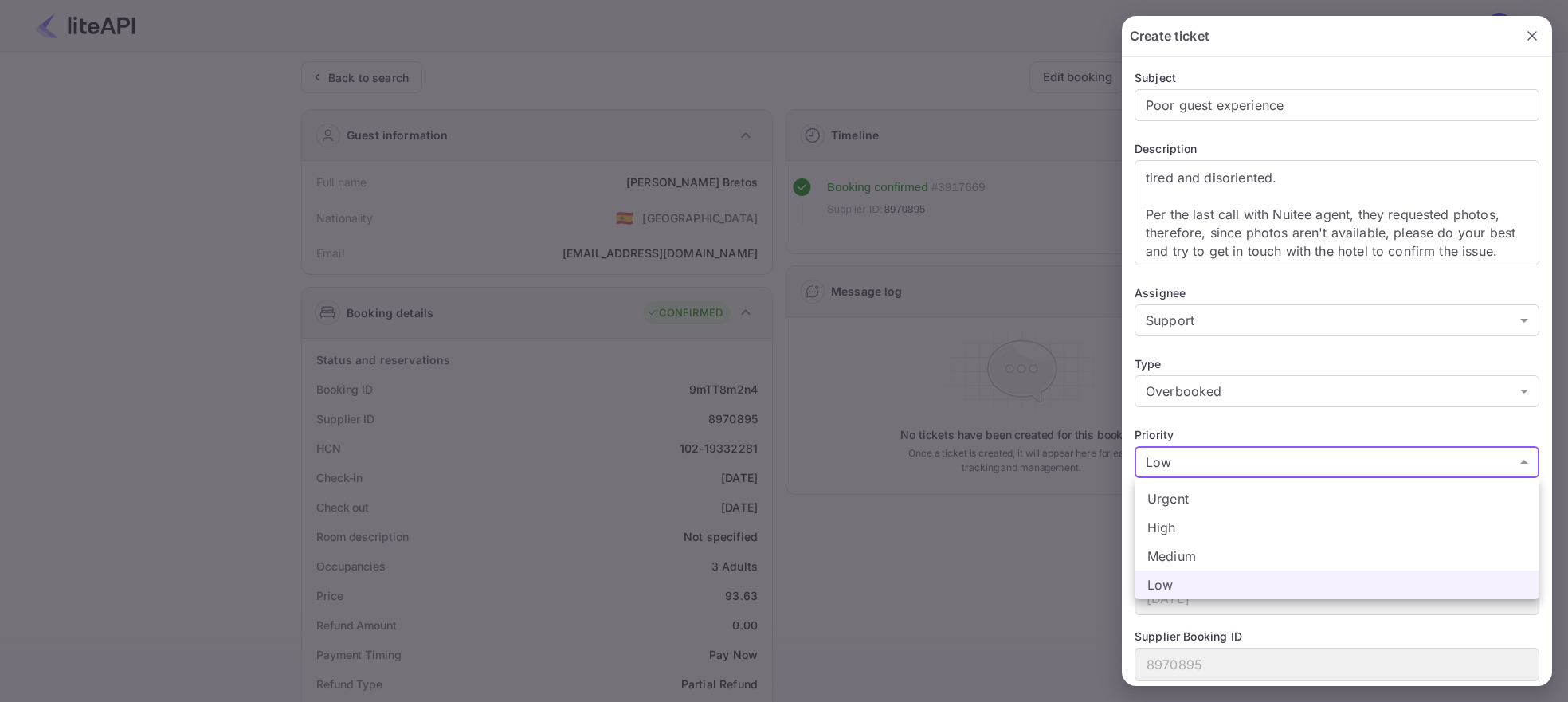
drag, startPoint x: 1193, startPoint y: 469, endPoint x: 1176, endPoint y: 465, distance: 17.5
click at [1190, 465] on body "Now you can check your travel website directly from the link. Check your websit…" at bounding box center [784, 623] width 1568 height 1248
click at [1214, 581] on li "Low" at bounding box center [1337, 585] width 405 height 29
click at [1248, 541] on body "Now you can check your travel website directly from the link. Check your websit…" at bounding box center [784, 623] width 1568 height 1248
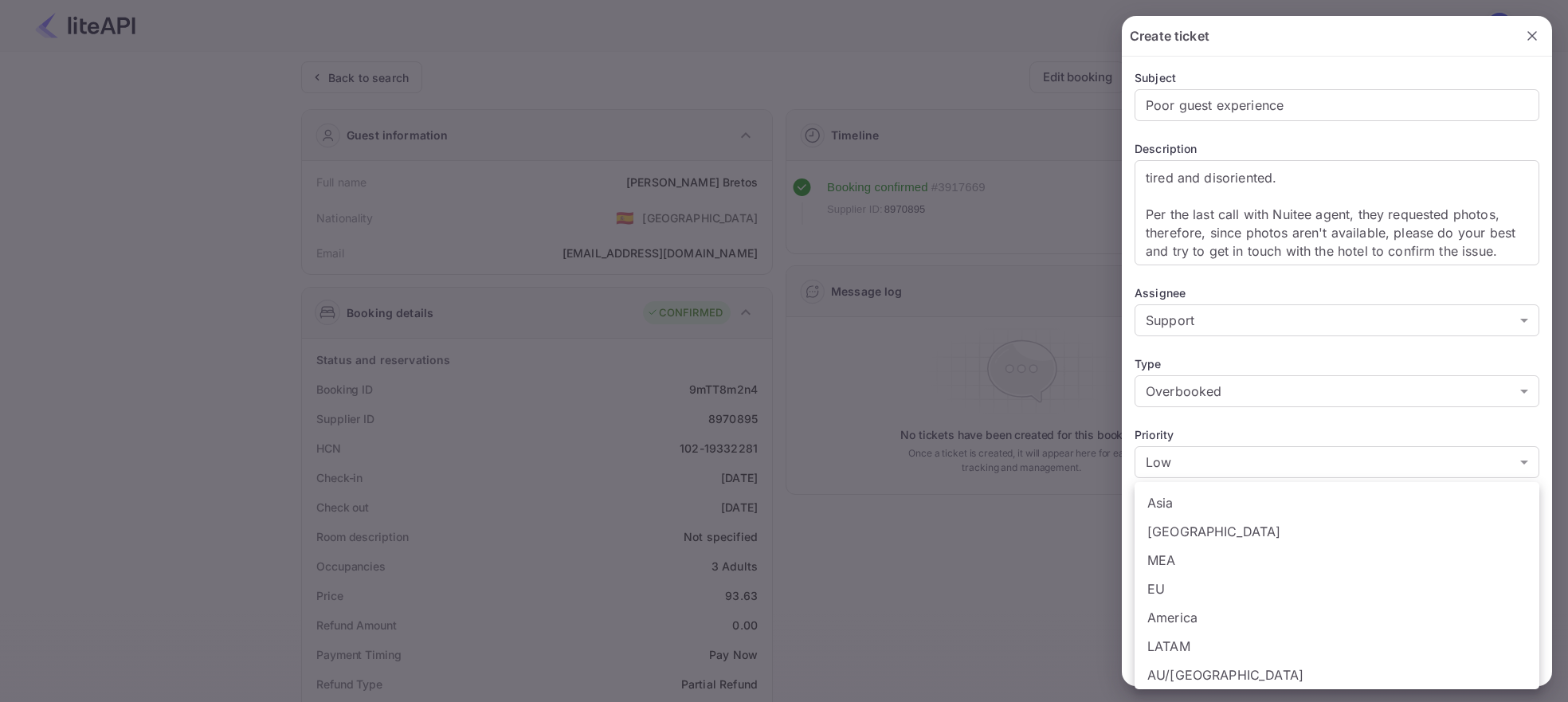
click at [1185, 599] on li "EU" at bounding box center [1337, 589] width 405 height 29
type input "EU"
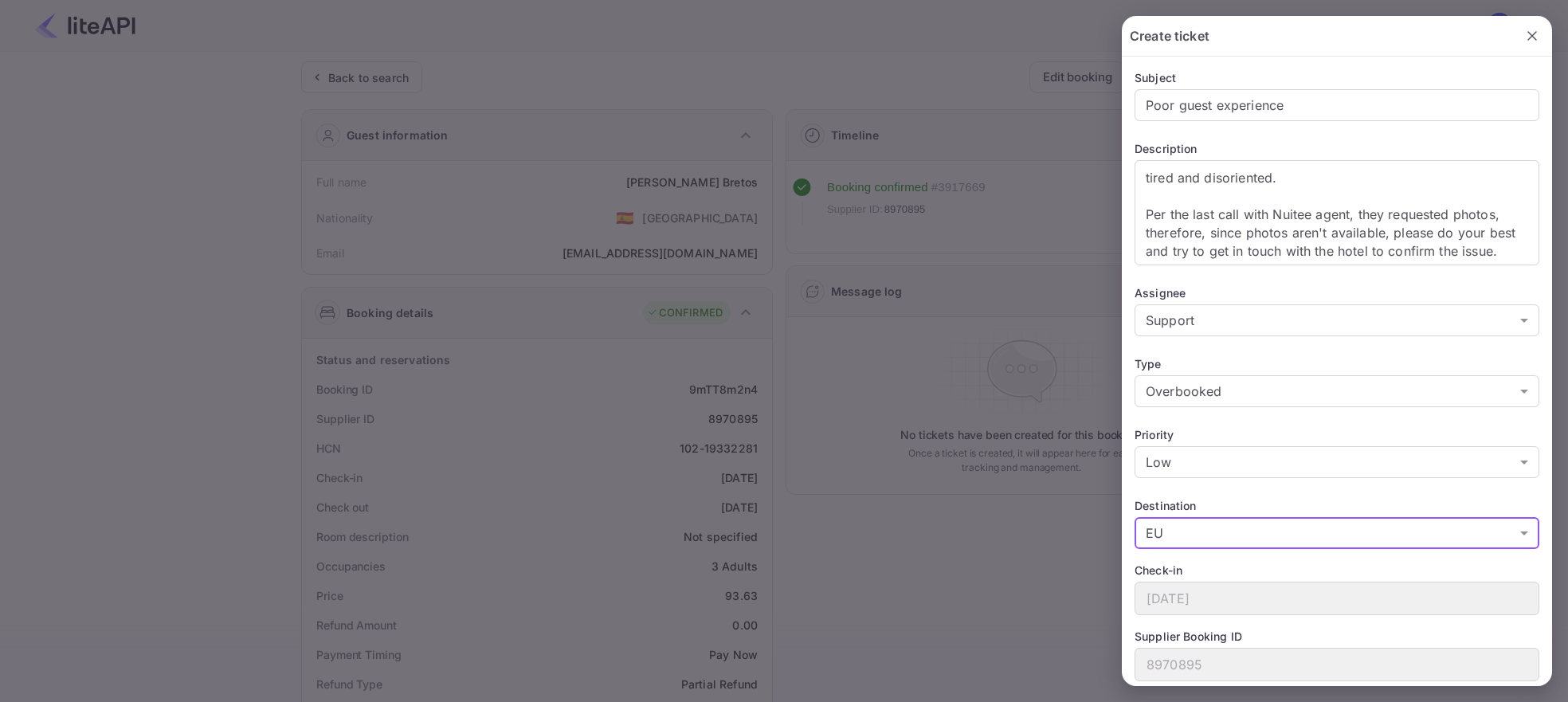
scroll to position [52, 0]
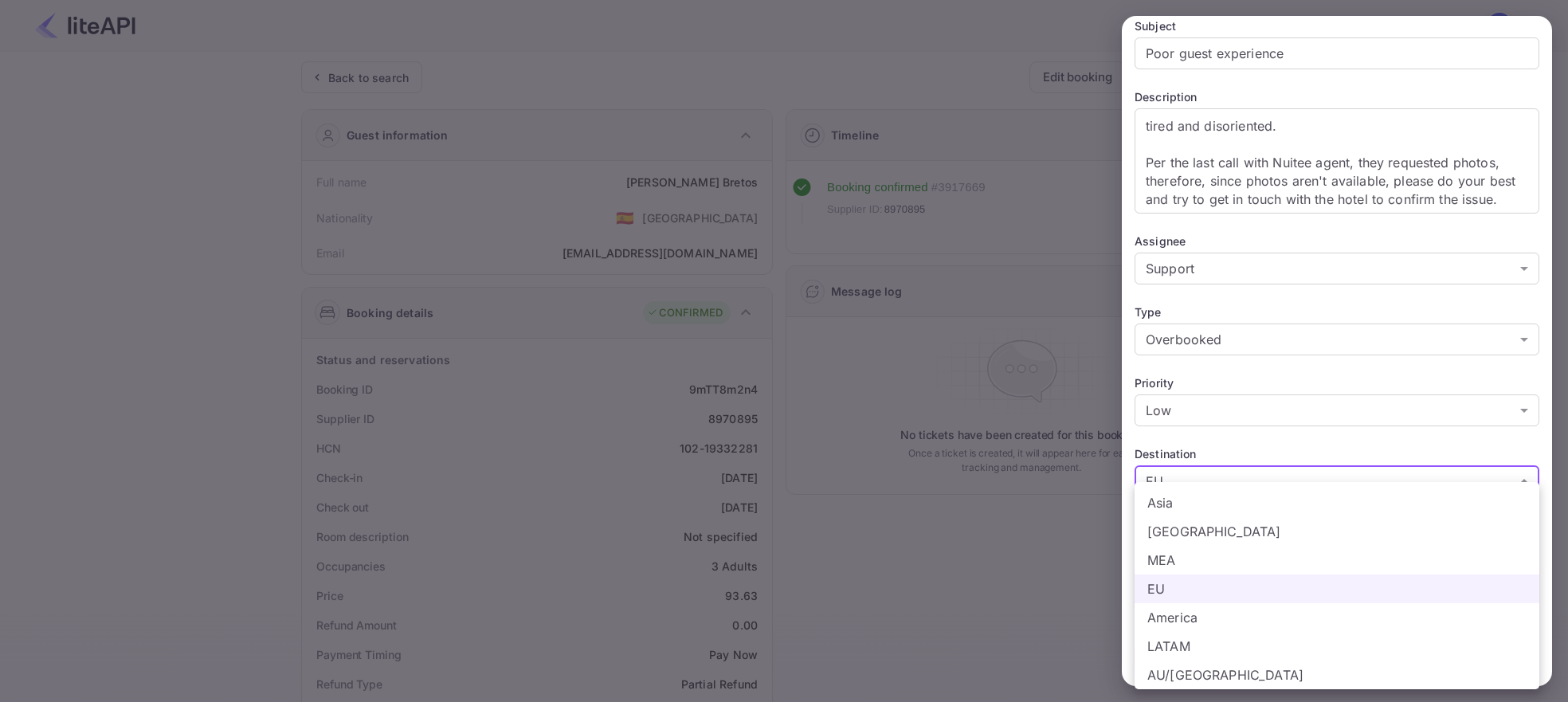
click at [1200, 474] on body "Now you can check your travel website directly from the link. Check your websit…" at bounding box center [784, 623] width 1568 height 1248
click at [1165, 599] on li "EU" at bounding box center [1337, 589] width 405 height 29
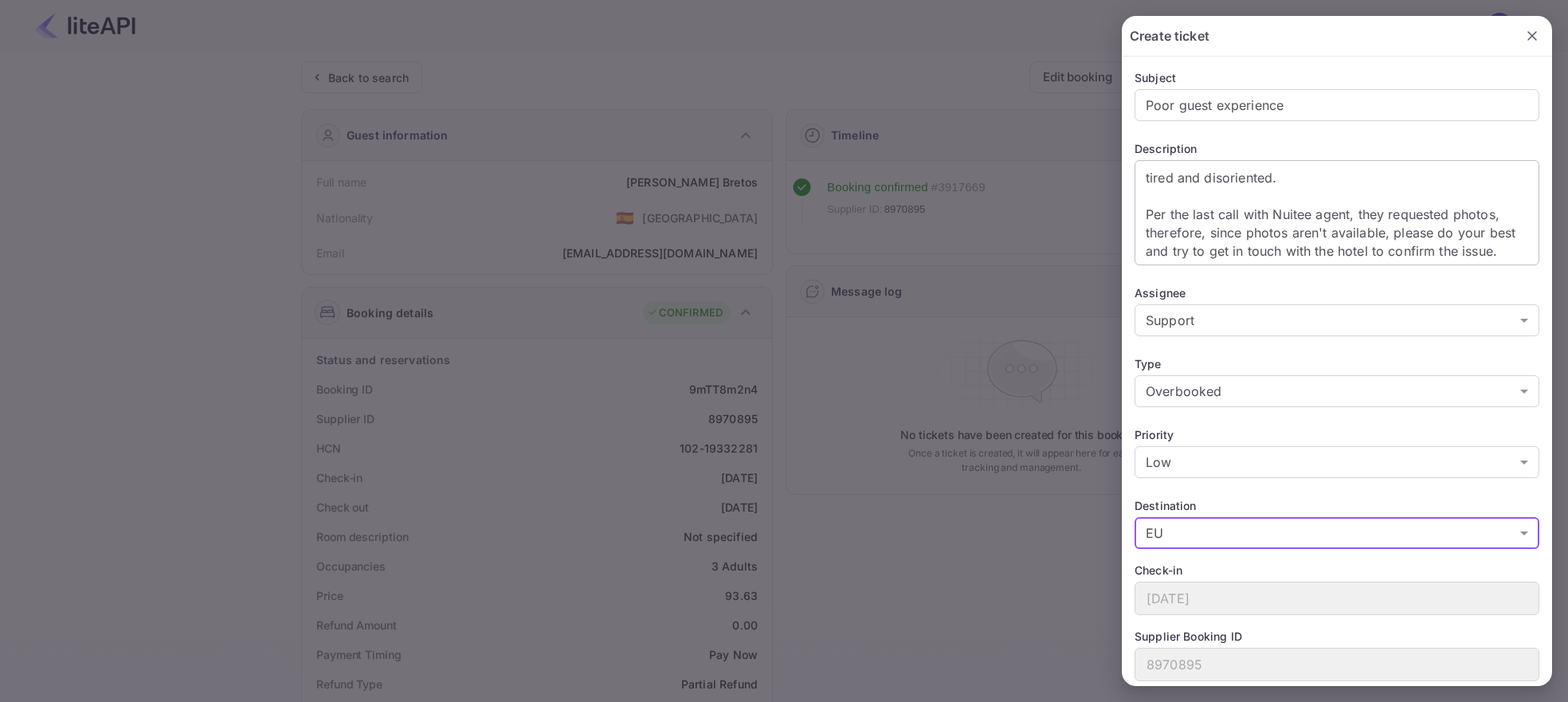
scroll to position [0, 0]
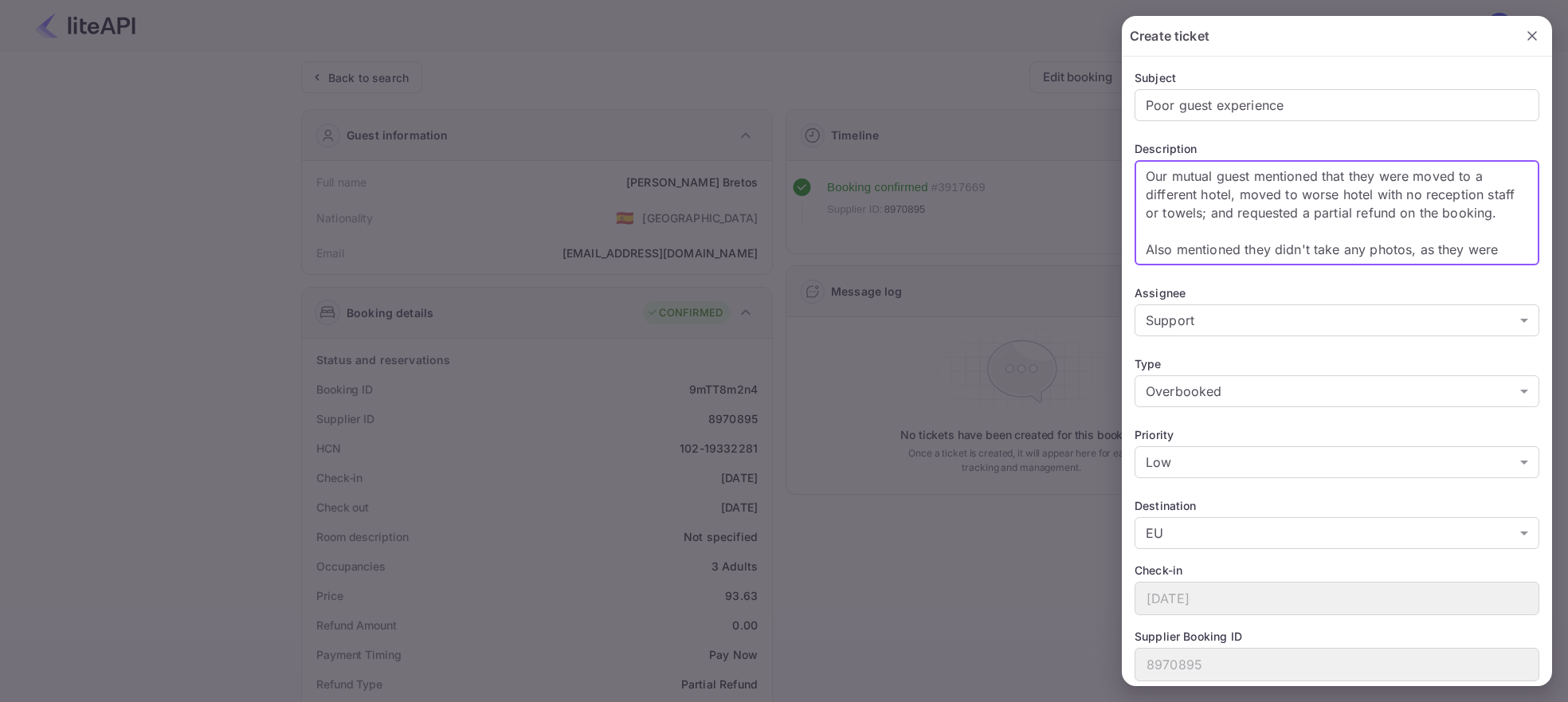
click at [1318, 199] on textarea "Our mutual guest mentioned that they were moved to a different hotel, moved to …" at bounding box center [1337, 213] width 383 height 91
click at [0, 0] on lt-div "a worse Ignore" at bounding box center [0, 0] width 0 height 0
click at [0, 0] on lt-span "a worse" at bounding box center [0, 0] width 0 height 0
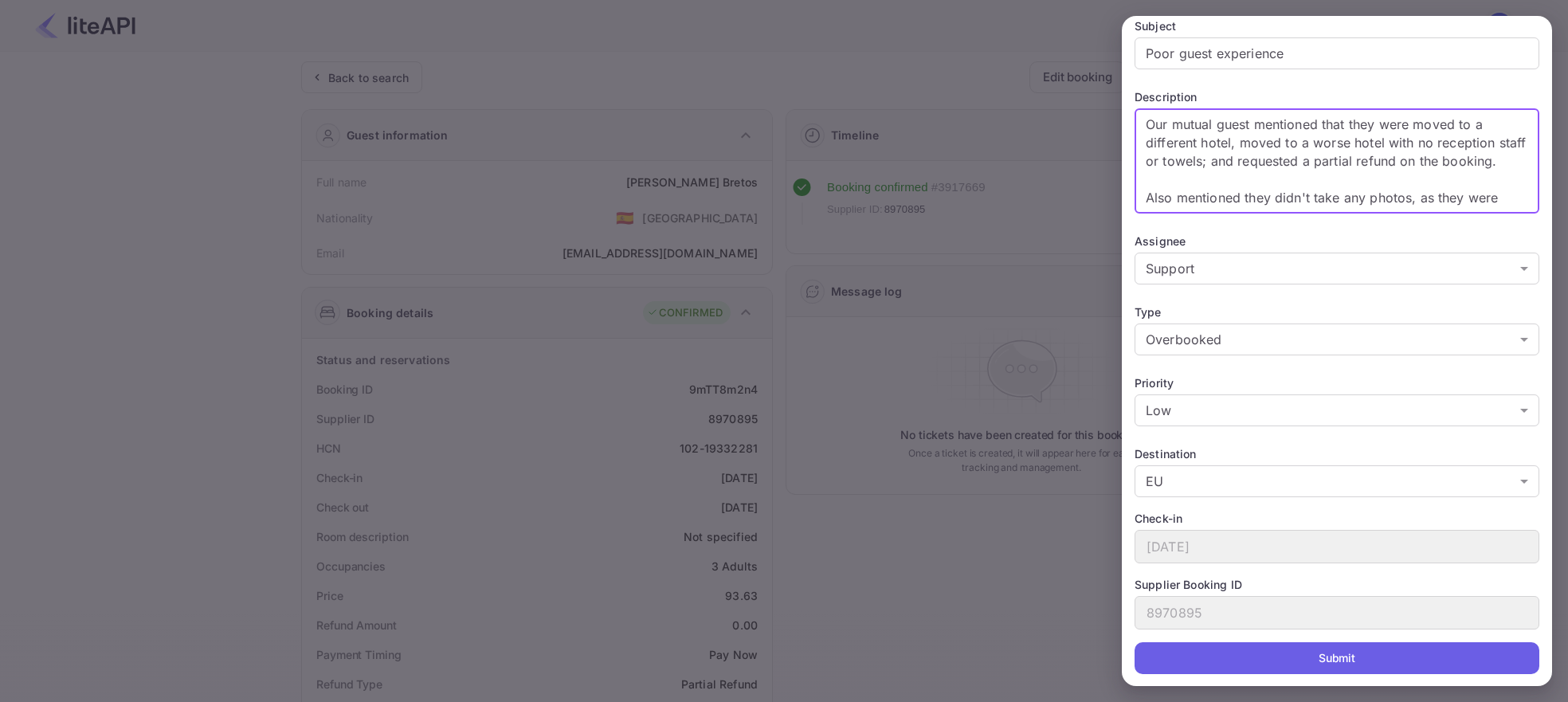
type textarea "Our mutual guest mentioned that they were moved to a different hotel, moved to …"
click at [1234, 645] on button "Submit" at bounding box center [1337, 658] width 405 height 32
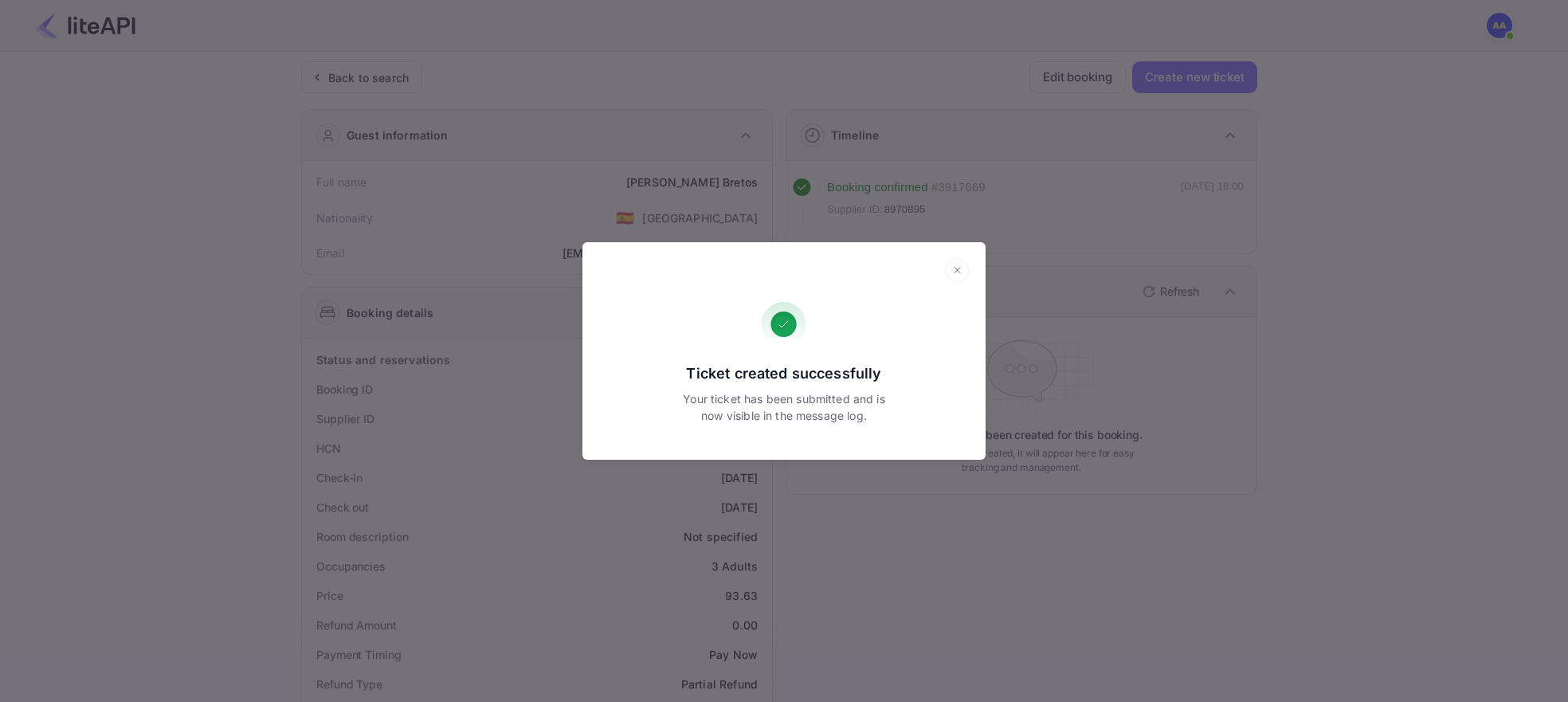
click at [601, 147] on div "Ticket created successfully Your ticket has been submitted and is now visible i…" at bounding box center [784, 351] width 1568 height 702
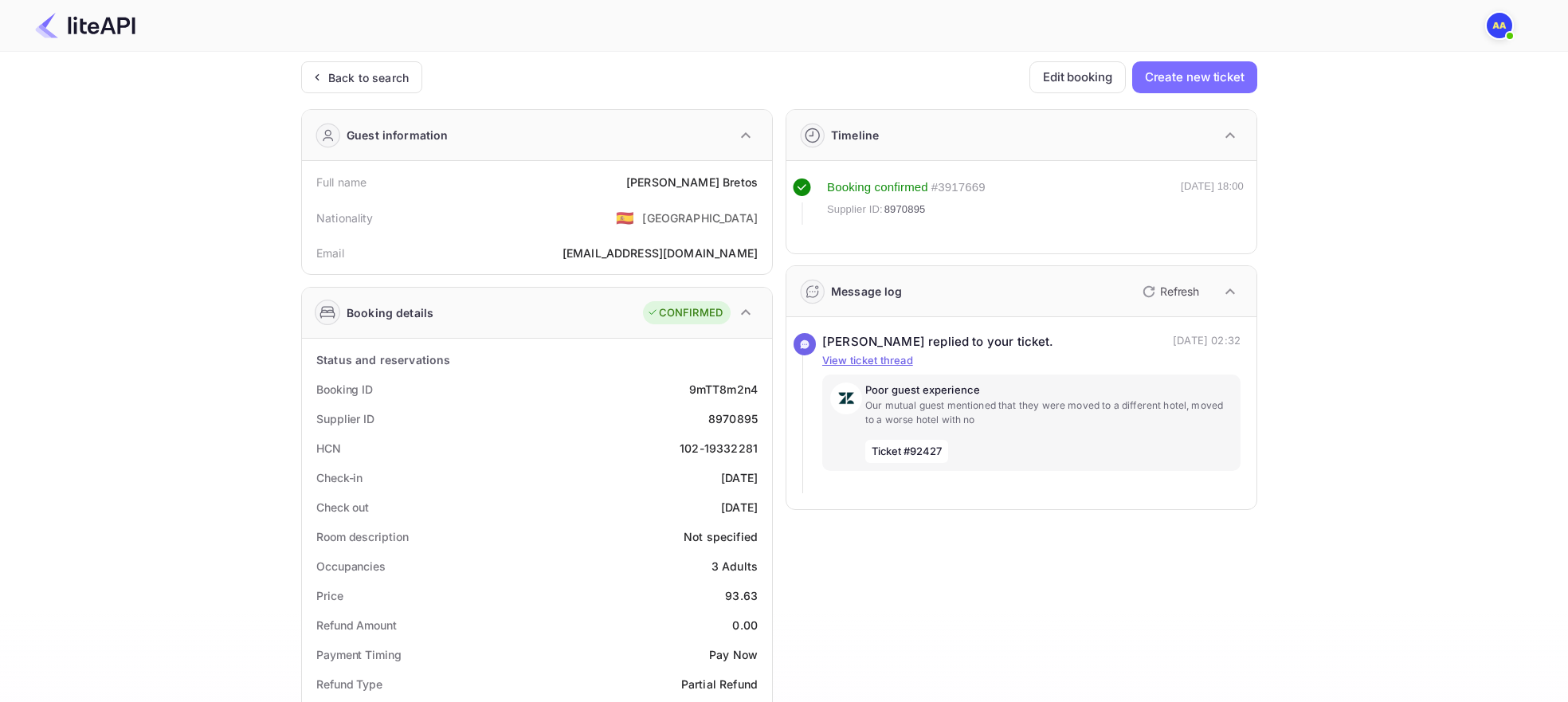
click at [1162, 275] on div "Message log Refresh" at bounding box center [1021, 291] width 470 height 51
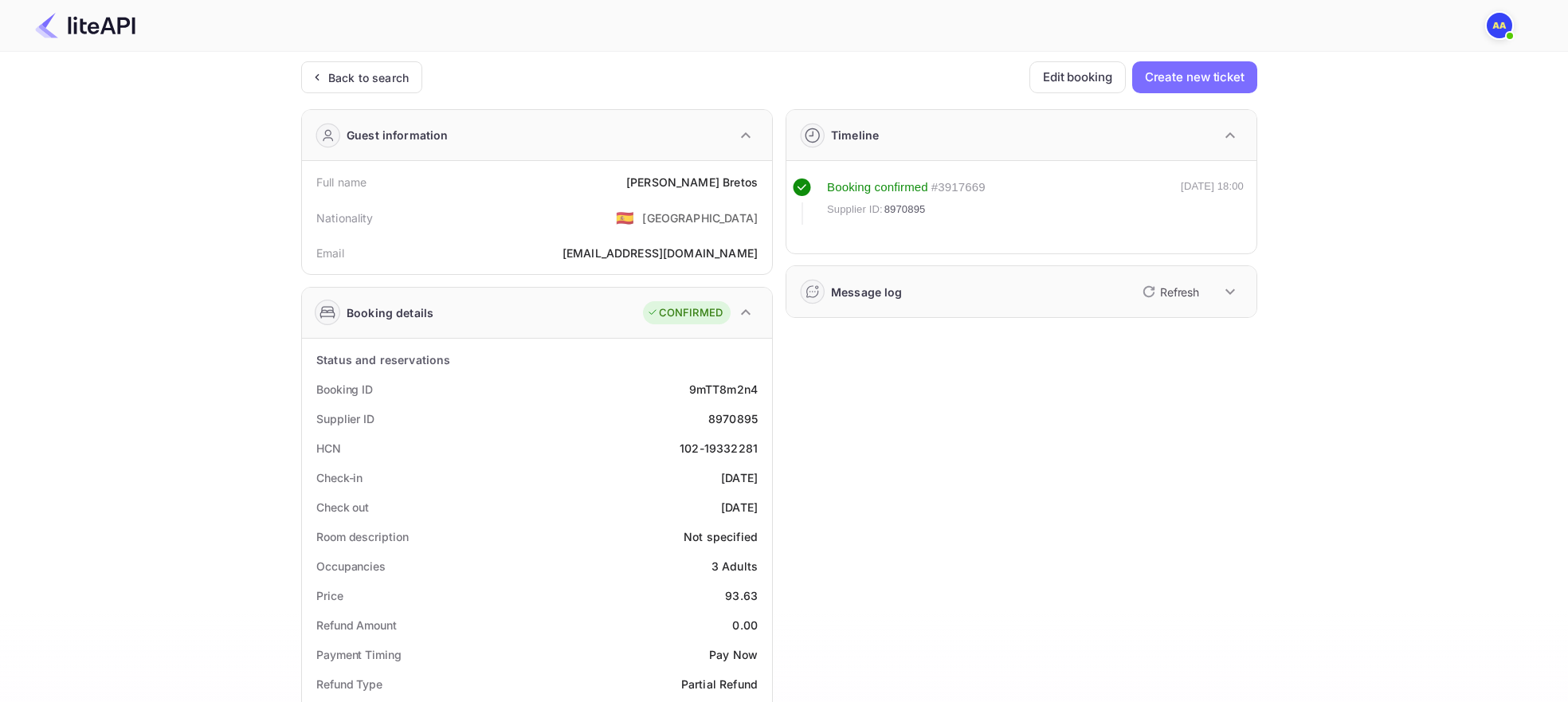
click at [1102, 282] on div "Message log Refresh" at bounding box center [1021, 291] width 470 height 51
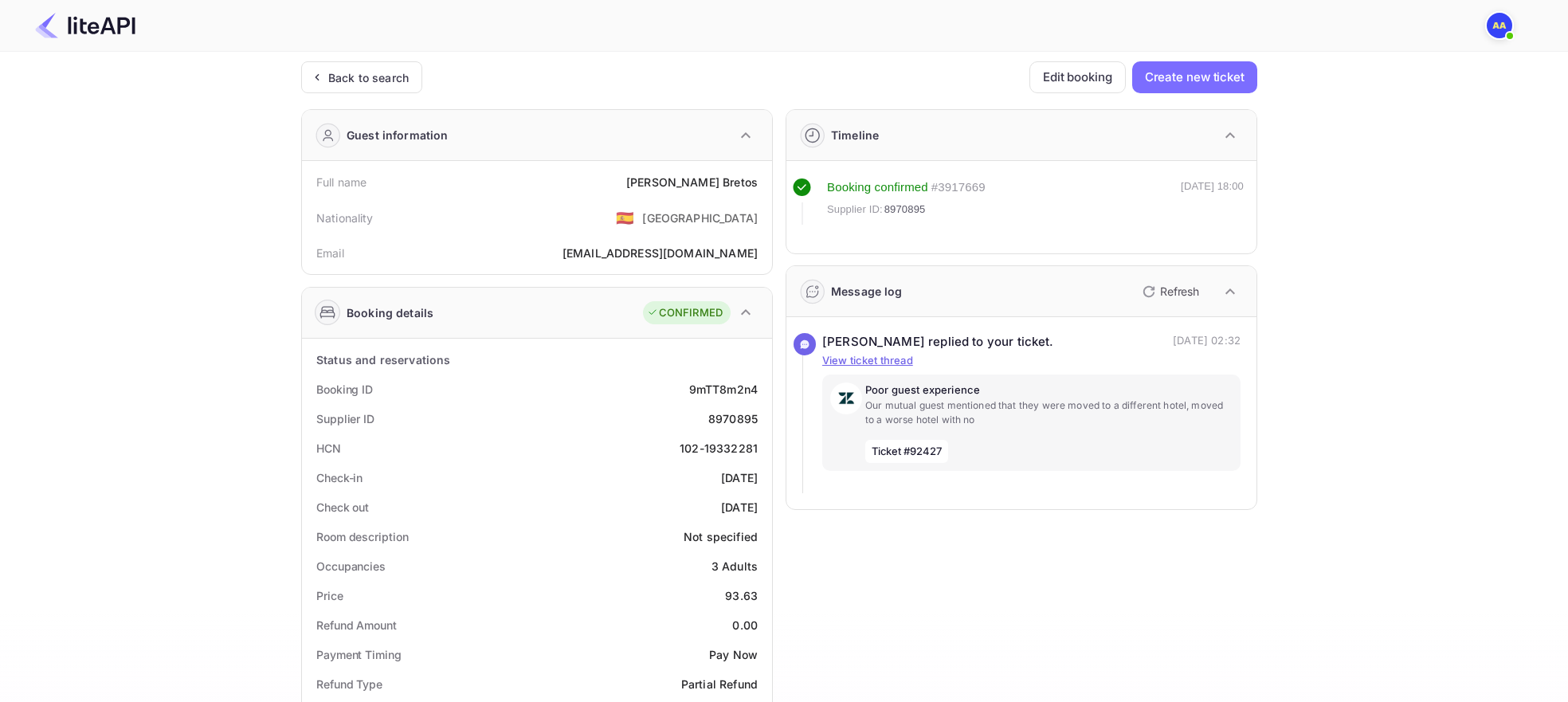
click at [1196, 297] on p "Refresh" at bounding box center [1179, 291] width 39 height 17
click at [1174, 285] on p "Refresh" at bounding box center [1179, 291] width 39 height 17
click at [369, 86] on div "Back to search" at bounding box center [361, 78] width 121 height 32
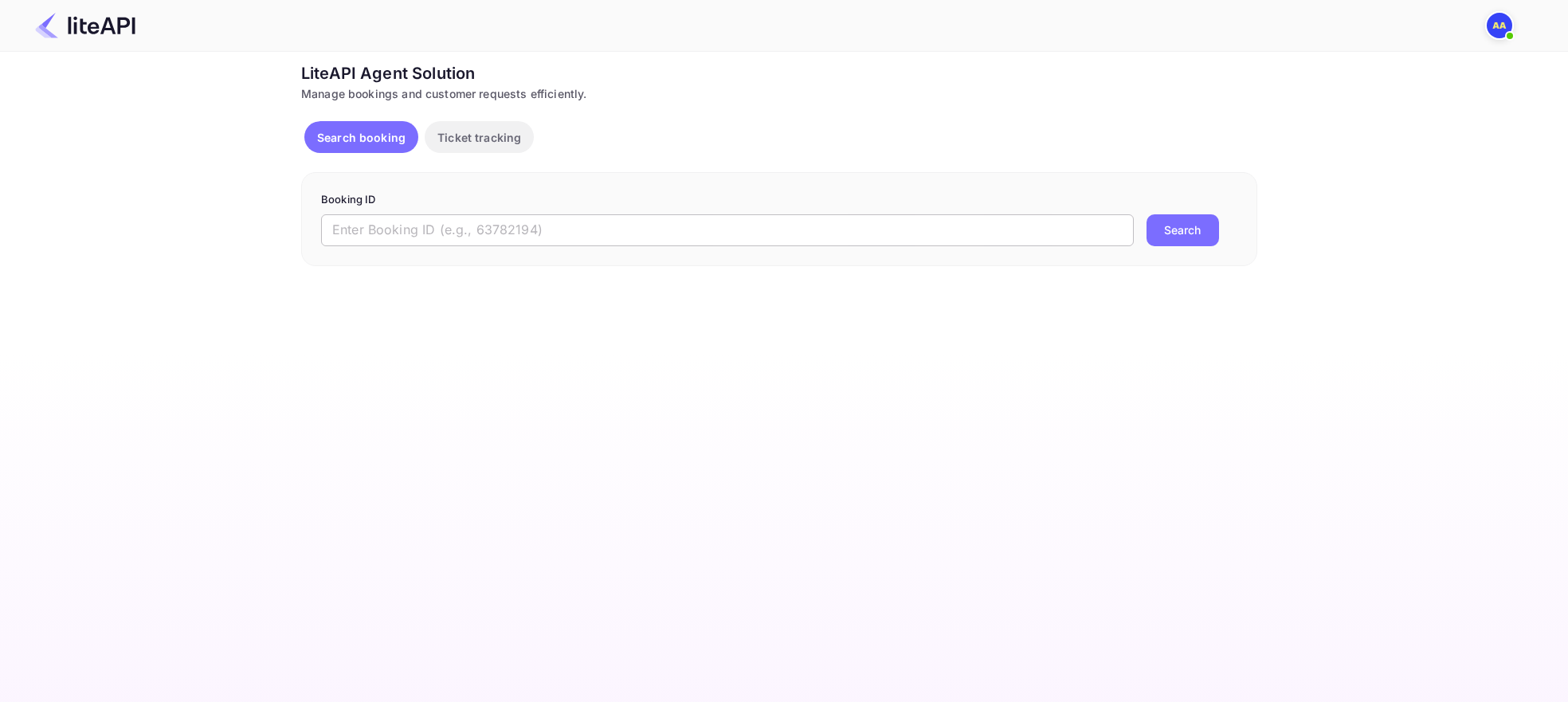
drag, startPoint x: 721, startPoint y: 225, endPoint x: 730, endPoint y: 220, distance: 10.3
click at [720, 225] on input "text" at bounding box center [727, 231] width 813 height 32
paste input "BEm_OznKG"
click at [1123, 225] on input "BEm_OznKG" at bounding box center [727, 231] width 813 height 32
type input "BEm_OznKG"
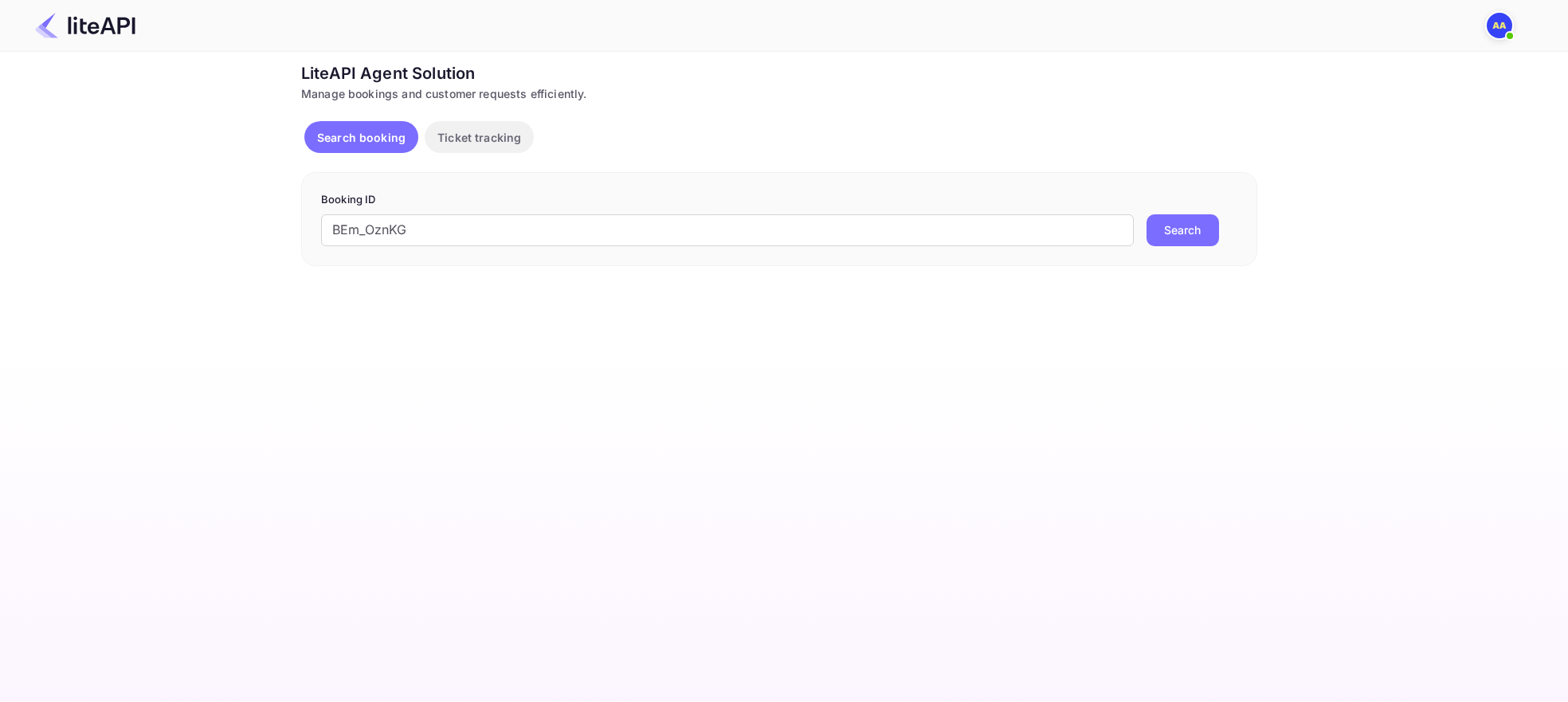
click at [1152, 222] on button "Search" at bounding box center [1183, 231] width 73 height 32
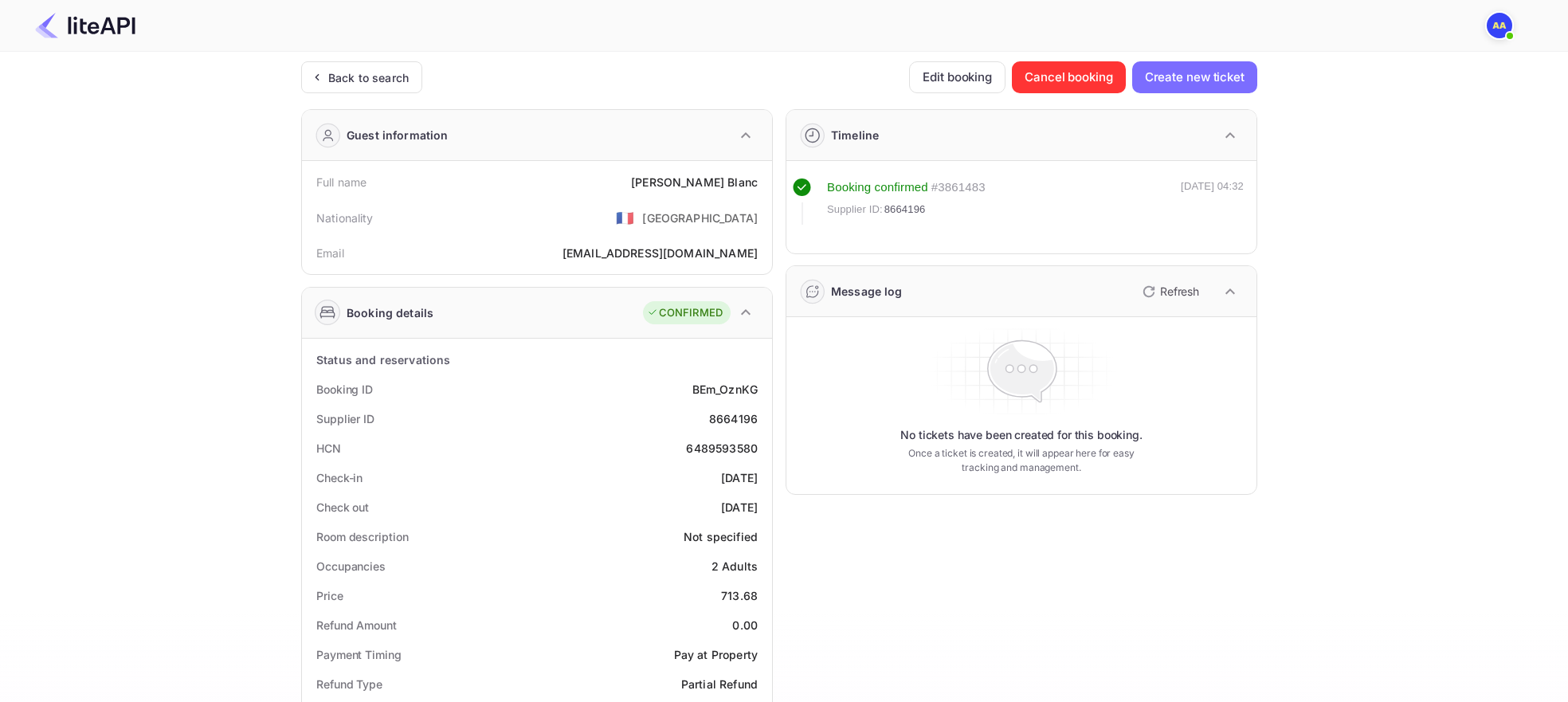
click at [1153, 272] on div "Message log Refresh" at bounding box center [1021, 291] width 470 height 51
click at [1152, 279] on button "Refresh" at bounding box center [1169, 291] width 73 height 25
click at [995, 274] on div "Message log Refresh" at bounding box center [1021, 291] width 470 height 51
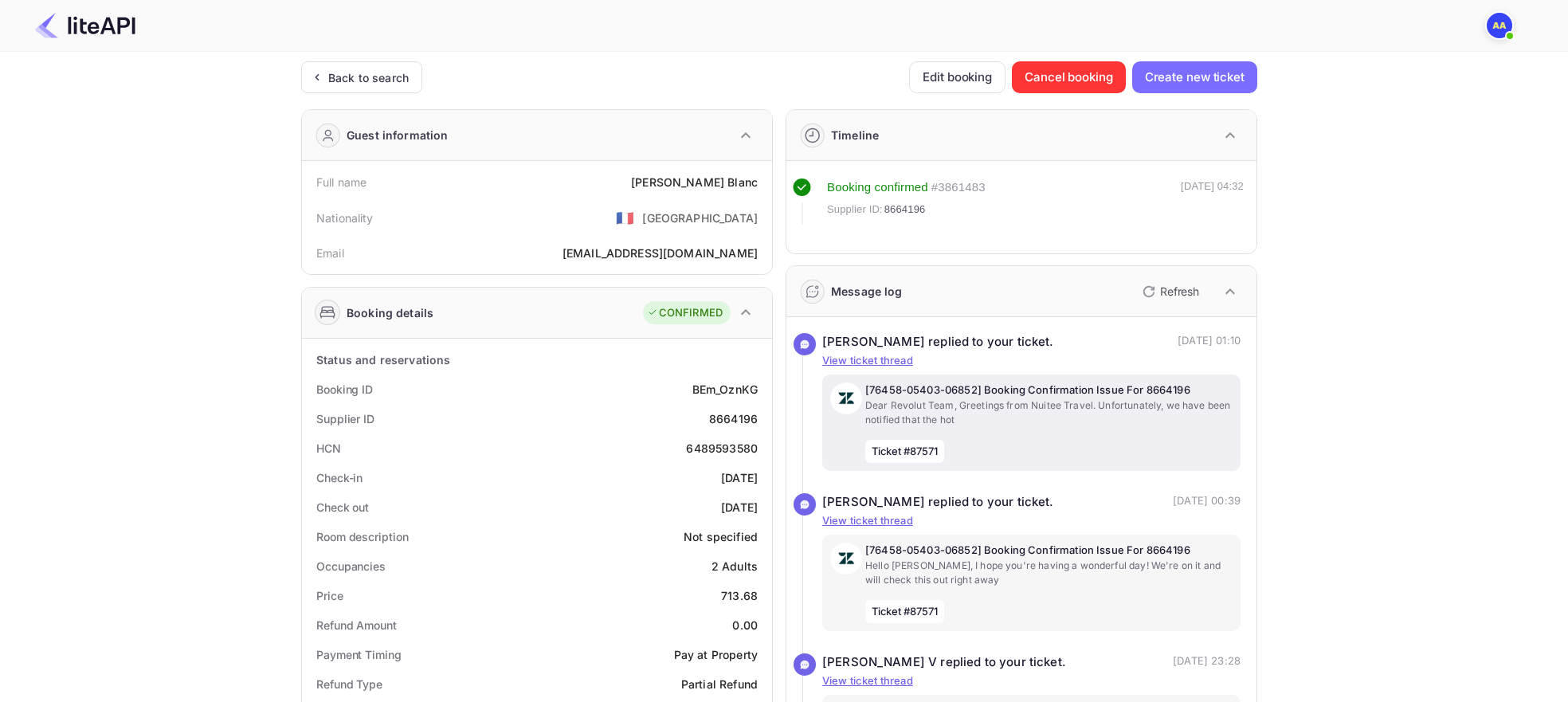
click at [1098, 452] on div "[76458-05403-06852] Booking Confirmation Issue For 8664196 Dear Revolut Team, G…" at bounding box center [1048, 422] width 368 height 80
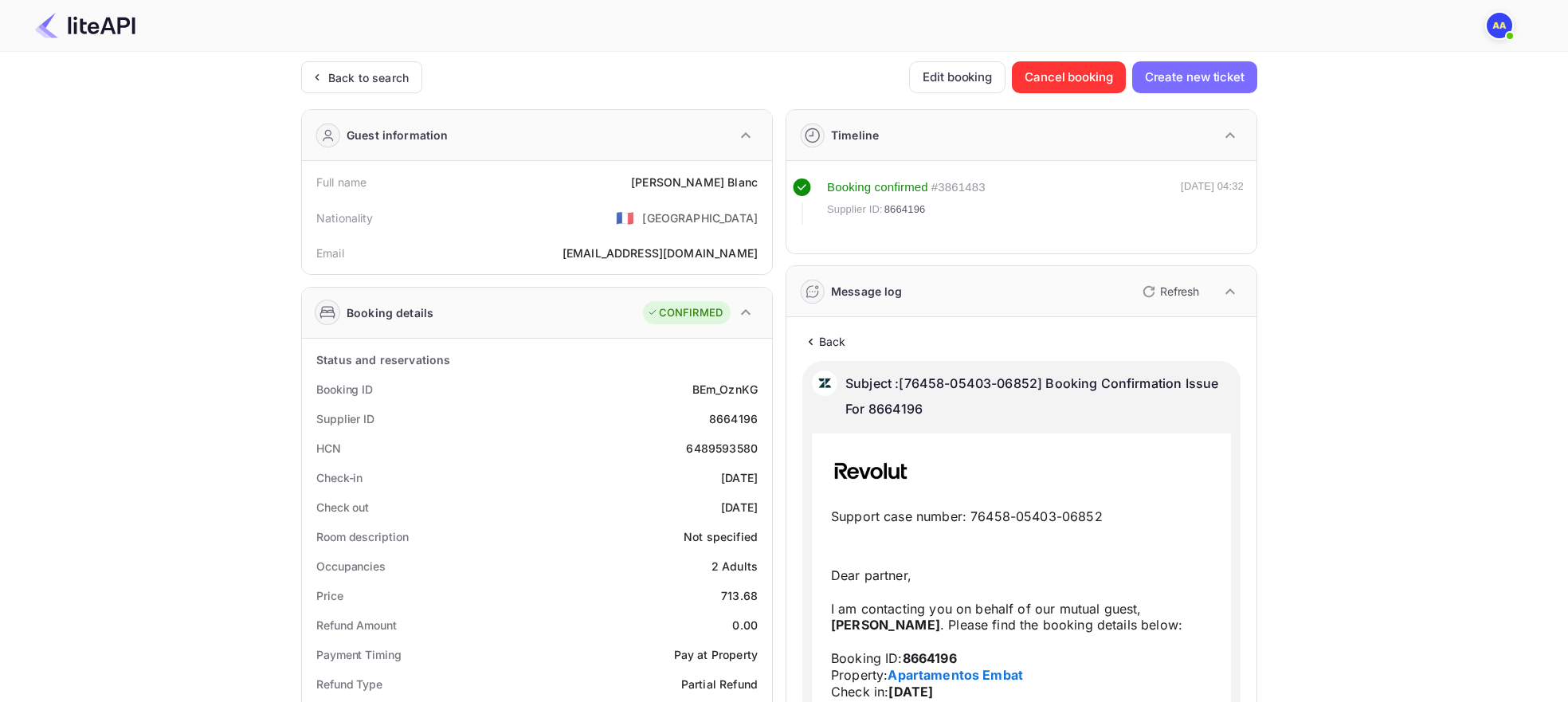
click at [830, 286] on div "Message log" at bounding box center [851, 291] width 104 height 25
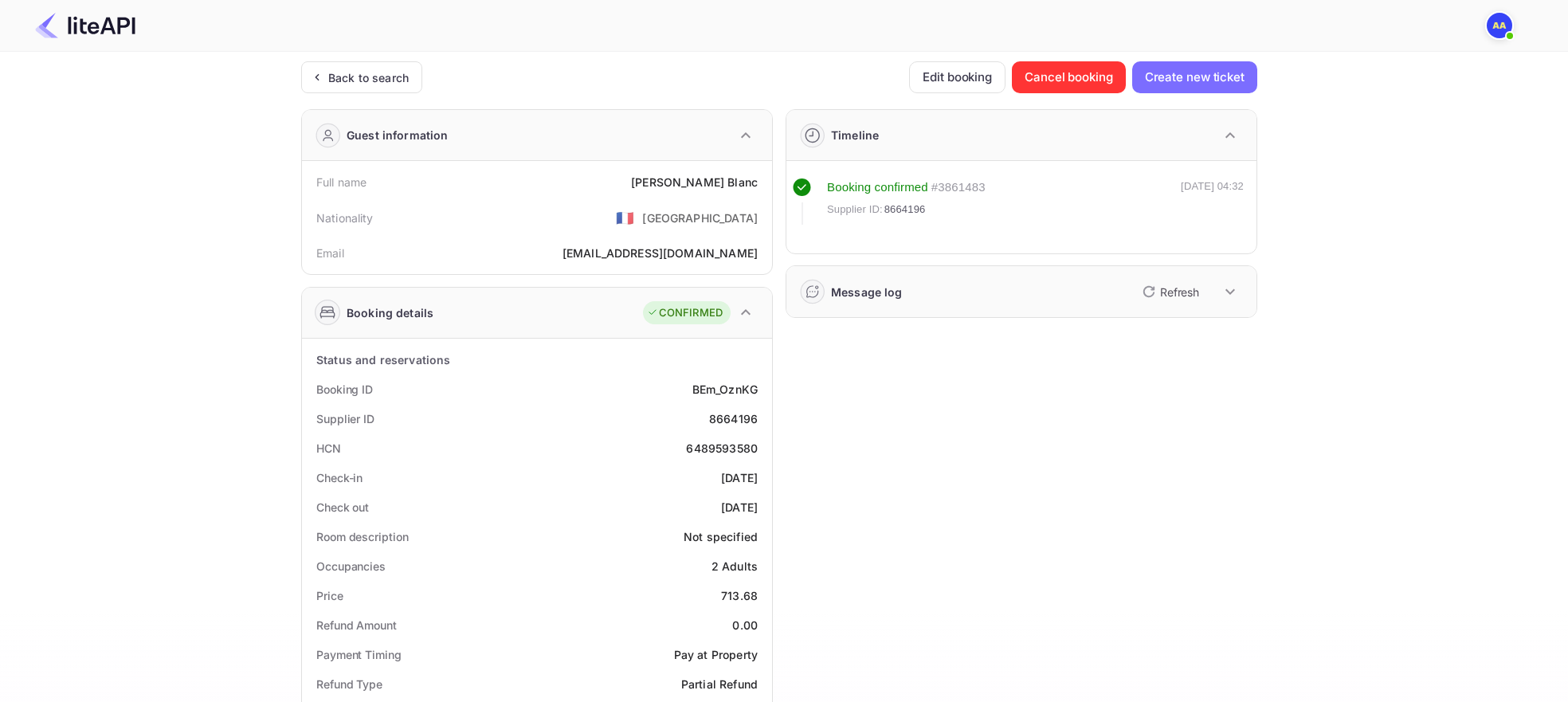
click at [836, 302] on div "Message log" at bounding box center [851, 291] width 104 height 25
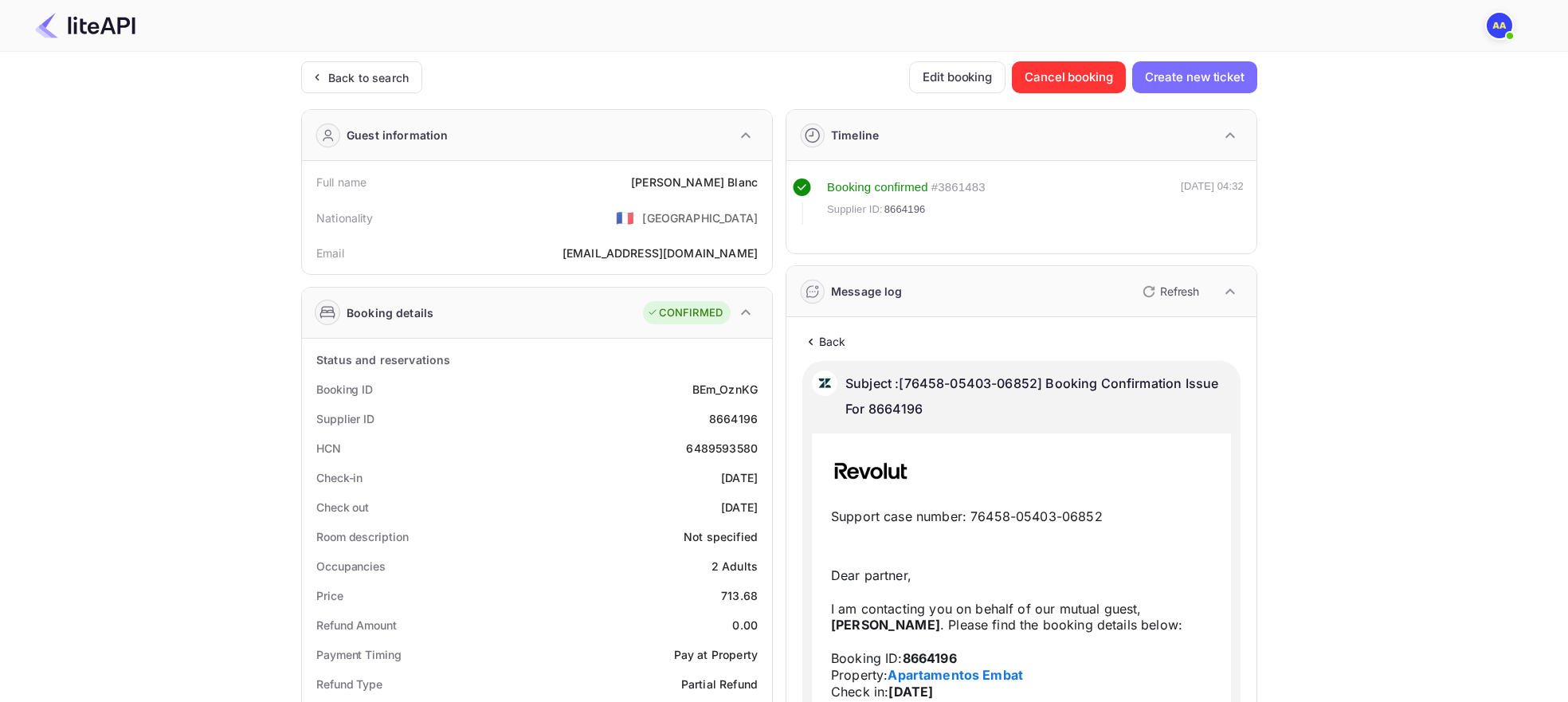
click at [825, 335] on p "Back" at bounding box center [832, 341] width 27 height 17
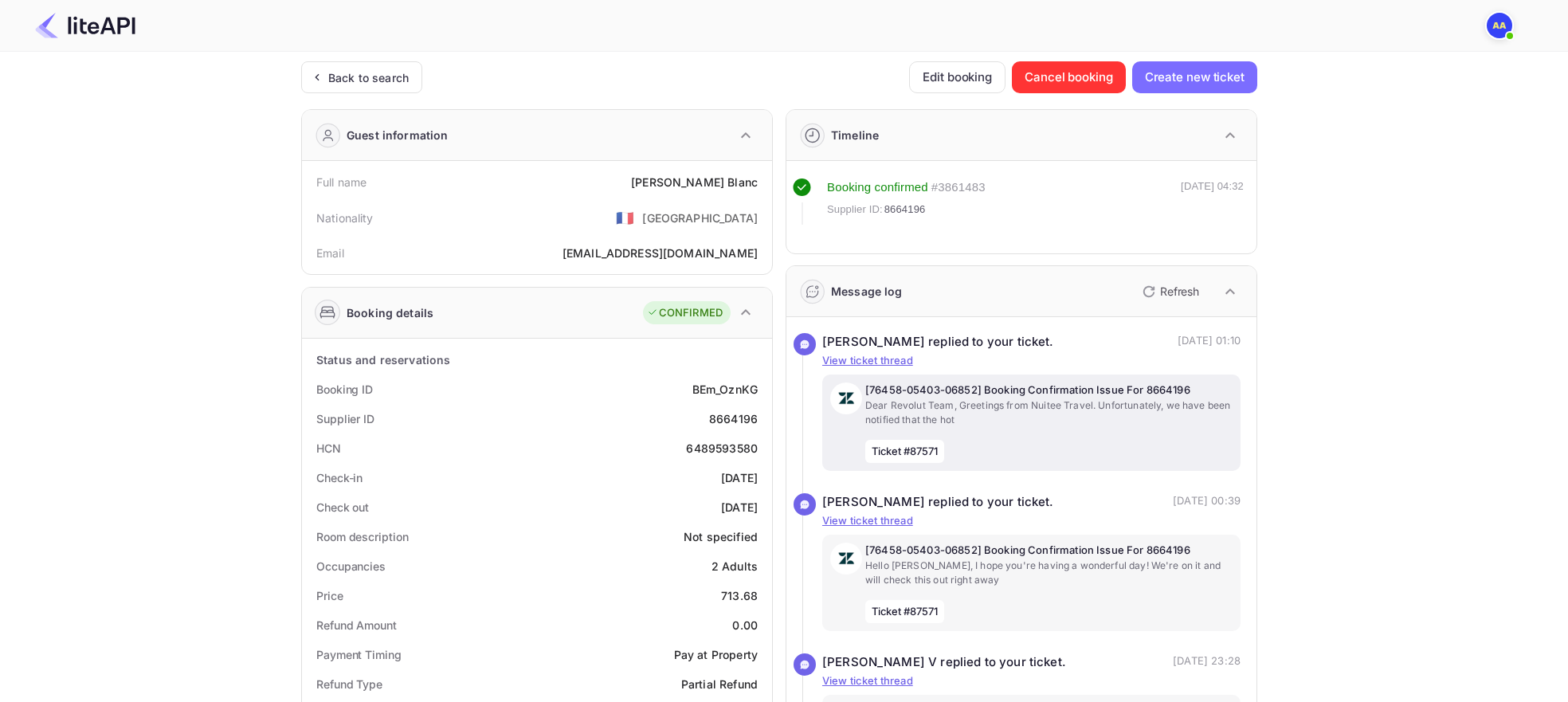
click at [1066, 386] on p "[76458-05403-06852] Booking Confirmation Issue For 8664196" at bounding box center [1048, 390] width 368 height 16
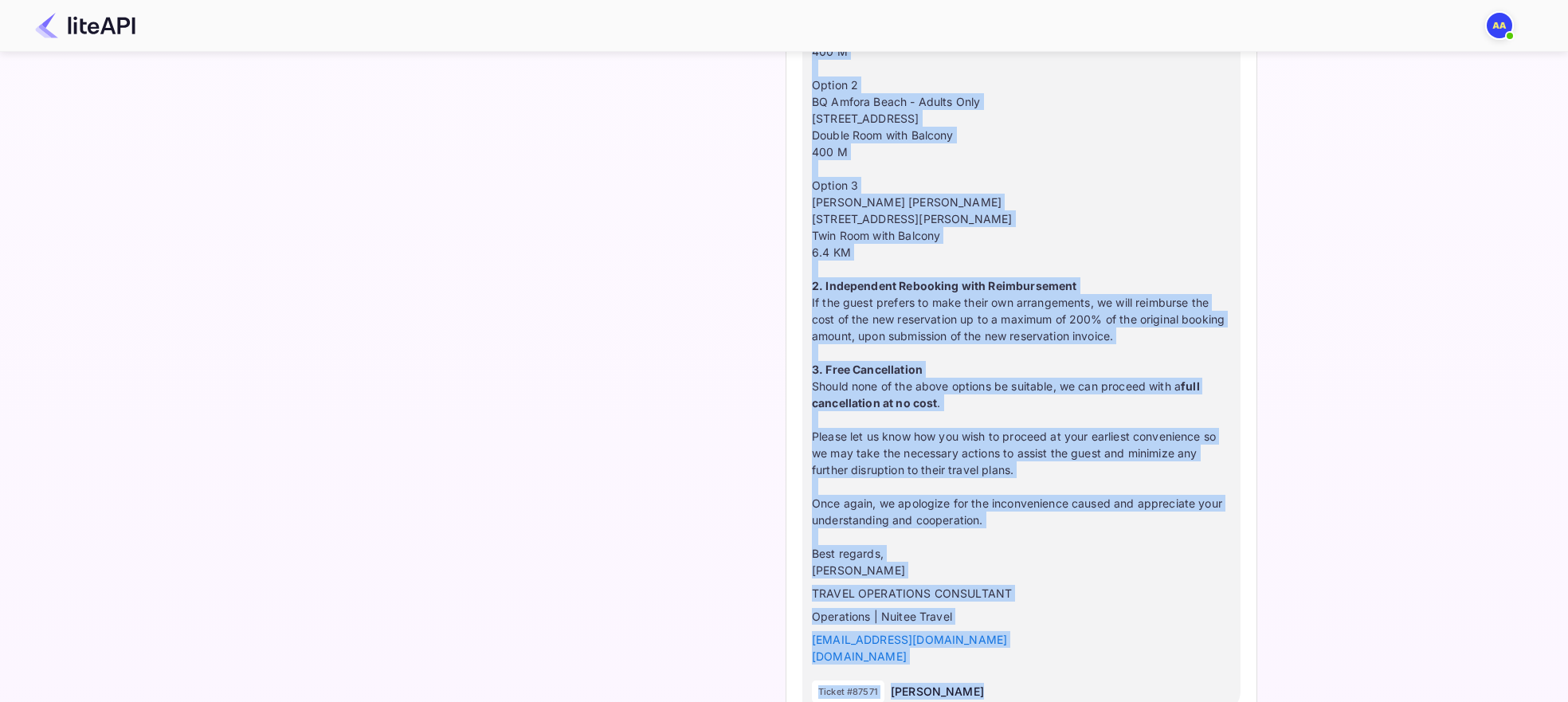
scroll to position [3716, 0]
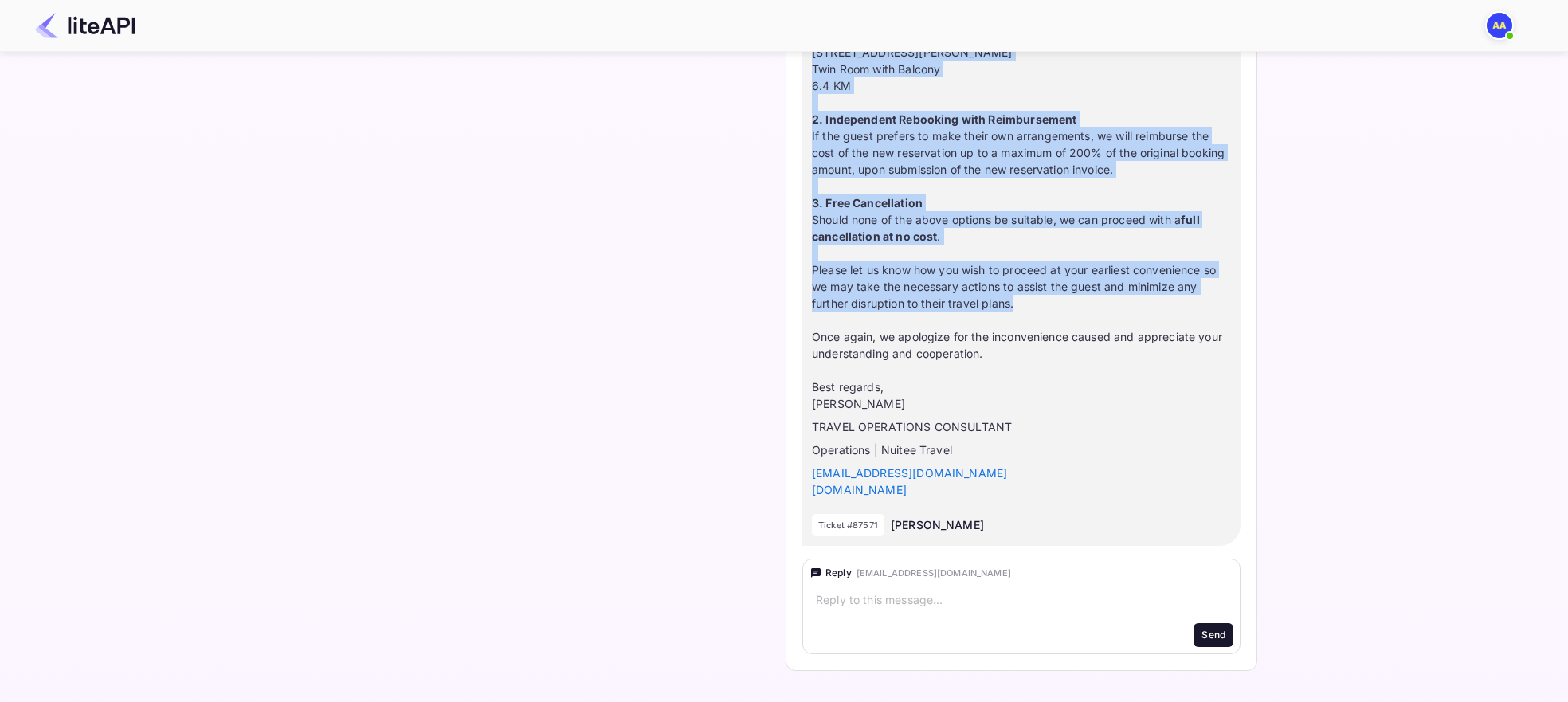
drag, startPoint x: 809, startPoint y: 253, endPoint x: 1032, endPoint y: 300, distance: 227.9
click at [1032, 300] on div "Subject : [76458-05403-06852] Booking Confirmation Issue For 8664196 Dear Revol…" at bounding box center [1021, 32] width 438 height 1026
copy div "Loremipsumdol, si amet cons adipisci elit sed doeiu te incid utlabo etd ma aliq…"
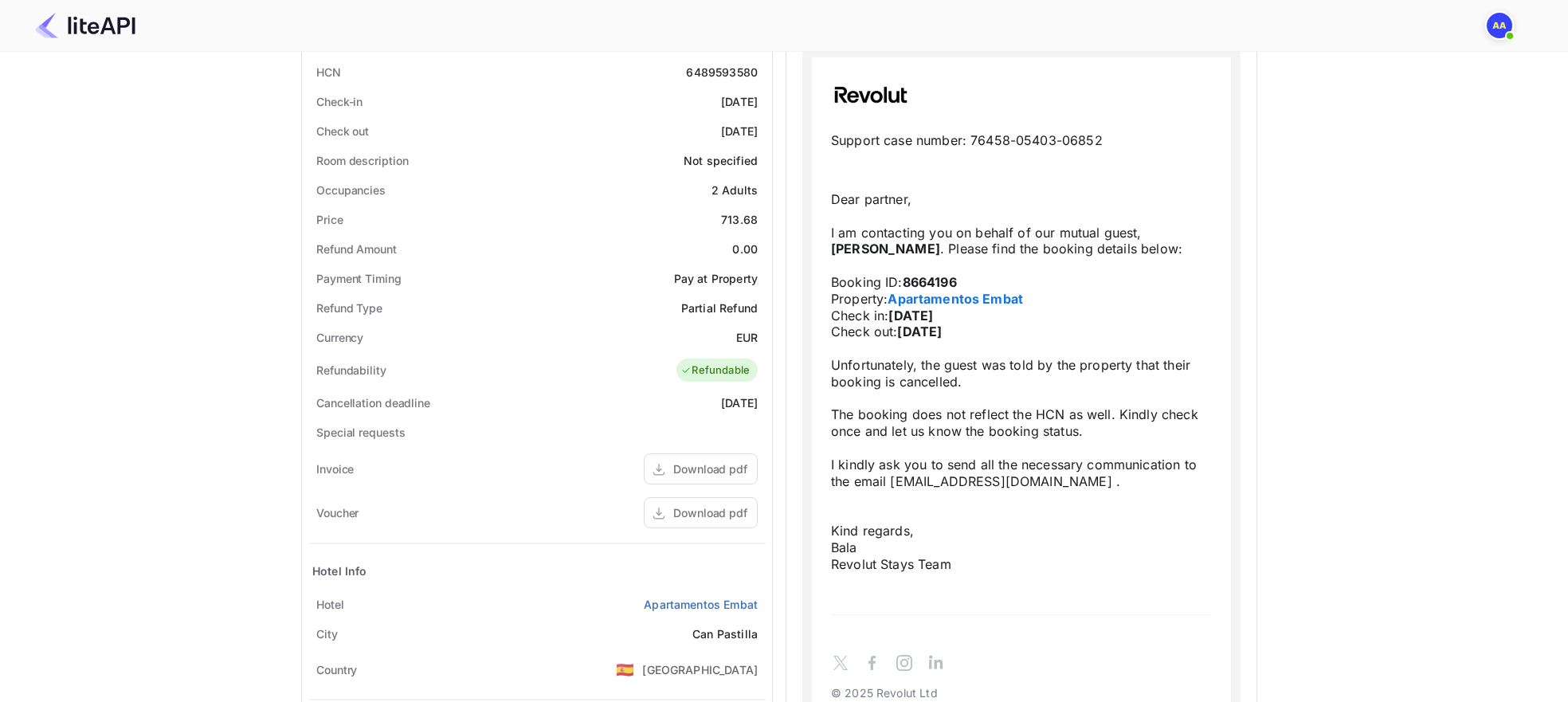
scroll to position [0, 0]
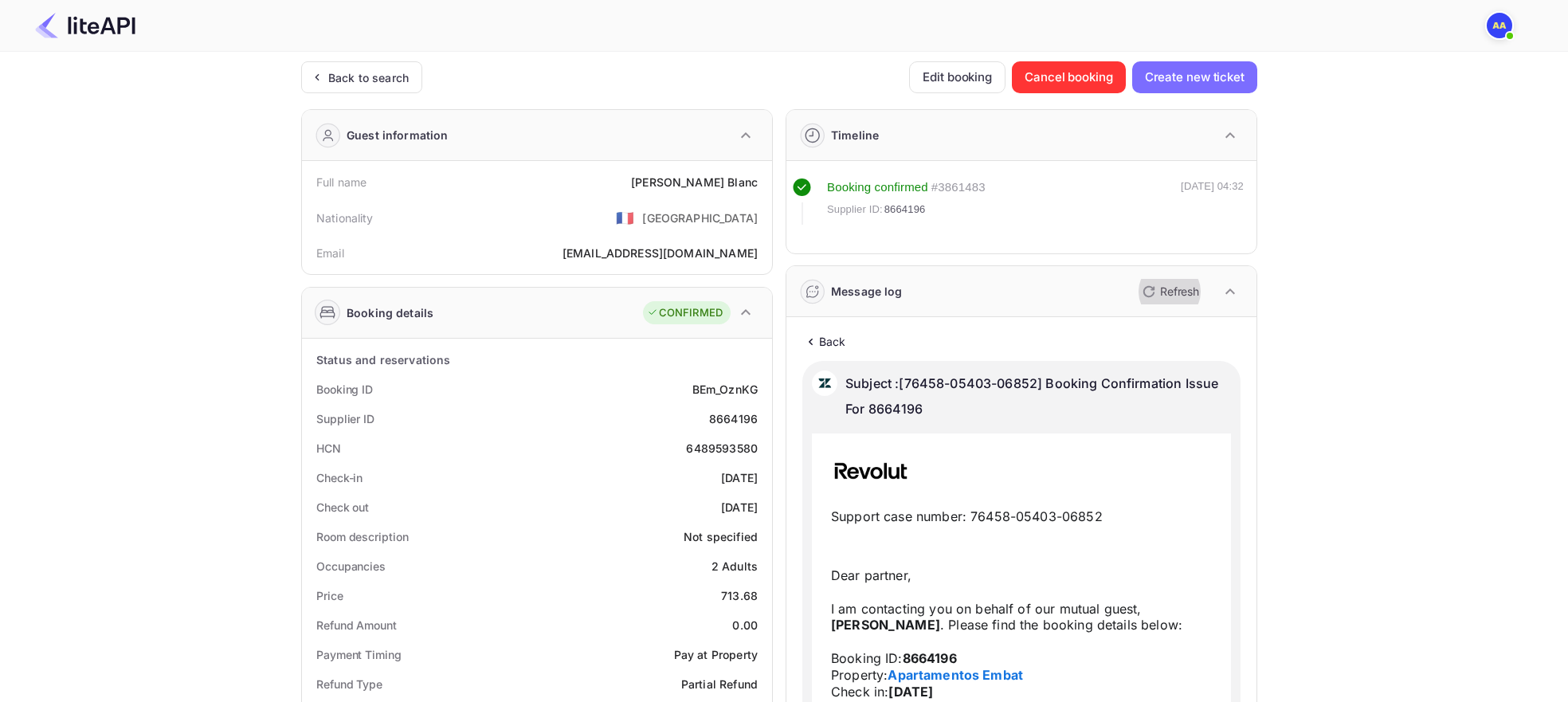
click at [1189, 285] on p "Refresh" at bounding box center [1179, 291] width 39 height 17
click at [816, 340] on icon at bounding box center [810, 341] width 17 height 16
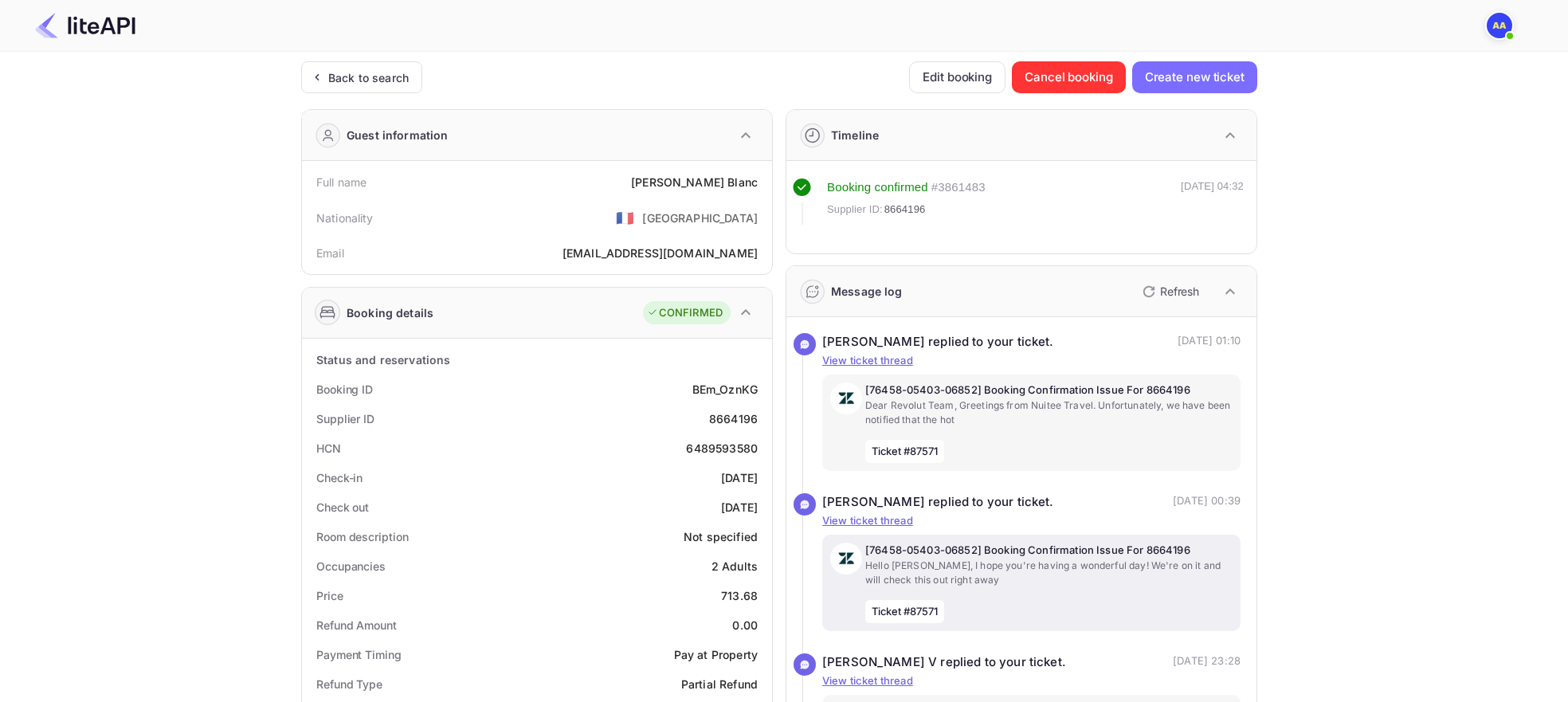
click at [1047, 594] on div "[76458-05403-06852] Booking Confirmation Issue For 8664196 Hello [PERSON_NAME],…" at bounding box center [1048, 582] width 368 height 80
click at [1086, 559] on p "Hello [PERSON_NAME], I hope you're having a wonderful day! We're on it and will…" at bounding box center [1048, 573] width 368 height 29
click at [1109, 571] on p "Hello [PERSON_NAME], I hope you're having a wonderful day! We're on it and will…" at bounding box center [1048, 573] width 368 height 29
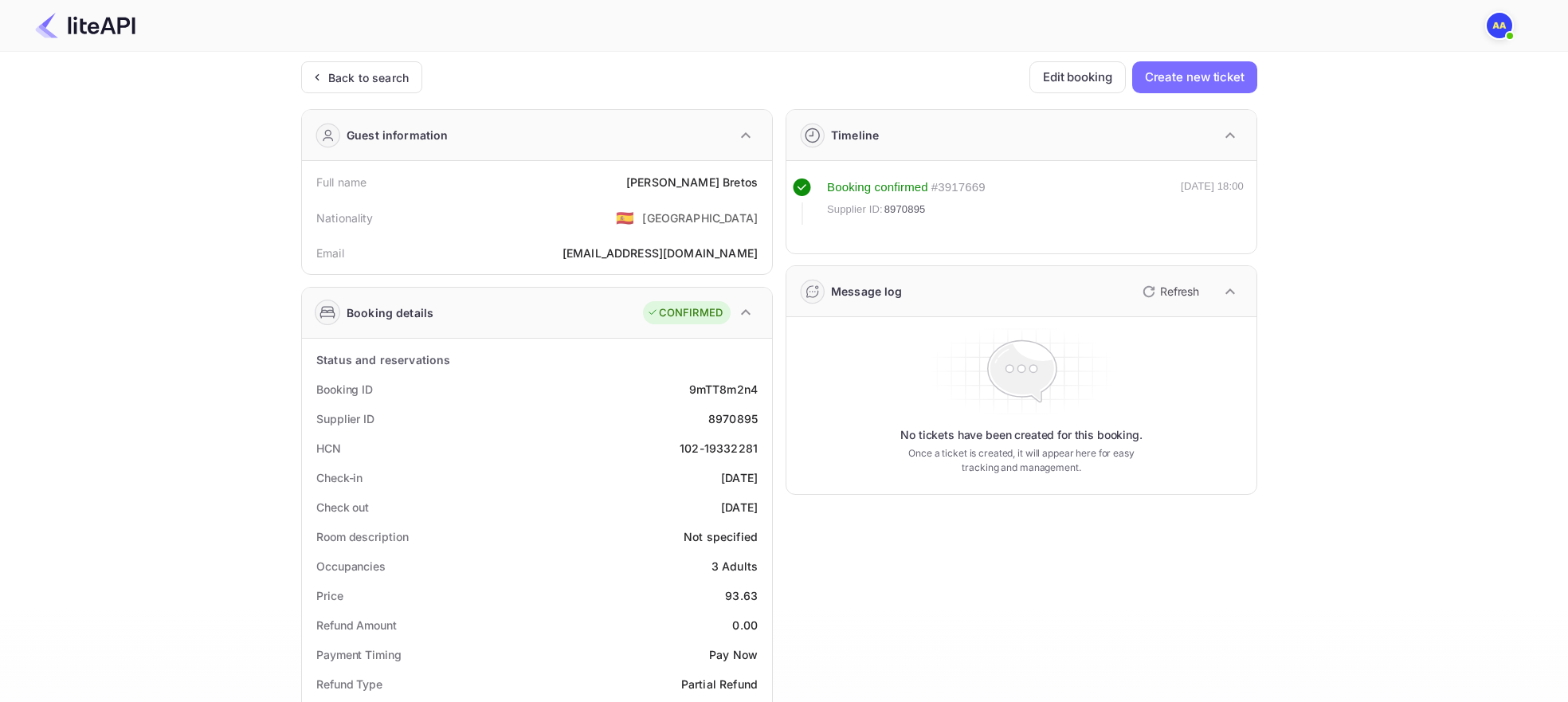
click at [397, 60] on div "Unsaved Changes Ticket Affiliate URL https://www.nuitee.com/ Business partner n…" at bounding box center [774, 639] width 1549 height 1177
click at [396, 65] on div "Back to search" at bounding box center [361, 78] width 121 height 32
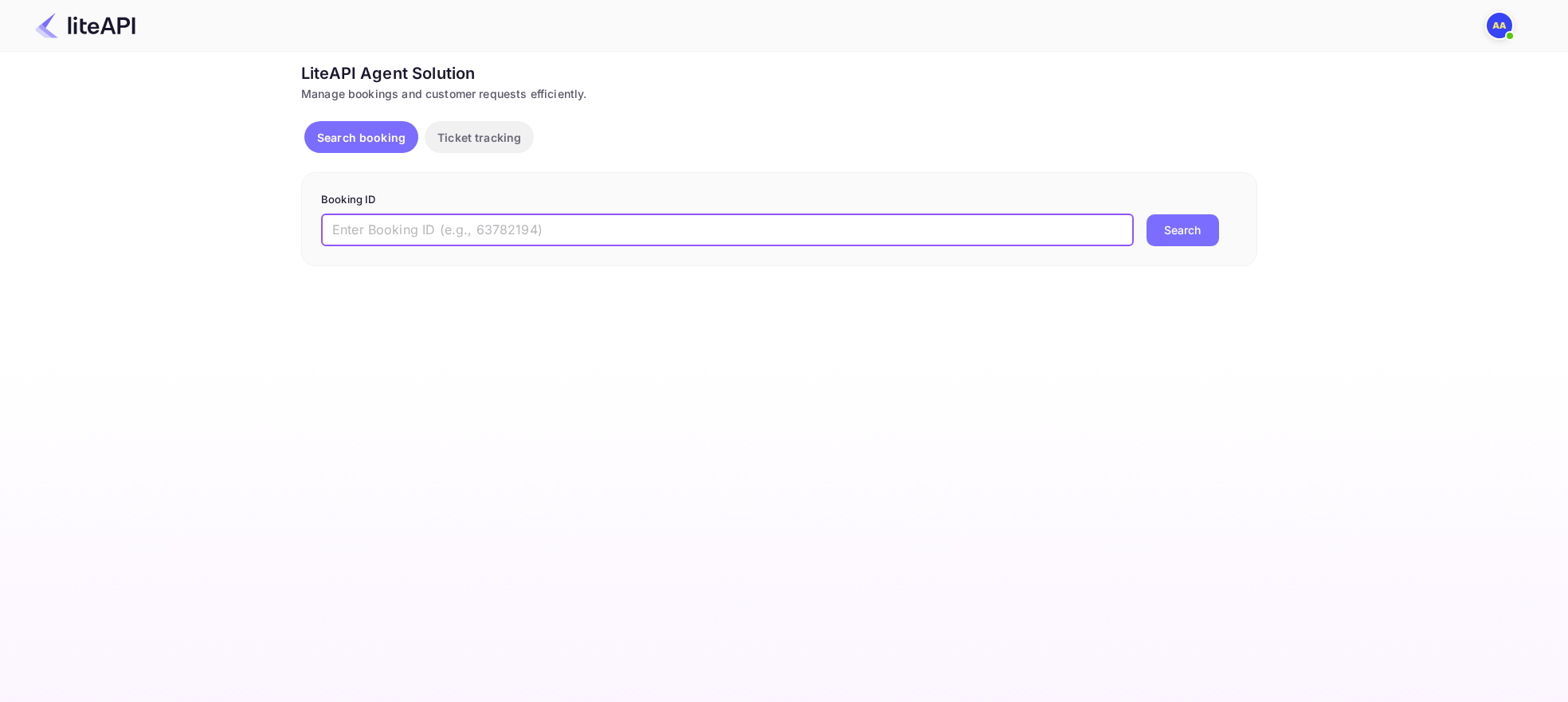
click at [492, 236] on input "text" at bounding box center [727, 231] width 813 height 32
paste input "zALHZa7nX"
type input "zALHZa7nX"
click at [1216, 231] on button "Search" at bounding box center [1183, 231] width 73 height 32
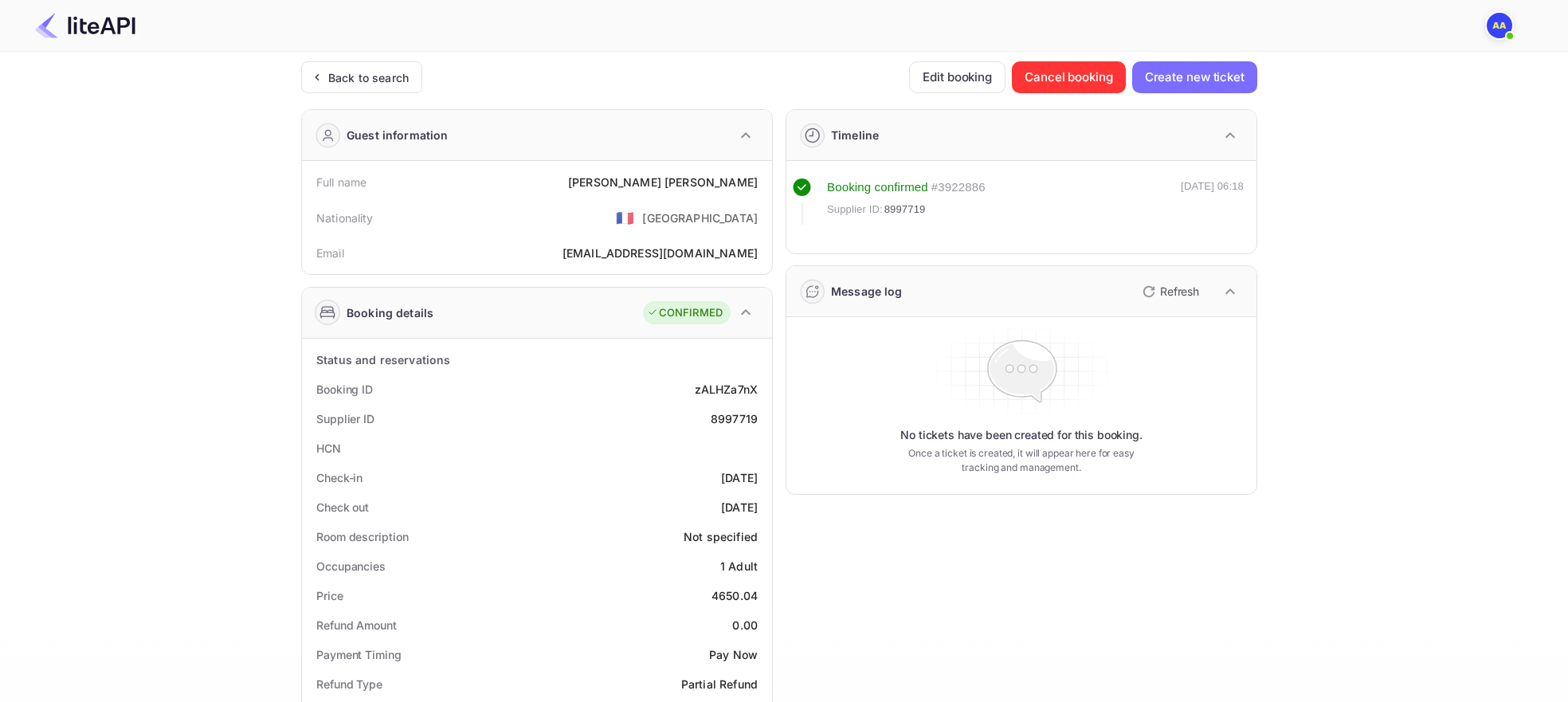
click at [1153, 274] on div "Message log Refresh" at bounding box center [1021, 291] width 470 height 51
drag, startPoint x: 1170, startPoint y: 298, endPoint x: 1177, endPoint y: 291, distance: 9.9
click at [1177, 291] on p "Refresh" at bounding box center [1179, 292] width 39 height 17
click at [1120, 287] on div "Message log Refresh" at bounding box center [1021, 291] width 470 height 51
click at [1134, 286] on button "Refresh" at bounding box center [1169, 291] width 73 height 25
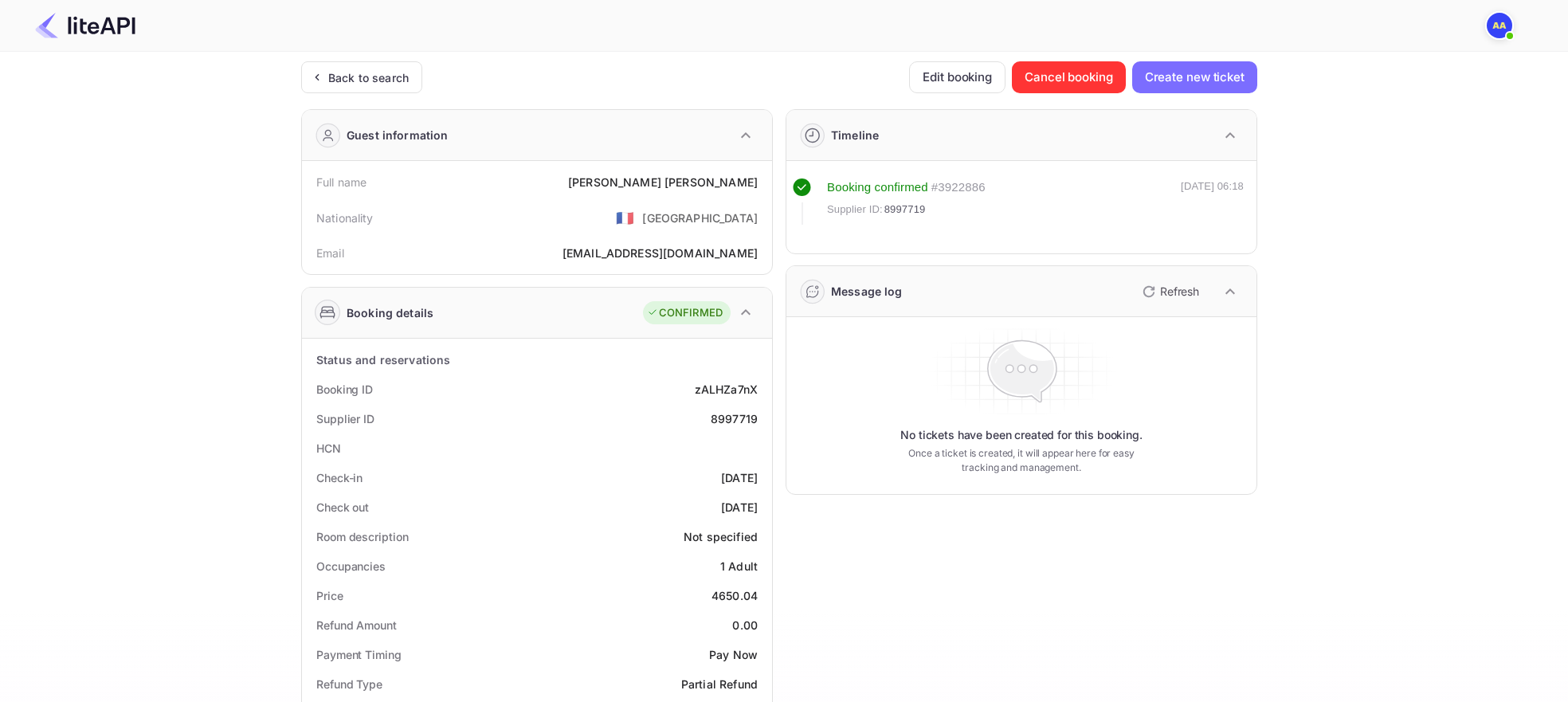
click at [1130, 300] on div "Message log Refresh" at bounding box center [1021, 291] width 470 height 51
click at [1170, 290] on p "Refresh" at bounding box center [1179, 292] width 39 height 17
click at [1106, 286] on div "Message log Refresh" at bounding box center [1021, 291] width 470 height 51
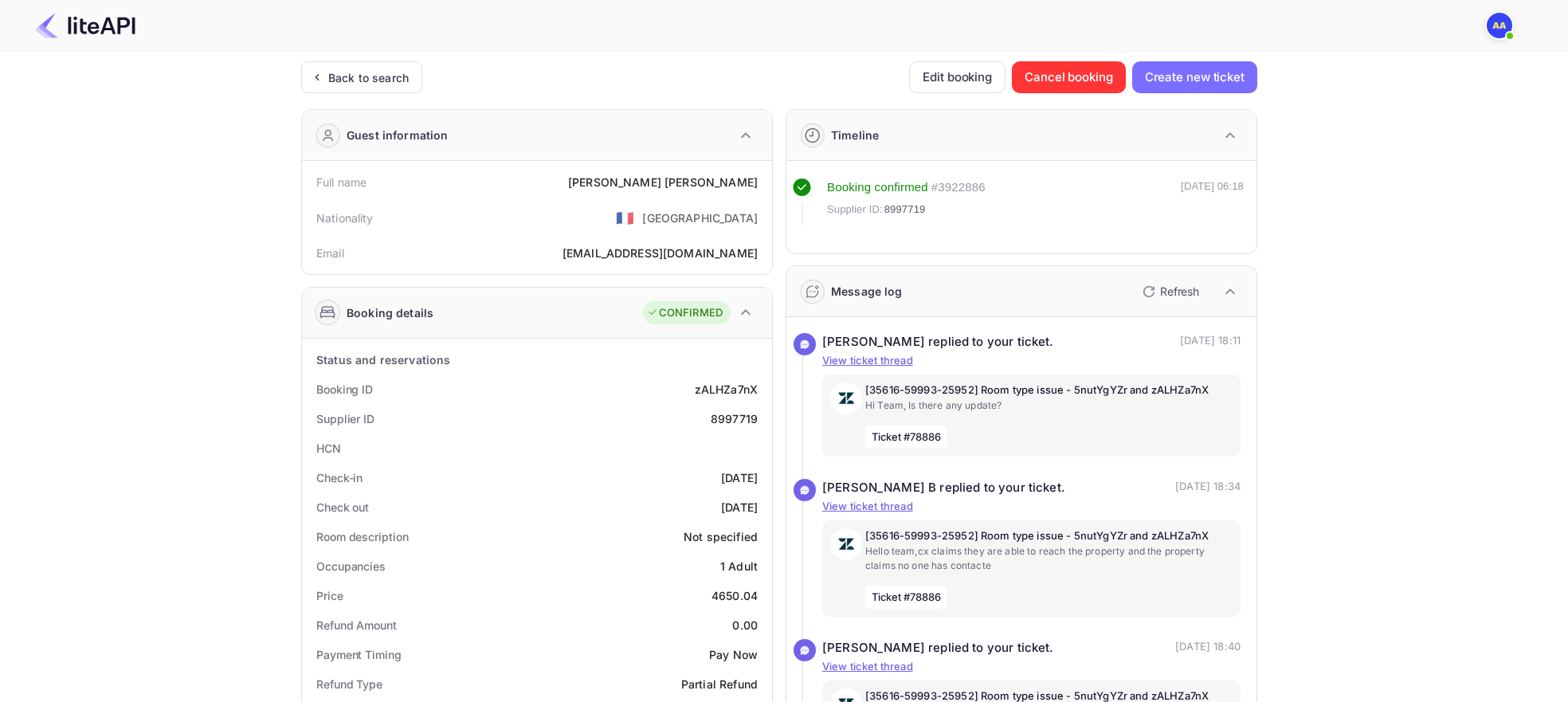
click at [1176, 288] on p "Refresh" at bounding box center [1179, 291] width 39 height 17
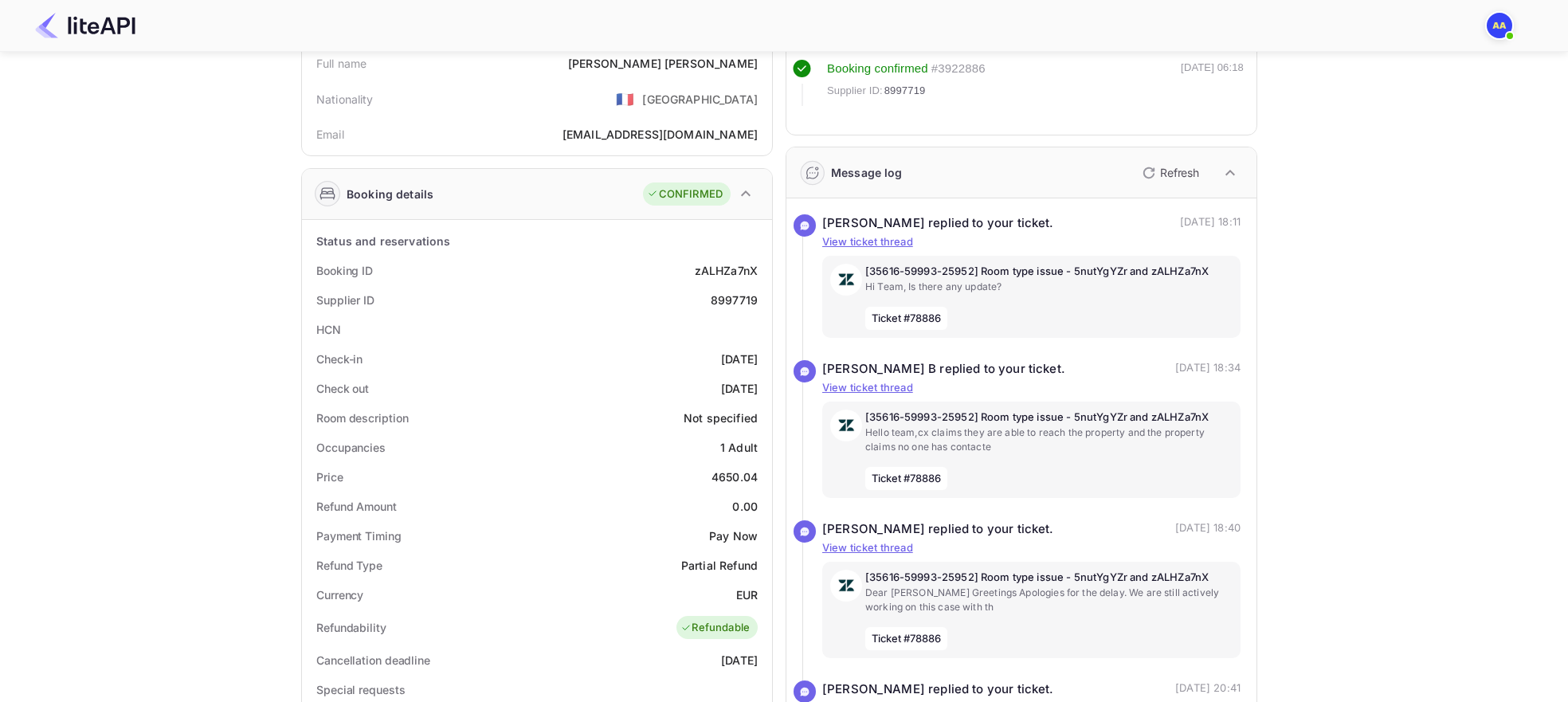
click at [1165, 161] on button "Refresh" at bounding box center [1169, 173] width 73 height 25
click at [1116, 295] on div "[35616-59993-25952] Room type issue - 5nutYgYZr and zALHZa7nX Hi Team, Is there…" at bounding box center [1048, 297] width 368 height 66
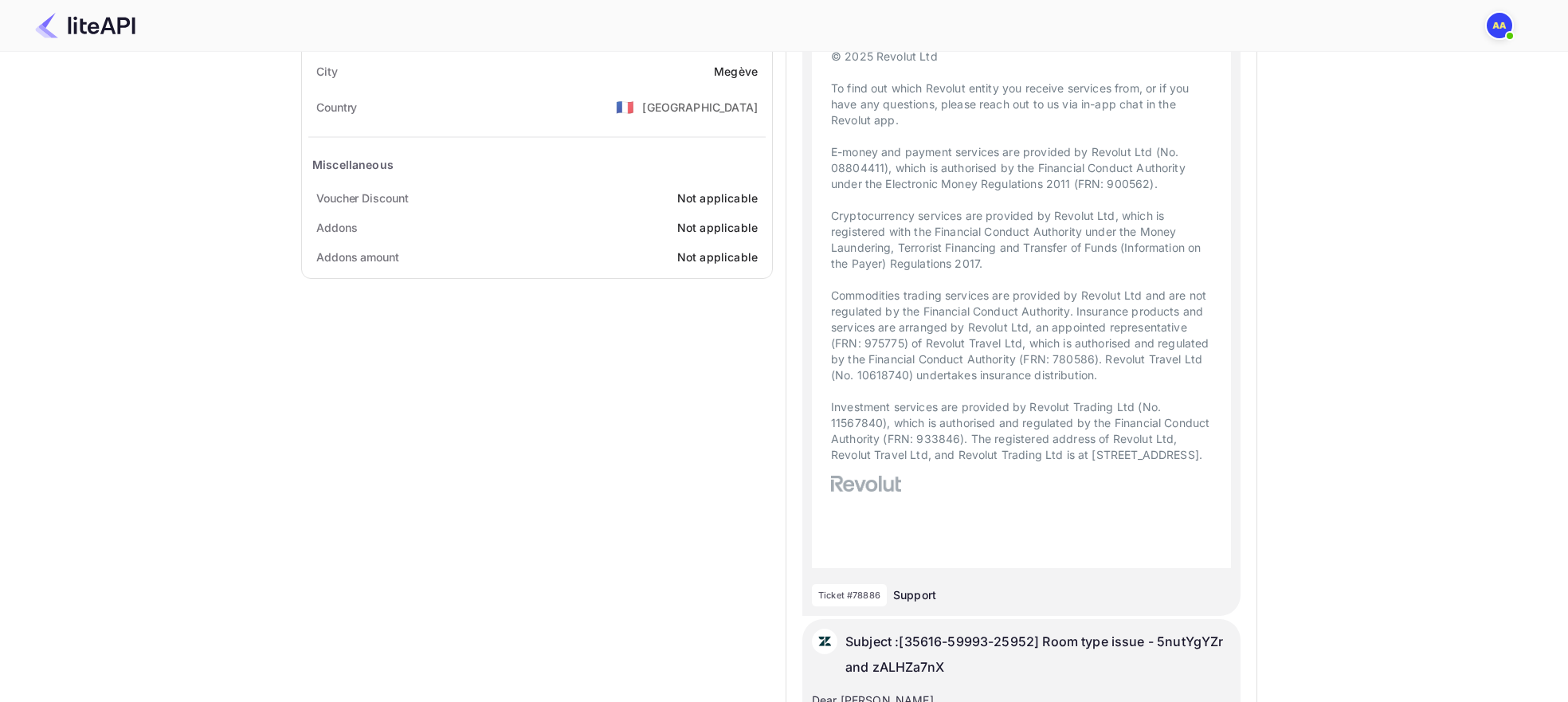
scroll to position [0, 0]
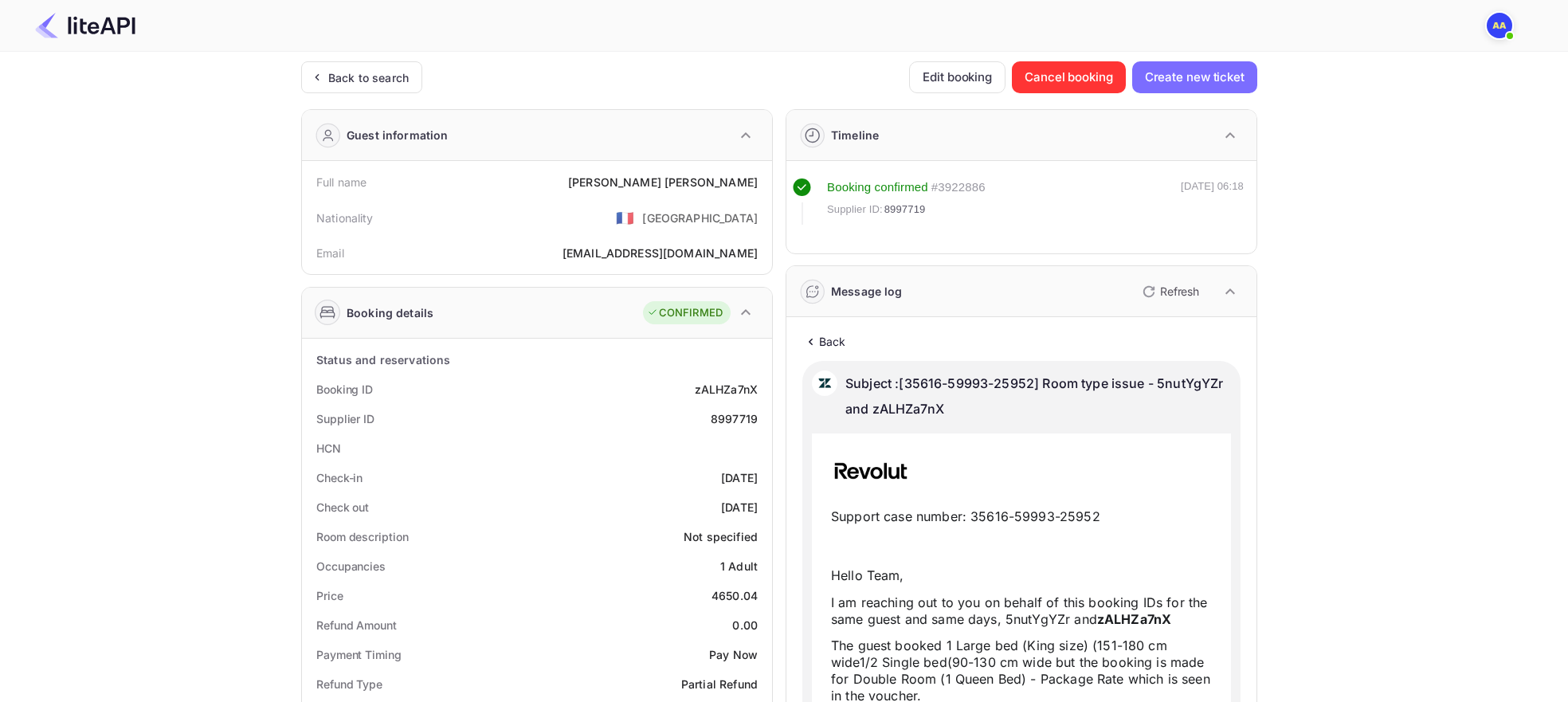
click at [808, 340] on icon at bounding box center [810, 341] width 17 height 16
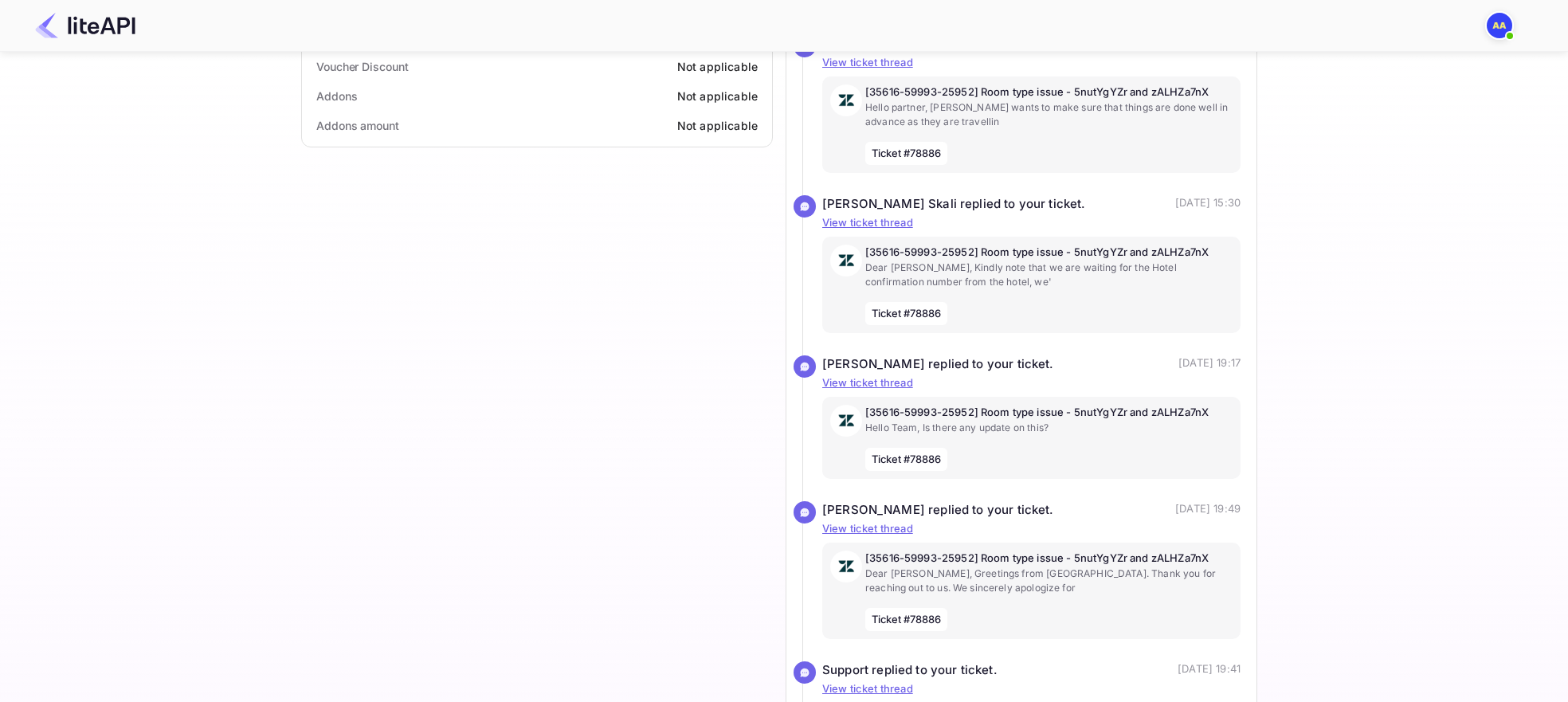
scroll to position [1657, 0]
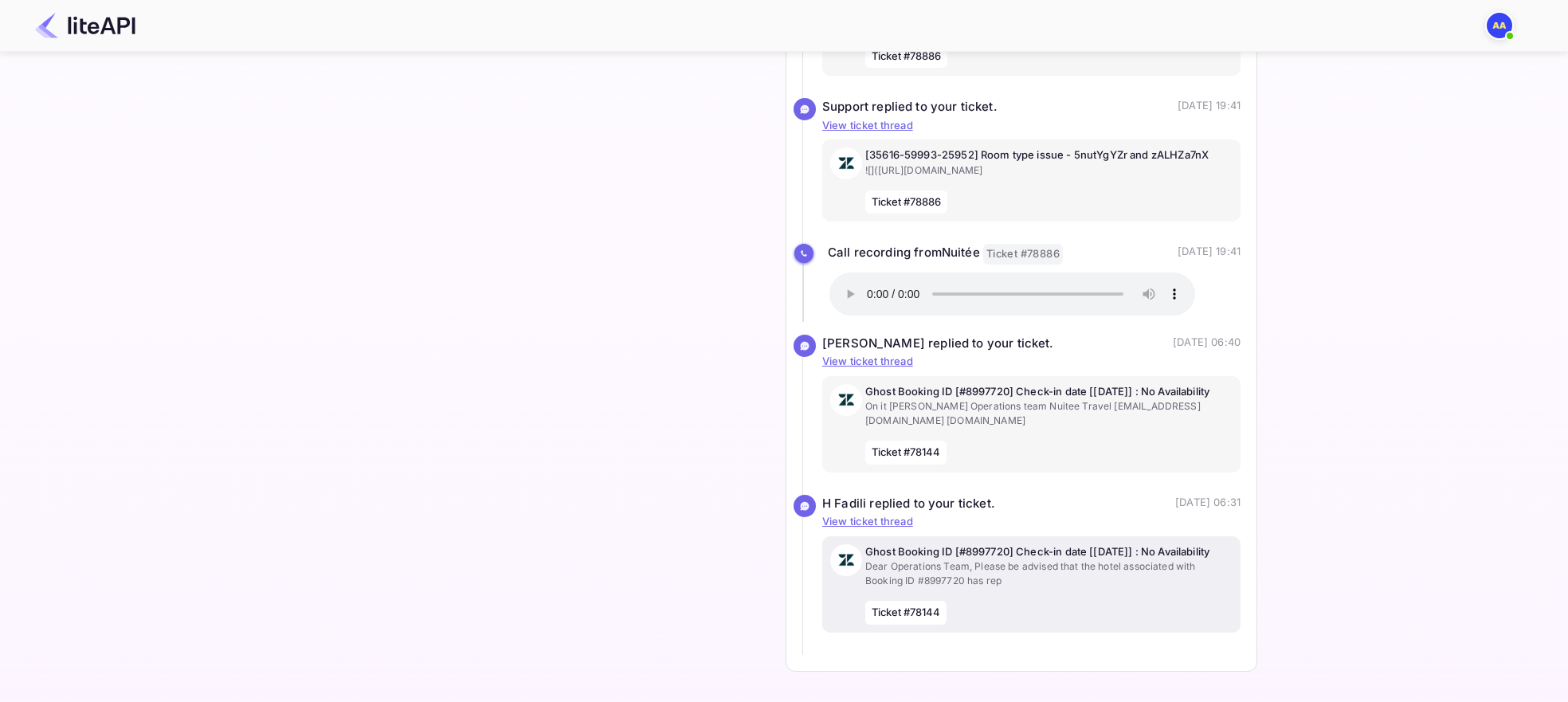
click at [1039, 590] on div "Ghost Booking ID [#8997720] Check-in date [2025-12-27] : No Availability Dear O…" at bounding box center [1048, 584] width 368 height 80
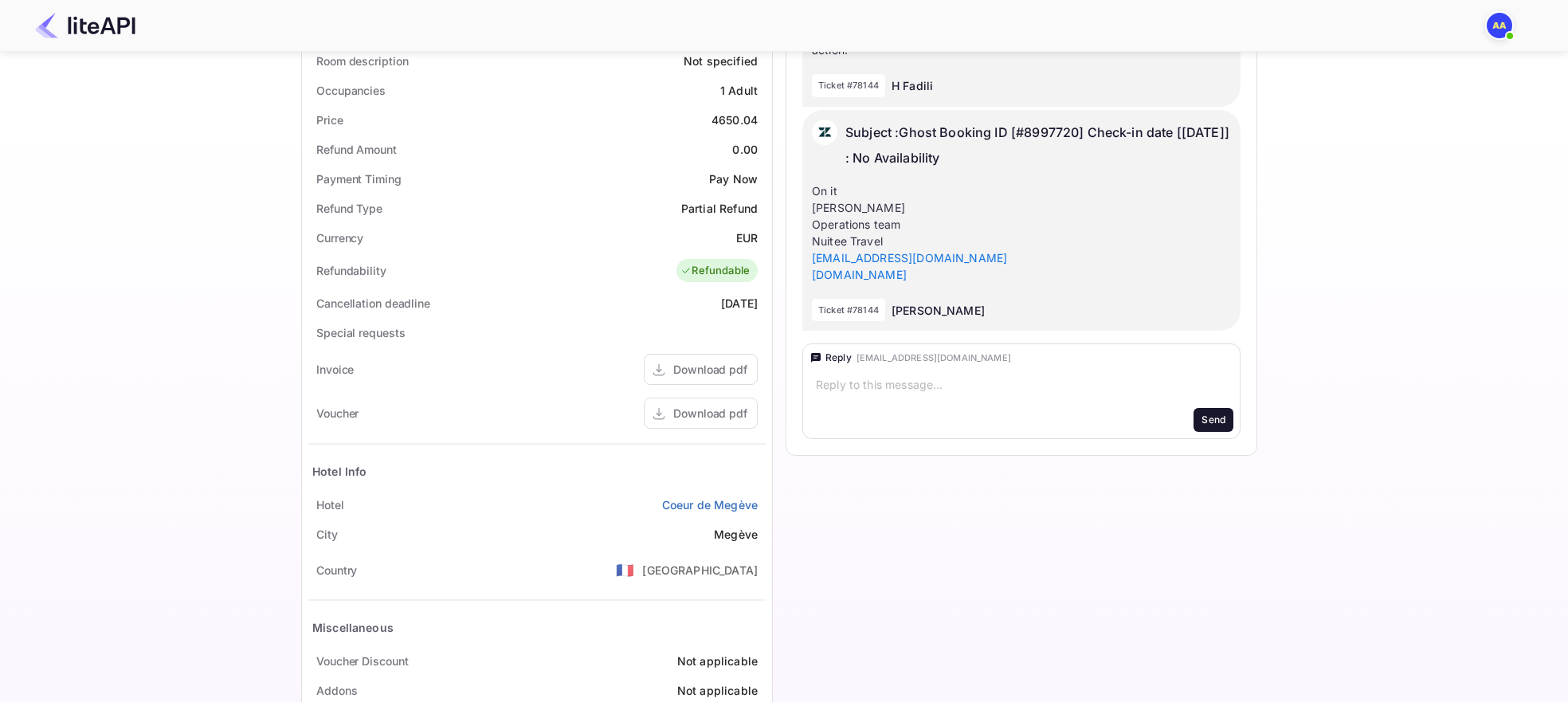
scroll to position [118, 0]
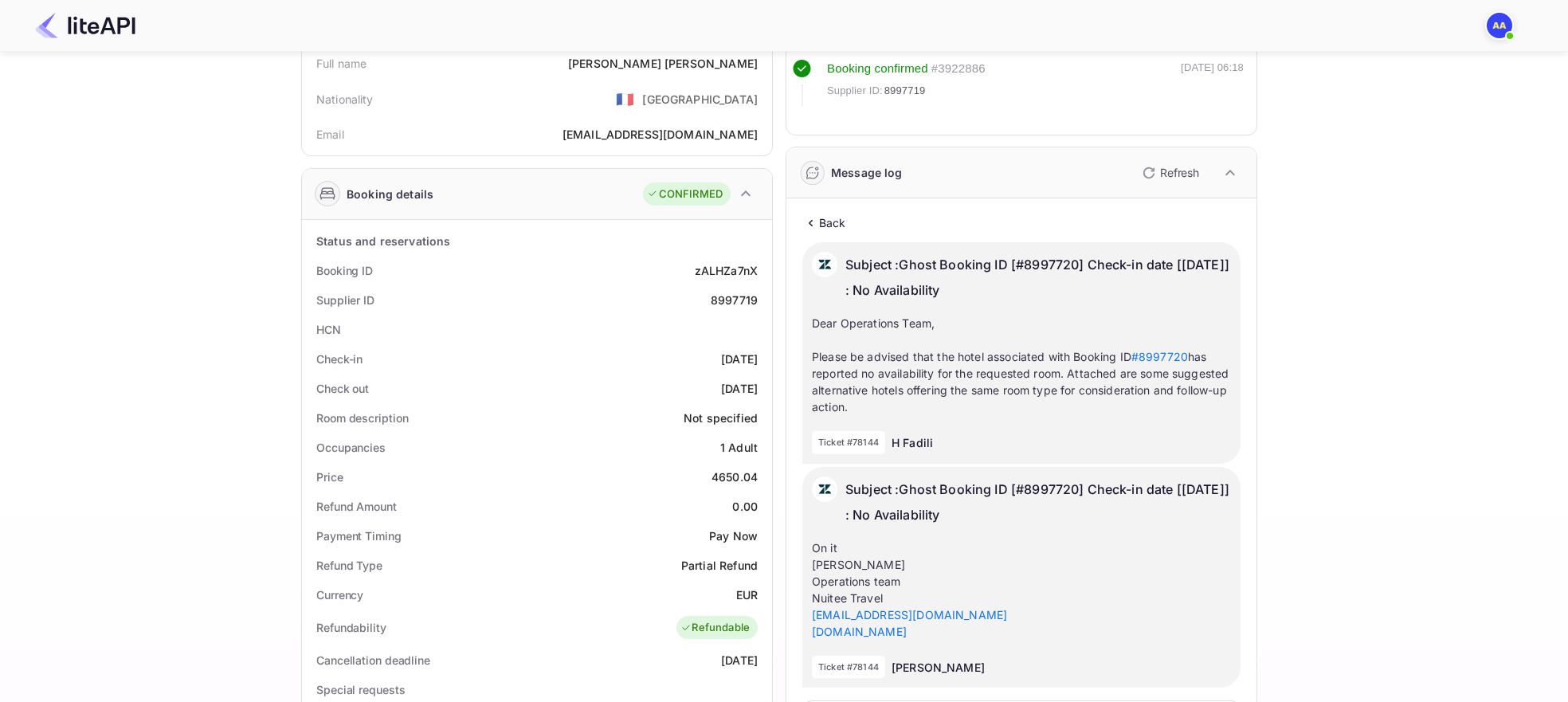
click at [844, 211] on div "Back Subject : Ghost Booking ID [#8997720] Check-in date [2025-12-27] : No Avai…" at bounding box center [1021, 504] width 457 height 601
click at [830, 233] on div "Back Subject : Ghost Booking ID [#8997720] Check-in date [2025-12-27] : No Avai…" at bounding box center [1021, 451] width 438 height 473
click at [836, 230] on p "Back" at bounding box center [832, 223] width 27 height 17
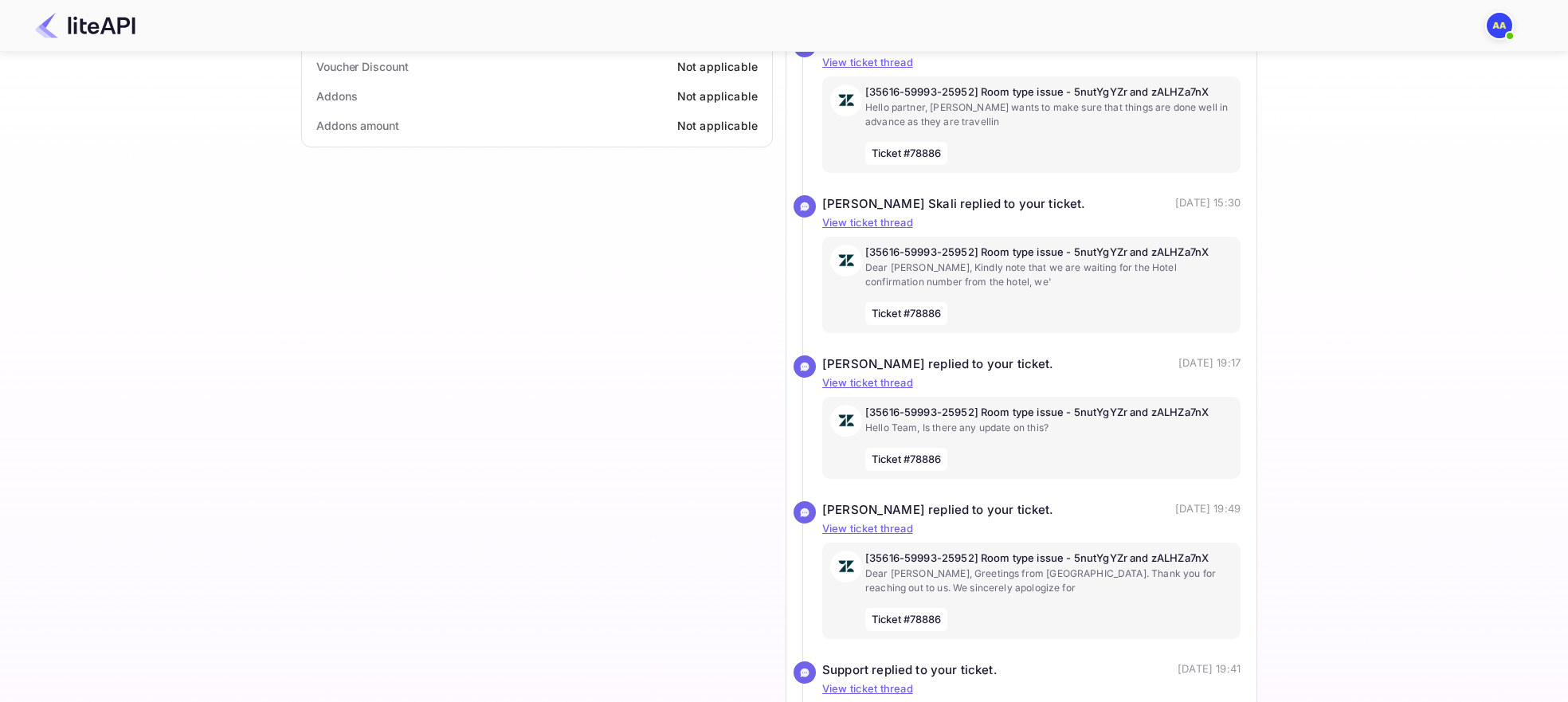
scroll to position [1657, 0]
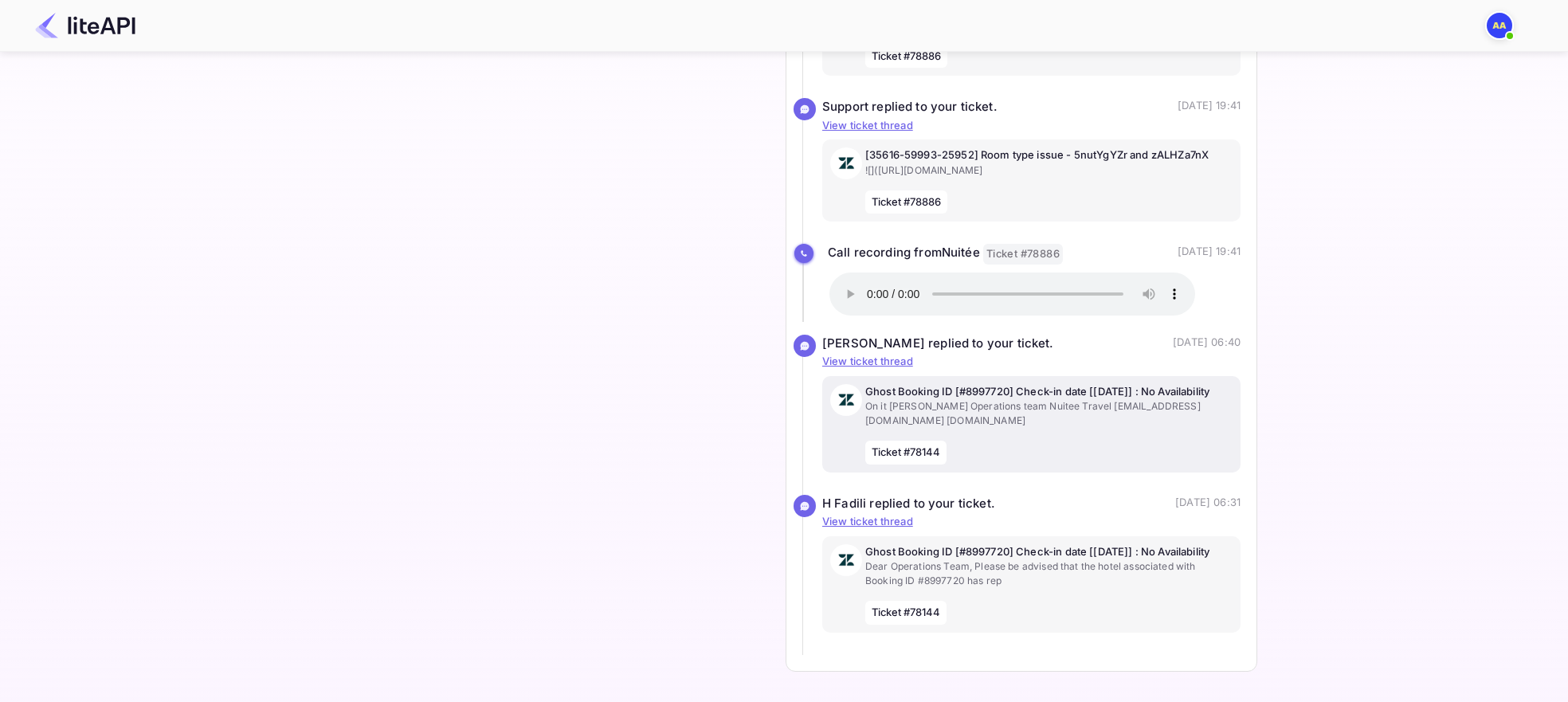
click at [1046, 412] on p "On it Hamza Amiri Operations team Nuitee Travel operations@nuitee.com www.Nuite…" at bounding box center [1048, 413] width 368 height 29
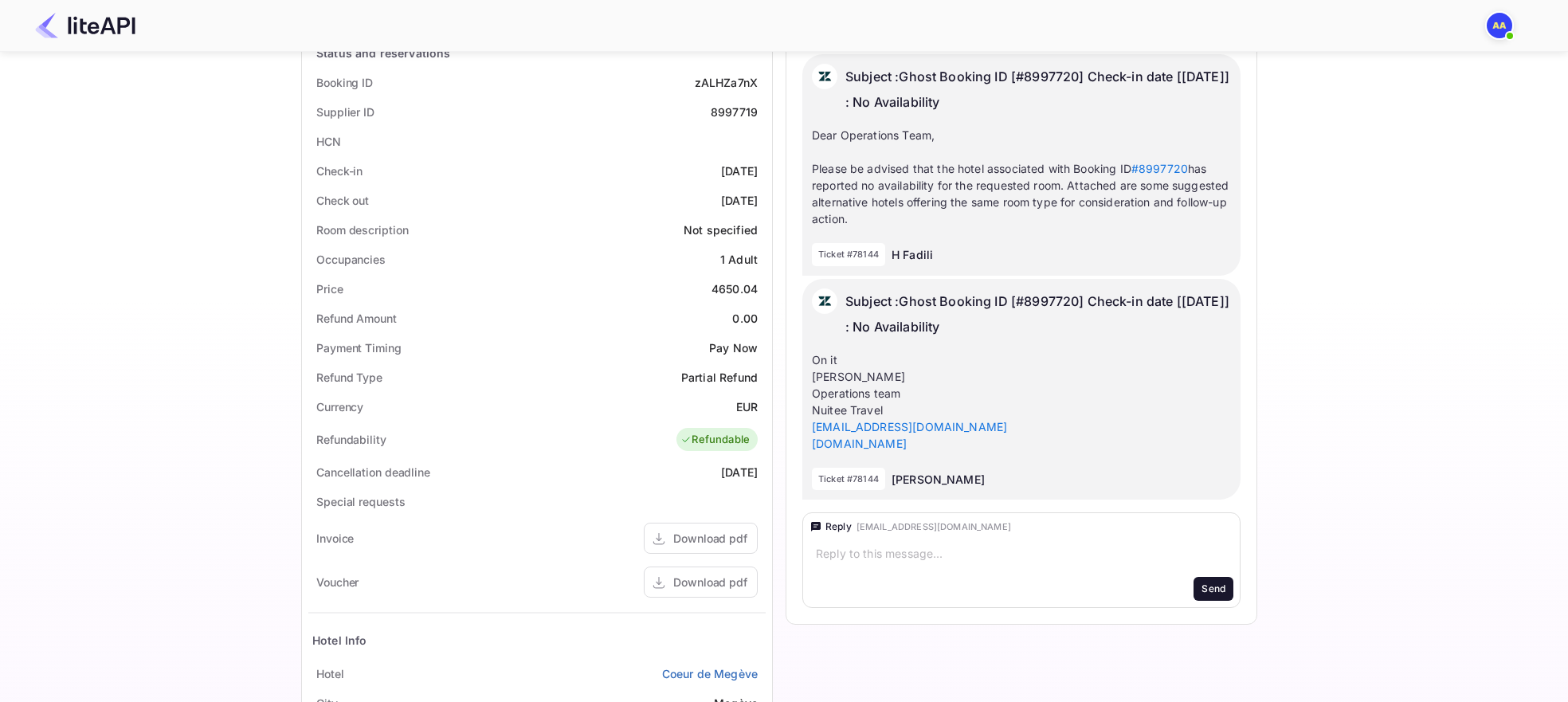
scroll to position [68, 0]
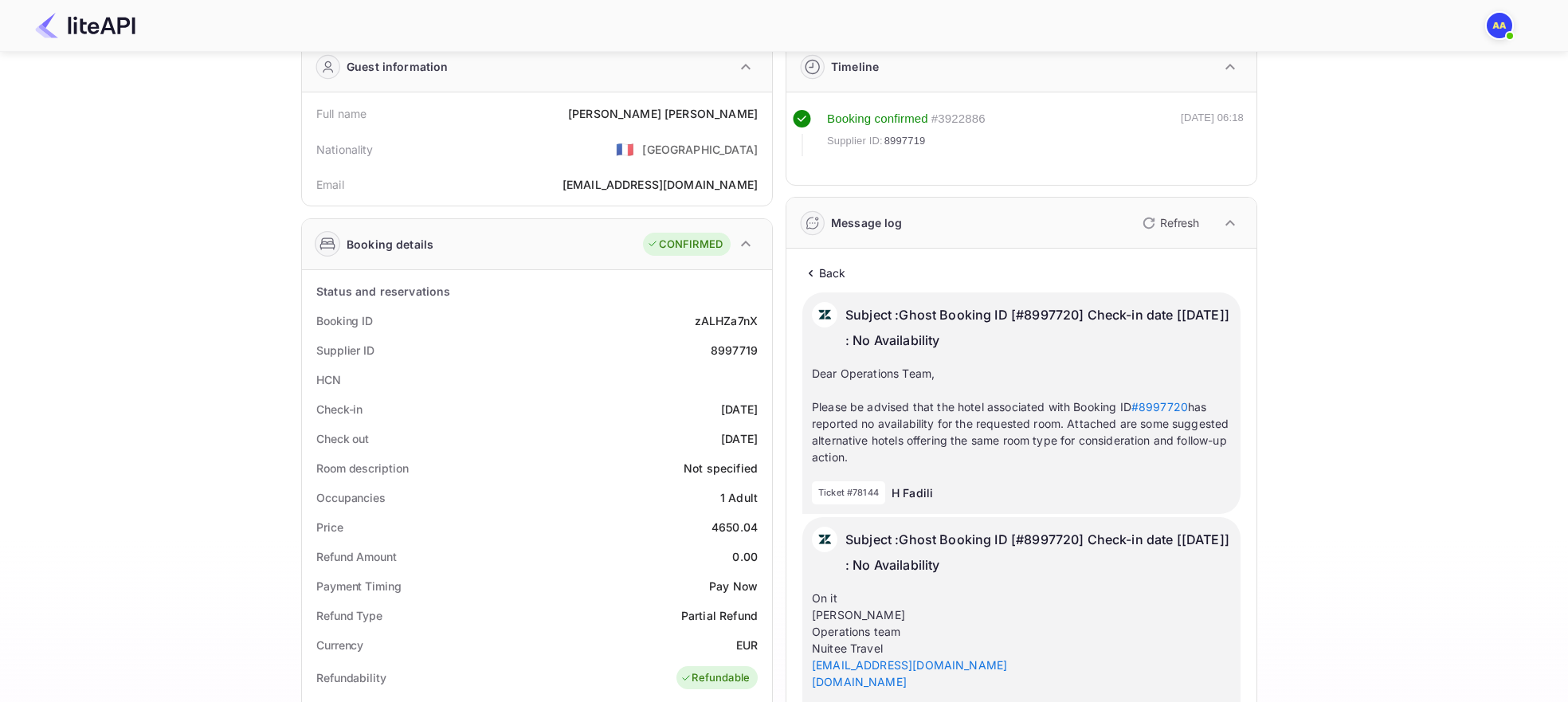
click at [847, 289] on div "Back Subject : Ghost Booking ID [#8997720] Check-in date [2025-12-27] : No Avai…" at bounding box center [1021, 501] width 438 height 473
click at [836, 280] on p "Back" at bounding box center [832, 273] width 27 height 17
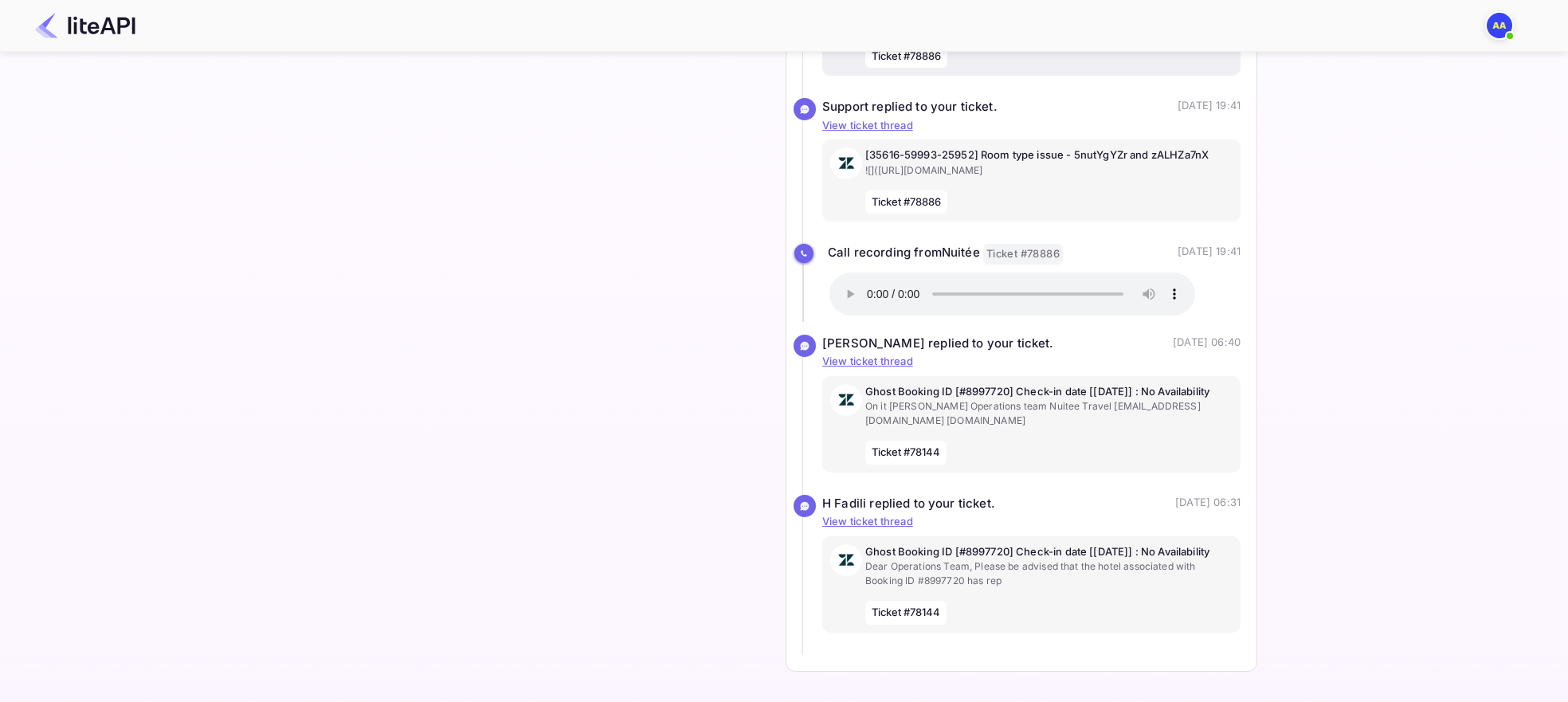
scroll to position [1419, 0]
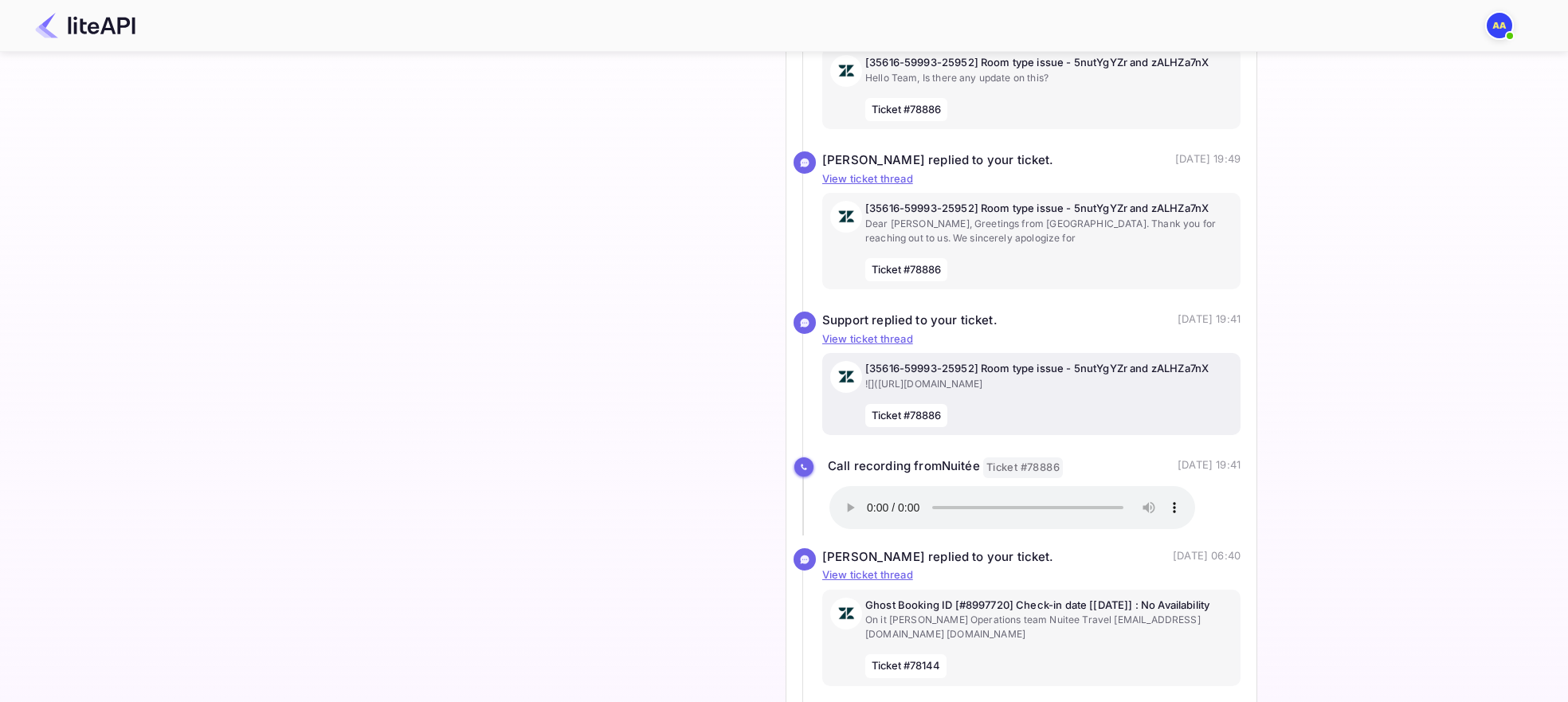
click at [1097, 389] on p "![](https://click.revolut.com/q/CRpmB-Nb3Y6RtsLskDUHLw~~/AAD4-xA~/0m-ETyx4jy66x…" at bounding box center [1048, 384] width 368 height 14
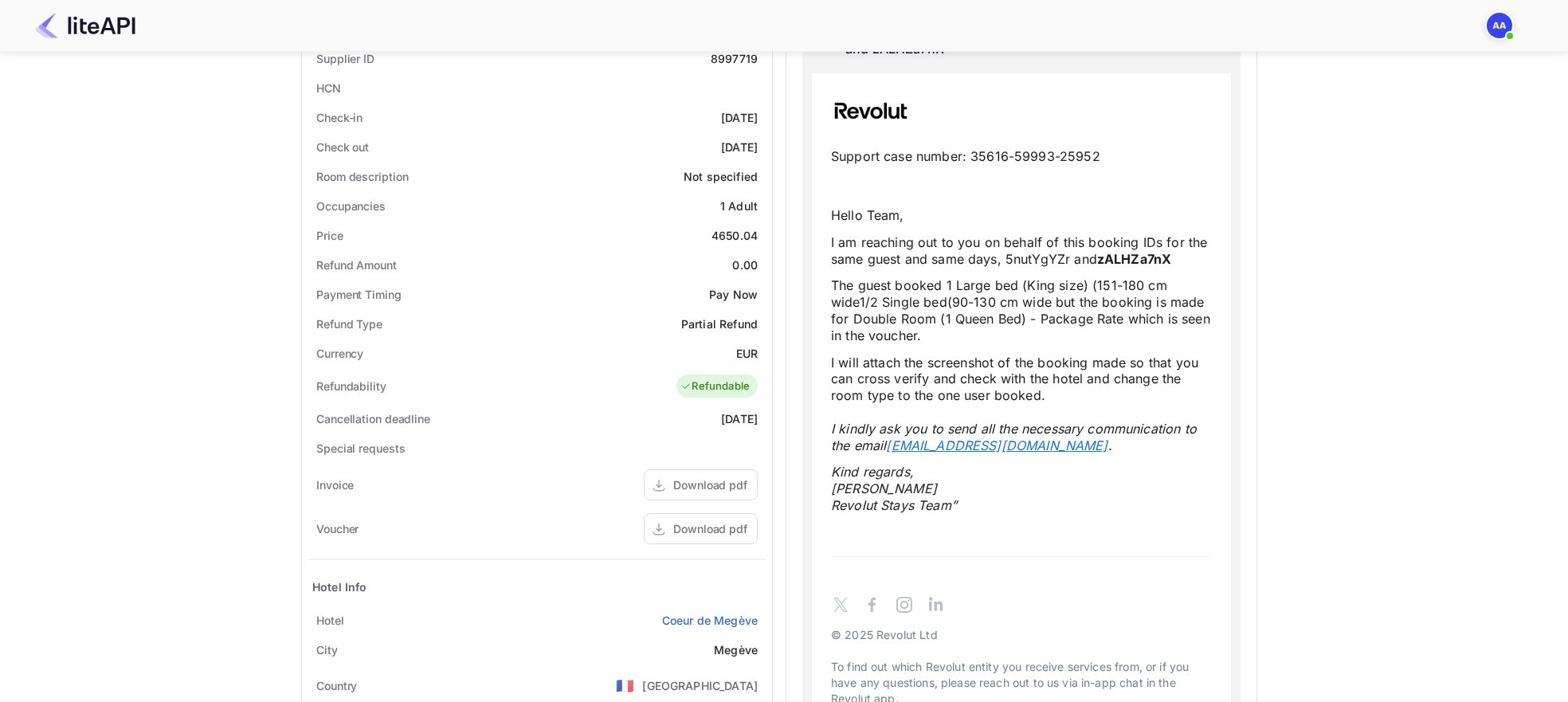
scroll to position [0, 0]
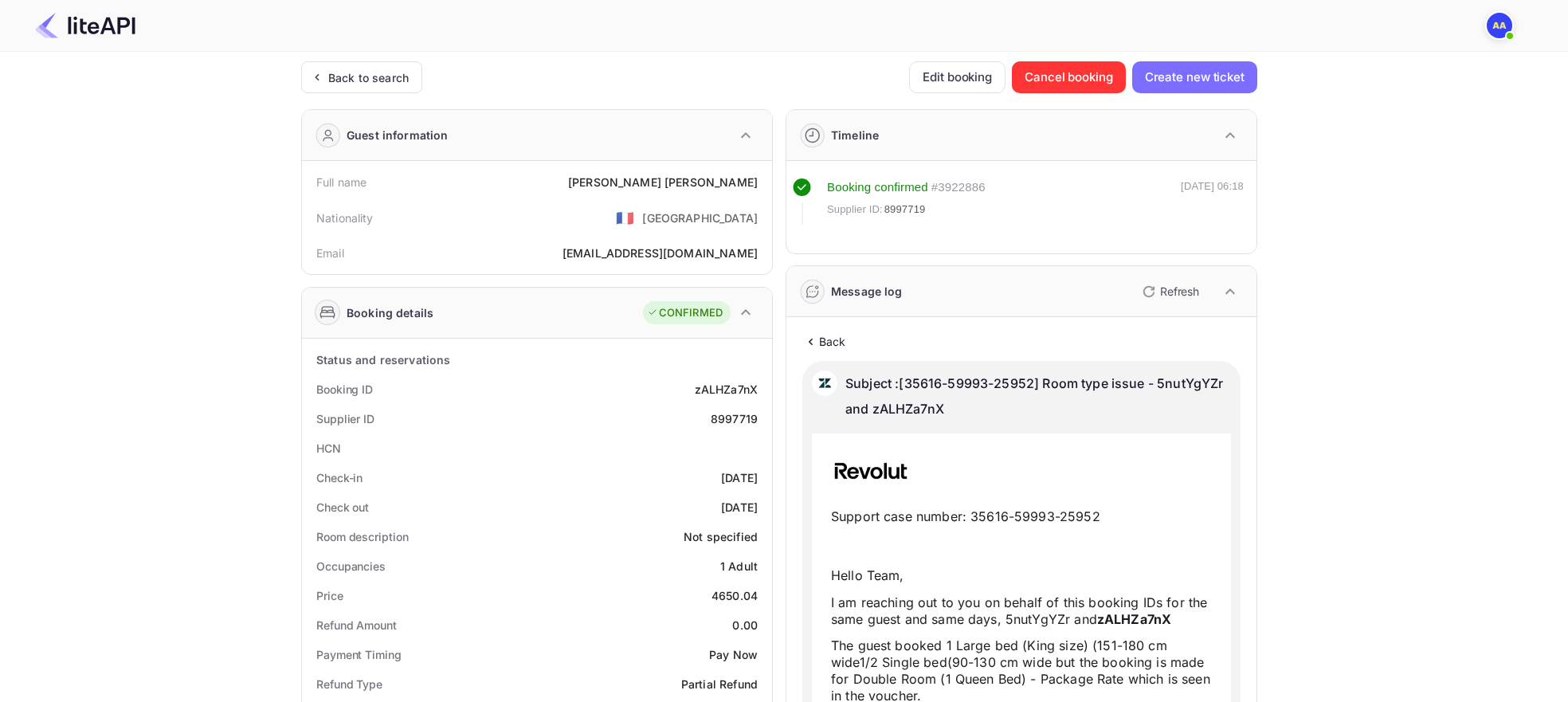
click at [1015, 385] on p "Subject : [35616-59993-25952] Room type issue - 5nutYgYZr and zALHZa7nX" at bounding box center [1037, 395] width 385 height 51
drag, startPoint x: 1015, startPoint y: 385, endPoint x: 934, endPoint y: 363, distance: 83.9
copy p "35616-59993-25952"
